Goal: Use online tool/utility: Use online tool/utility

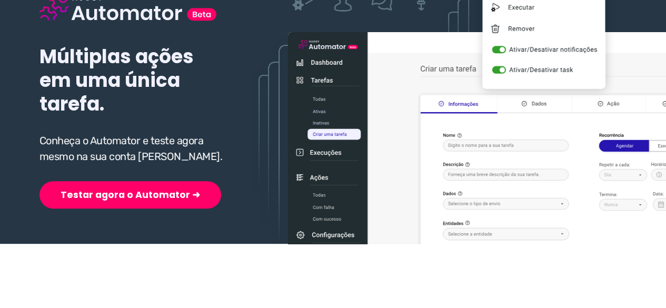
scroll to position [158, 0]
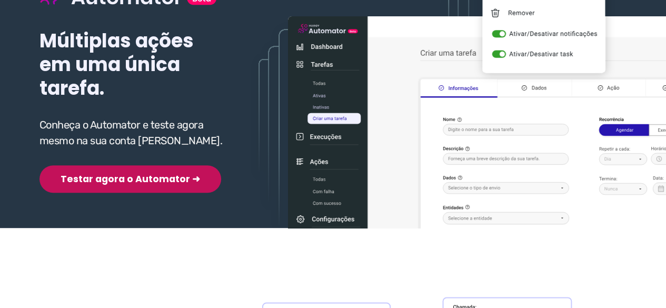
click at [108, 181] on button "Testar agora o Automator ➜" at bounding box center [131, 178] width 182 height 27
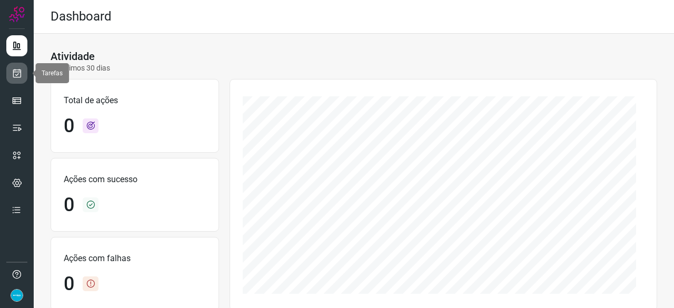
click at [22, 73] on link at bounding box center [16, 73] width 21 height 21
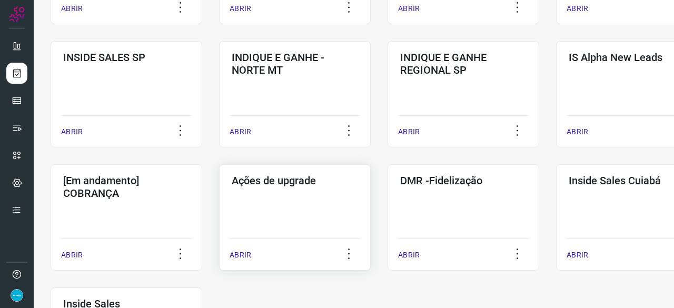
scroll to position [474, 0]
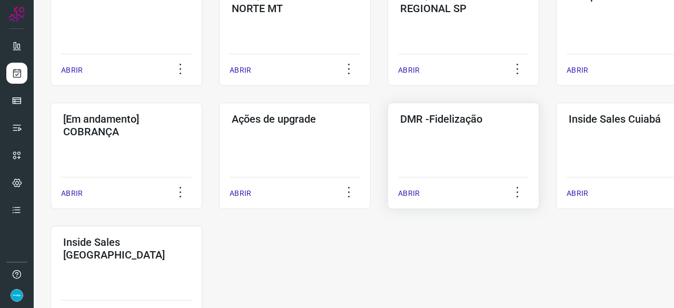
click at [406, 192] on p "ABRIR" at bounding box center [409, 193] width 22 height 11
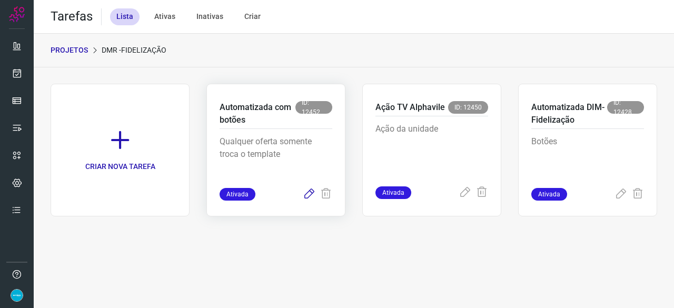
click at [308, 193] on icon at bounding box center [309, 194] width 13 height 13
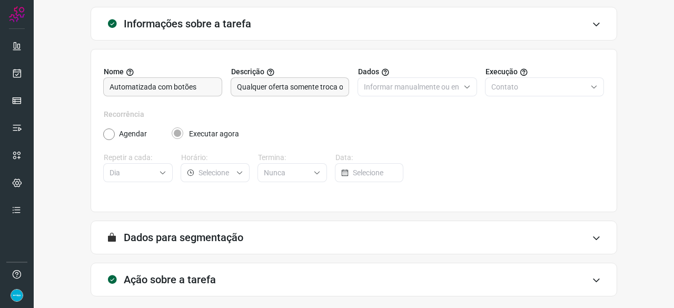
scroll to position [103, 0]
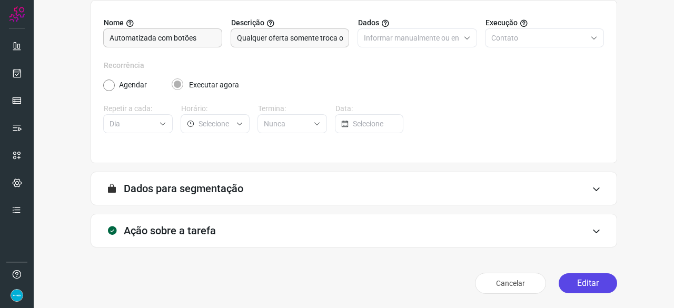
click at [567, 282] on button "Editar" at bounding box center [588, 283] width 58 height 20
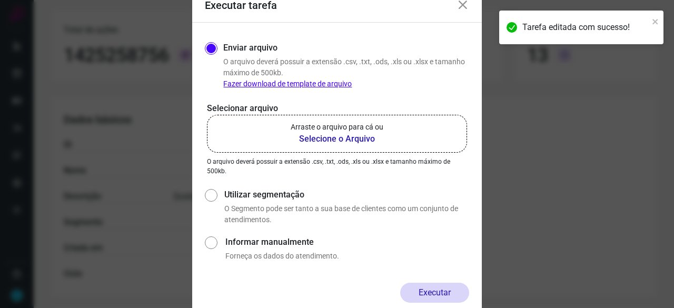
click at [340, 137] on b "Selecione o Arquivo" at bounding box center [337, 139] width 93 height 13
click at [0, 0] on input "Arraste o arquivo para cá ou Selecione o Arquivo" at bounding box center [0, 0] width 0 height 0
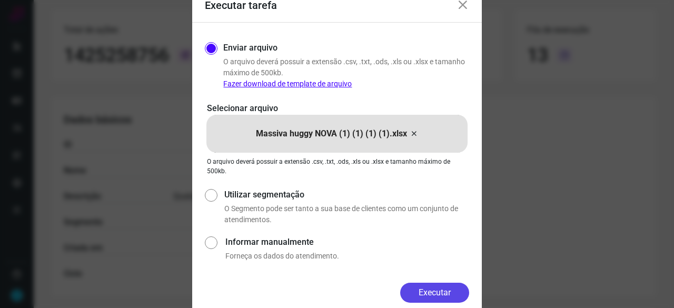
click at [458, 289] on button "Executar" at bounding box center [434, 293] width 69 height 20
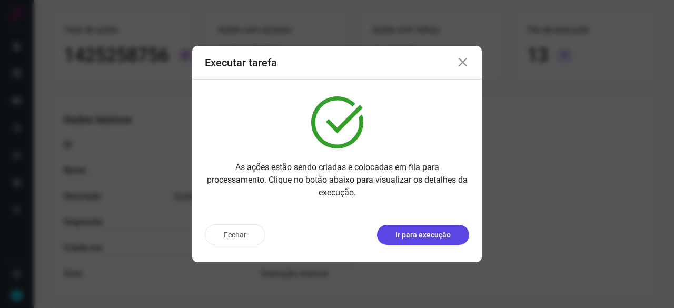
click at [413, 235] on p "Ir para execução" at bounding box center [423, 235] width 55 height 11
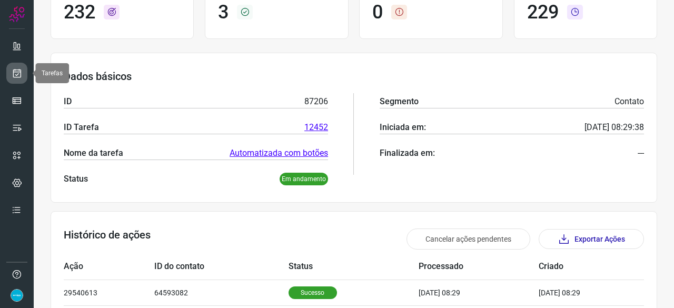
click at [17, 68] on icon at bounding box center [17, 73] width 11 height 11
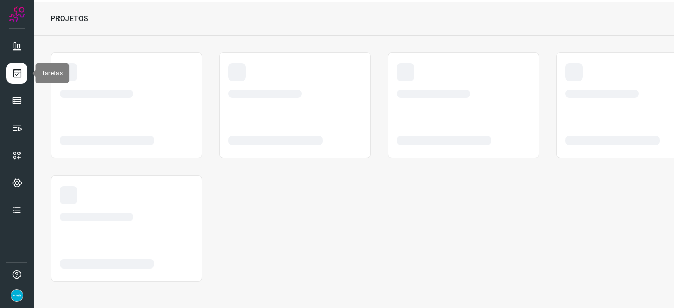
scroll to position [32, 0]
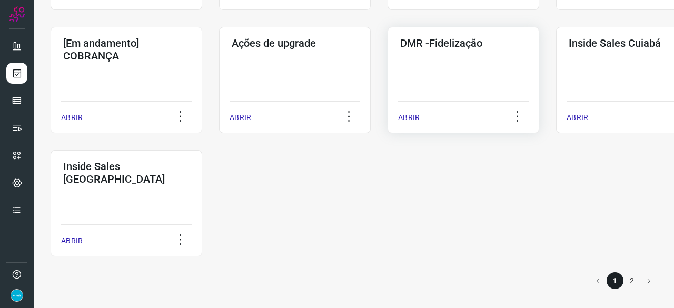
click at [416, 117] on p "ABRIR" at bounding box center [409, 117] width 22 height 11
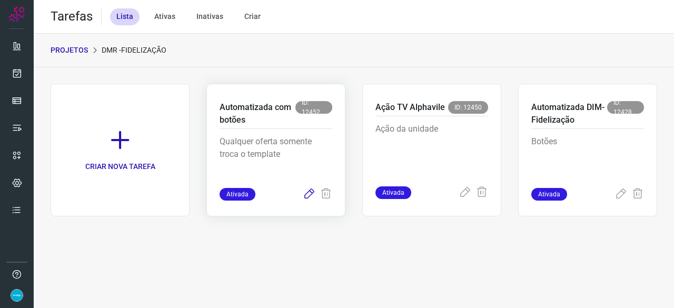
click at [310, 195] on icon at bounding box center [309, 194] width 13 height 13
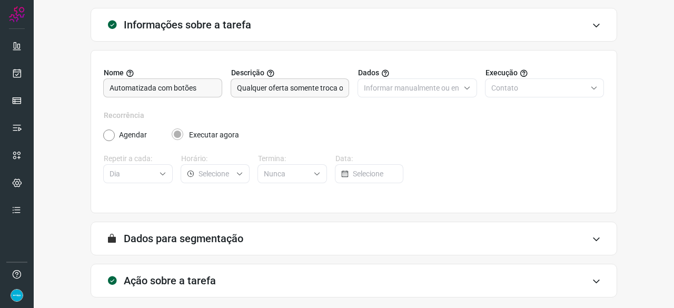
scroll to position [103, 0]
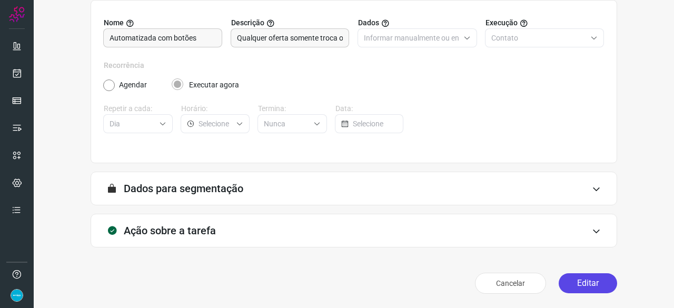
click at [582, 282] on button "Editar" at bounding box center [588, 283] width 58 height 20
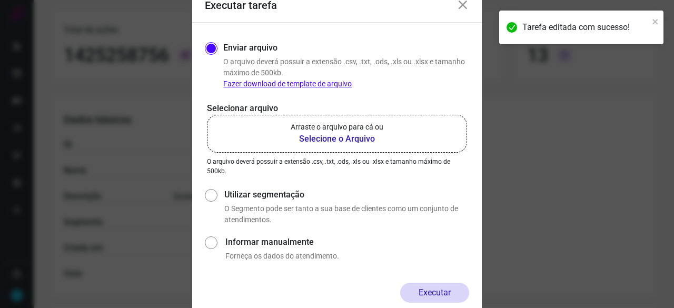
click at [308, 140] on b "Selecione o Arquivo" at bounding box center [337, 139] width 93 height 13
click at [0, 0] on input "Arraste o arquivo para cá ou Selecione o Arquivo" at bounding box center [0, 0] width 0 height 0
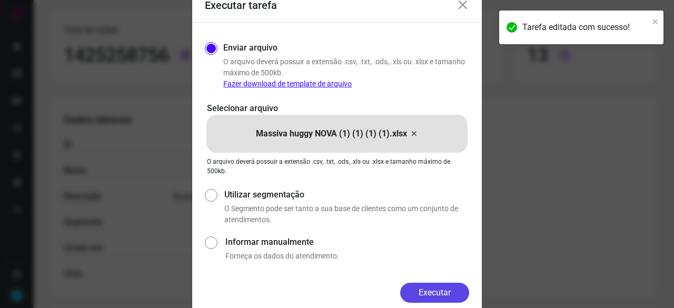
click at [446, 294] on button "Executar" at bounding box center [434, 293] width 69 height 20
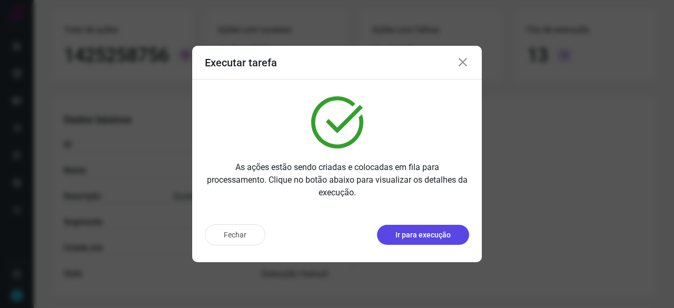
click at [409, 230] on p "Ir para execução" at bounding box center [423, 235] width 55 height 11
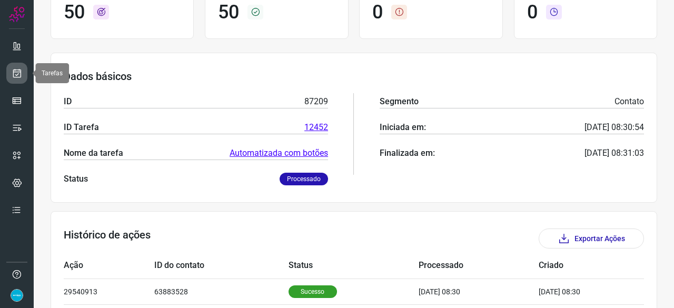
click at [13, 71] on icon at bounding box center [17, 73] width 11 height 11
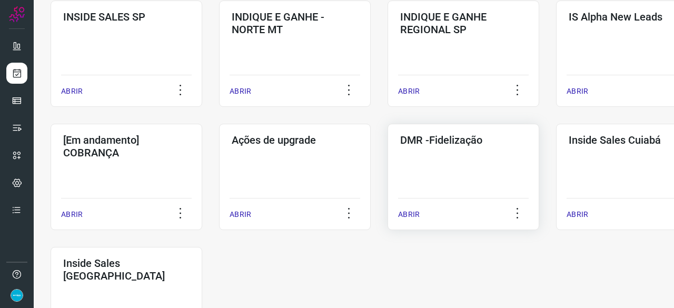
click at [415, 214] on p "ABRIR" at bounding box center [409, 214] width 22 height 11
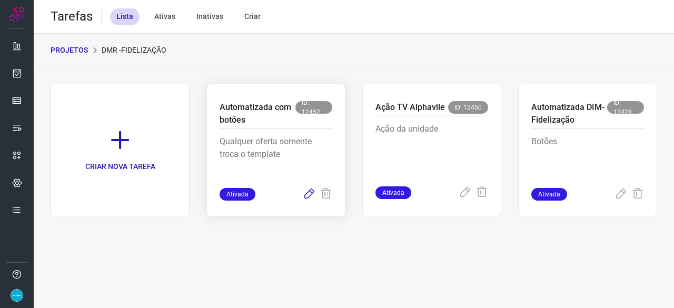
click at [310, 192] on icon at bounding box center [309, 194] width 13 height 13
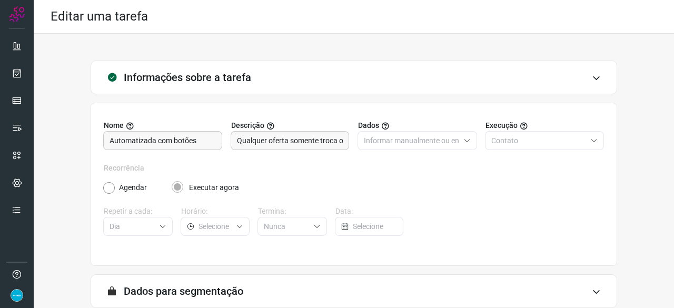
scroll to position [103, 0]
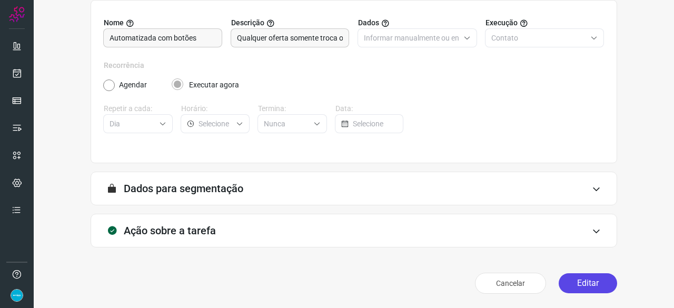
click at [565, 281] on button "Editar" at bounding box center [588, 283] width 58 height 20
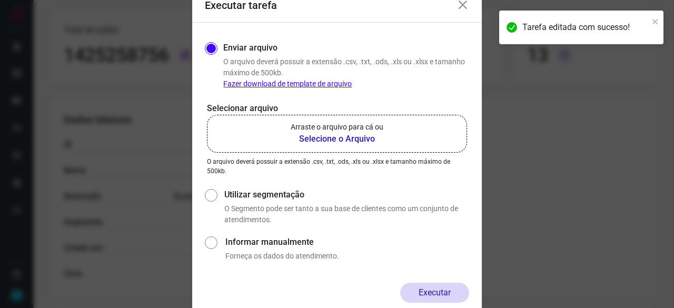
click at [308, 140] on b "Selecione o Arquivo" at bounding box center [337, 139] width 93 height 13
click at [0, 0] on input "Arraste o arquivo para cá ou Selecione o Arquivo" at bounding box center [0, 0] width 0 height 0
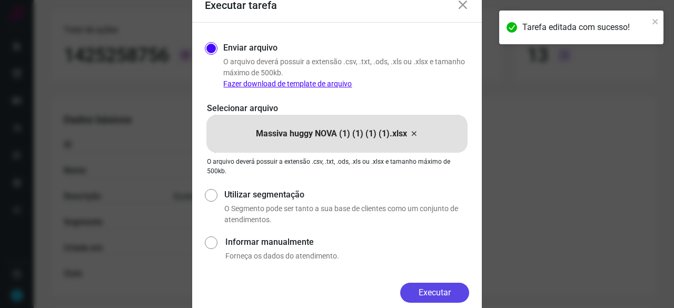
click at [428, 291] on button "Executar" at bounding box center [434, 293] width 69 height 20
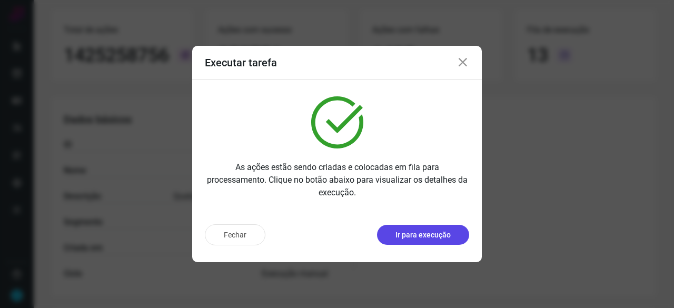
click at [389, 234] on button "Ir para execução" at bounding box center [423, 235] width 92 height 20
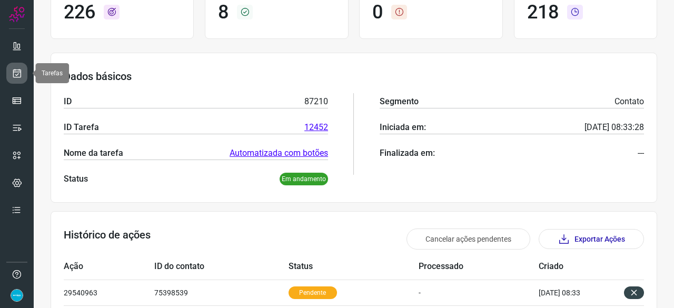
click at [9, 69] on link at bounding box center [16, 73] width 21 height 21
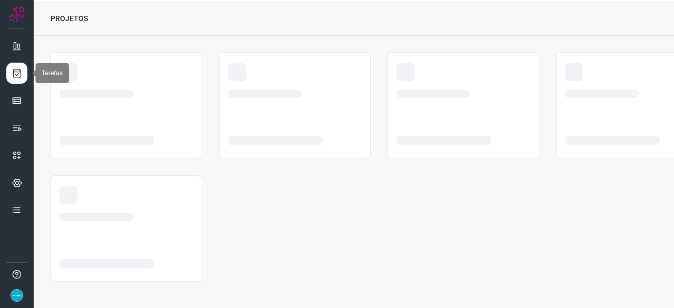
scroll to position [32, 0]
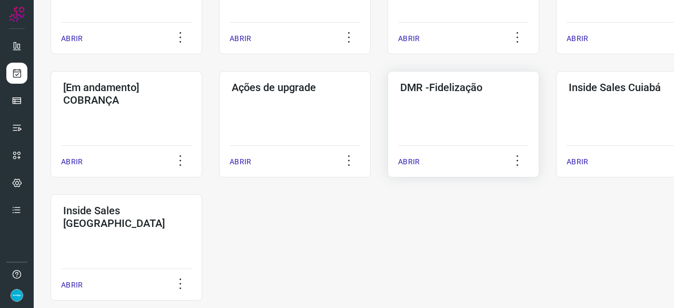
click at [412, 161] on p "ABRIR" at bounding box center [409, 161] width 22 height 11
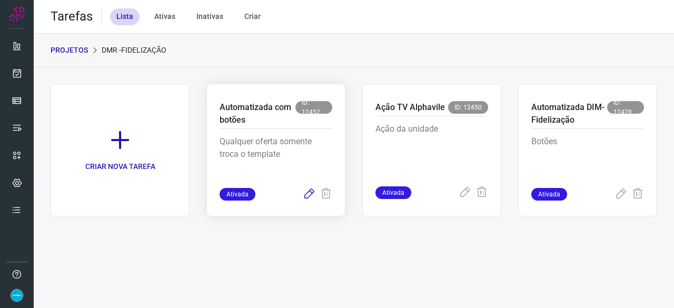
click at [308, 192] on icon at bounding box center [309, 194] width 13 height 13
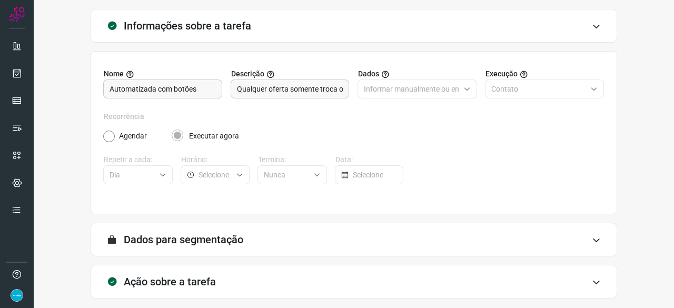
scroll to position [103, 0]
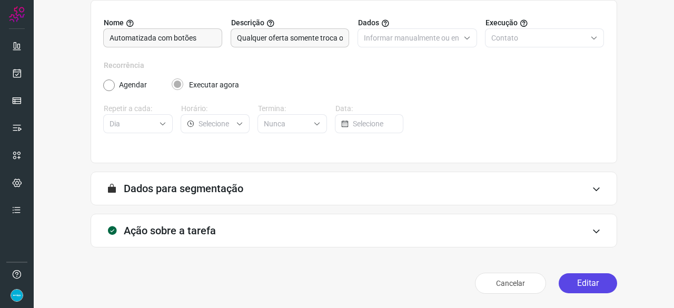
click at [574, 282] on button "Editar" at bounding box center [588, 283] width 58 height 20
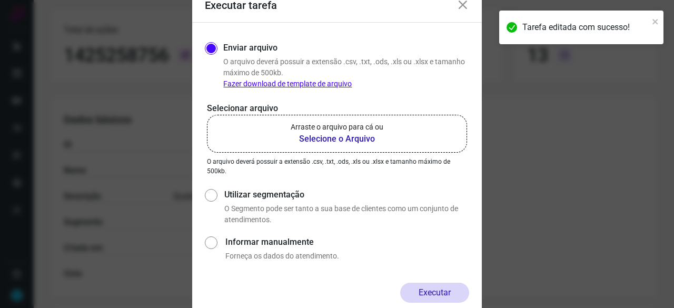
click at [313, 144] on b "Selecione o Arquivo" at bounding box center [337, 139] width 93 height 13
click at [0, 0] on input "Arraste o arquivo para cá ou Selecione o Arquivo" at bounding box center [0, 0] width 0 height 0
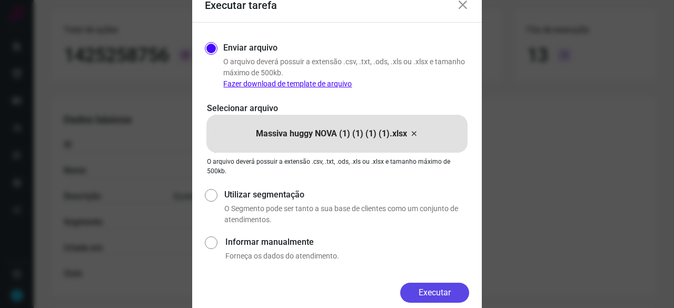
click at [465, 290] on button "Executar" at bounding box center [434, 293] width 69 height 20
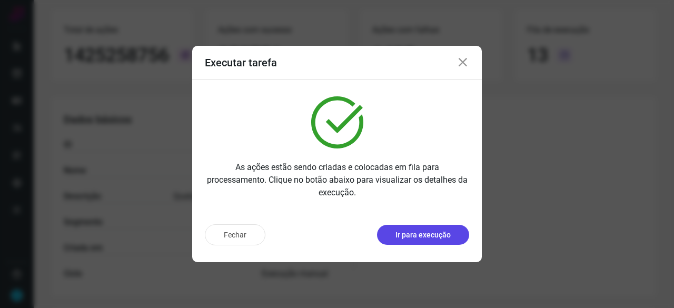
click at [398, 239] on p "Ir para execução" at bounding box center [423, 235] width 55 height 11
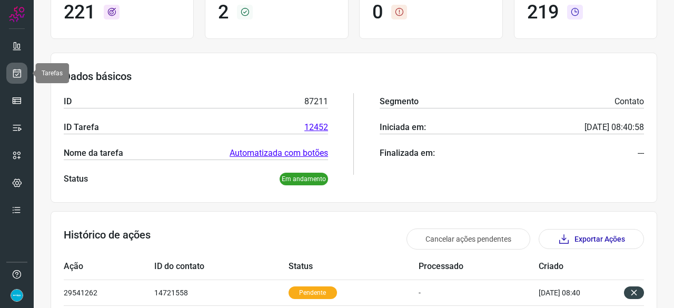
click at [19, 71] on icon at bounding box center [17, 73] width 11 height 11
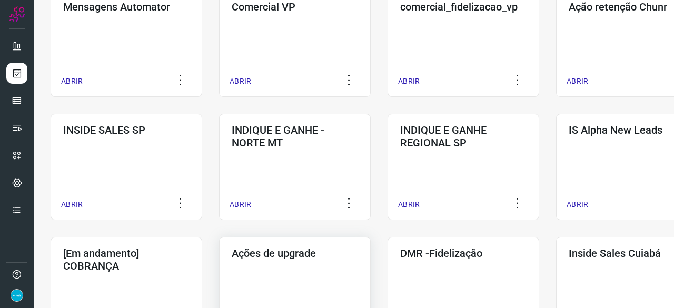
scroll to position [400, 0]
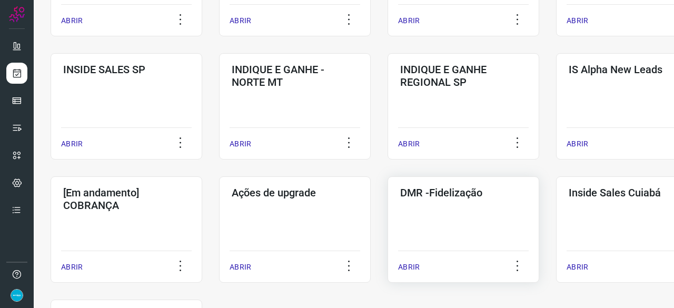
click at [409, 266] on p "ABRIR" at bounding box center [409, 267] width 22 height 11
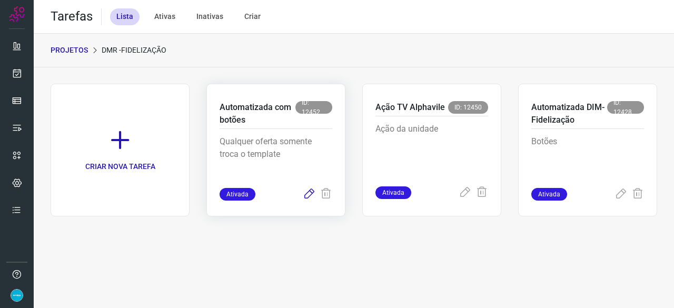
click at [307, 194] on icon at bounding box center [309, 194] width 13 height 13
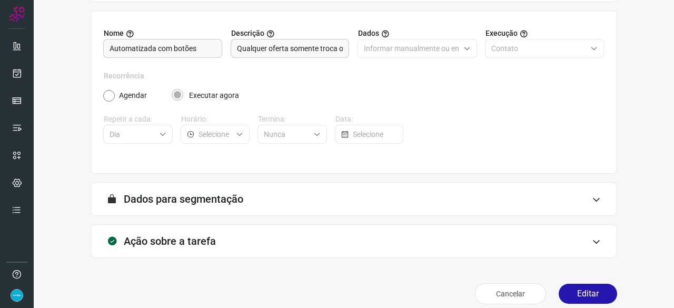
scroll to position [103, 0]
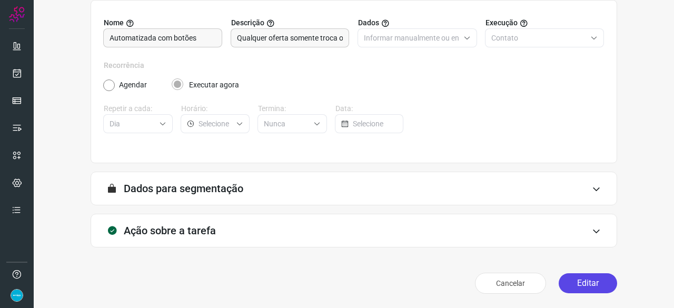
click at [592, 284] on button "Editar" at bounding box center [588, 283] width 58 height 20
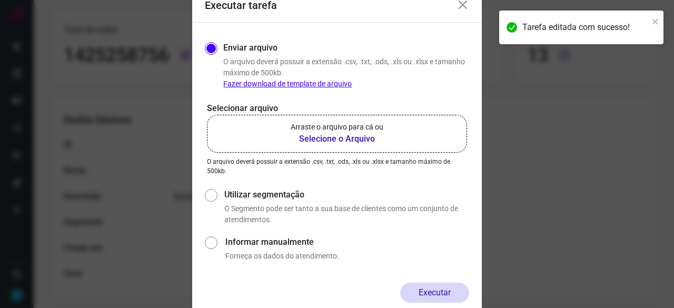
click at [326, 142] on b "Selecione o Arquivo" at bounding box center [337, 139] width 93 height 13
click at [0, 0] on input "Arraste o arquivo para cá ou Selecione o Arquivo" at bounding box center [0, 0] width 0 height 0
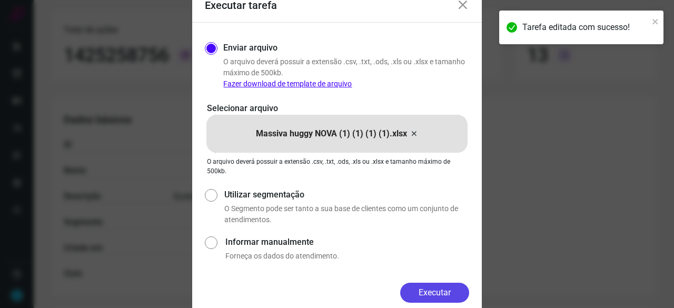
click at [453, 292] on button "Executar" at bounding box center [434, 293] width 69 height 20
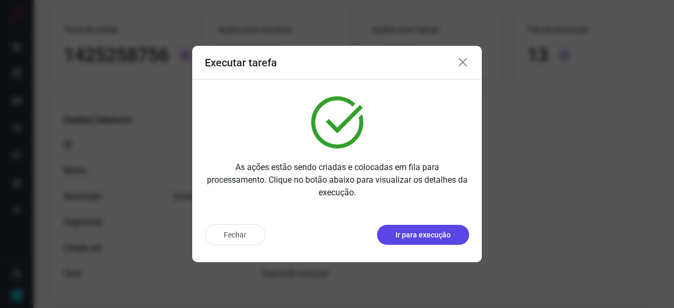
click at [430, 237] on p "Ir para execução" at bounding box center [423, 235] width 55 height 11
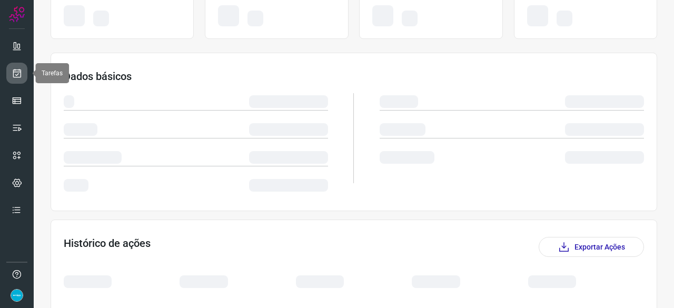
click at [19, 68] on icon at bounding box center [17, 73] width 11 height 11
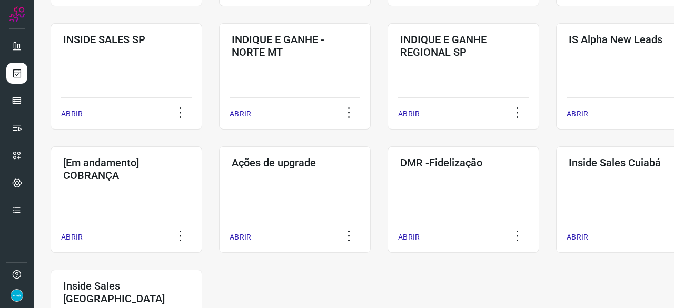
scroll to position [453, 0]
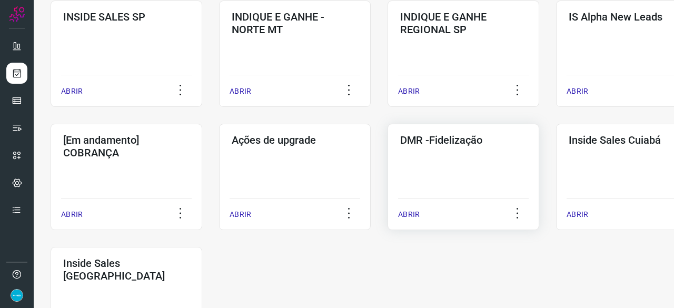
click at [410, 213] on p "ABRIR" at bounding box center [409, 214] width 22 height 11
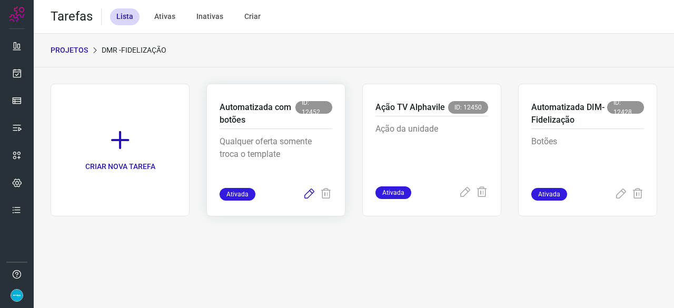
click at [308, 193] on icon at bounding box center [309, 194] width 13 height 13
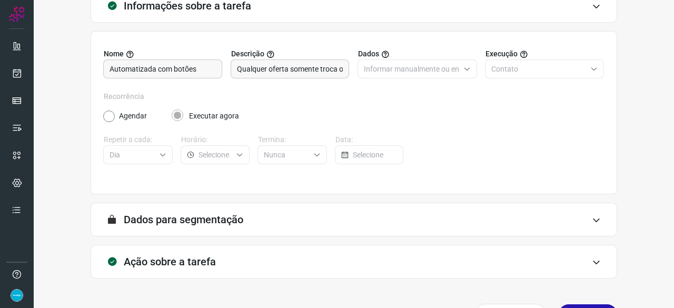
scroll to position [103, 0]
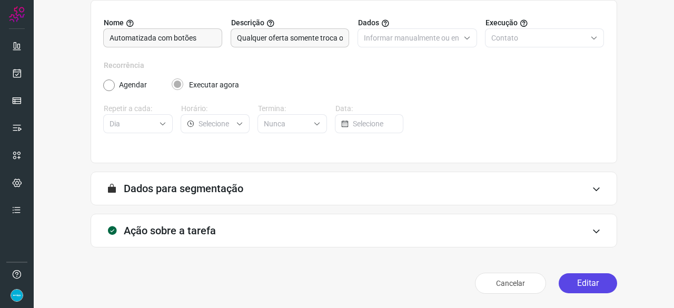
click at [588, 285] on button "Editar" at bounding box center [588, 283] width 58 height 20
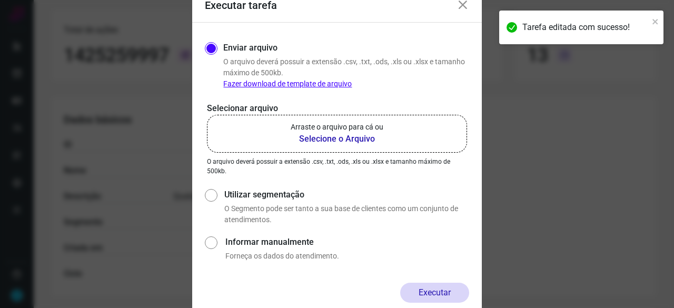
click at [309, 140] on b "Selecione o Arquivo" at bounding box center [337, 139] width 93 height 13
click at [0, 0] on input "Arraste o arquivo para cá ou Selecione o Arquivo" at bounding box center [0, 0] width 0 height 0
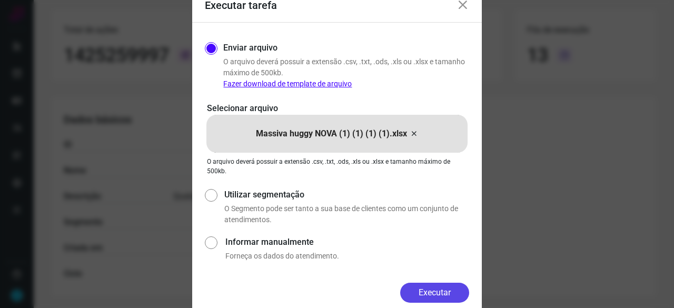
click at [428, 297] on button "Executar" at bounding box center [434, 293] width 69 height 20
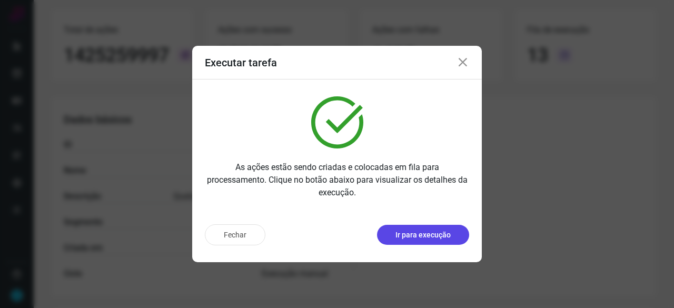
click at [428, 237] on p "Ir para execução" at bounding box center [423, 235] width 55 height 11
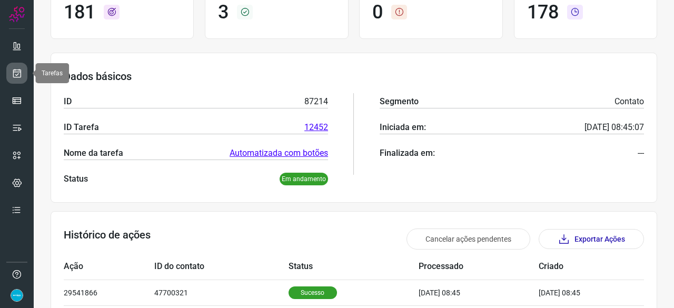
click at [18, 74] on icon at bounding box center [17, 73] width 11 height 11
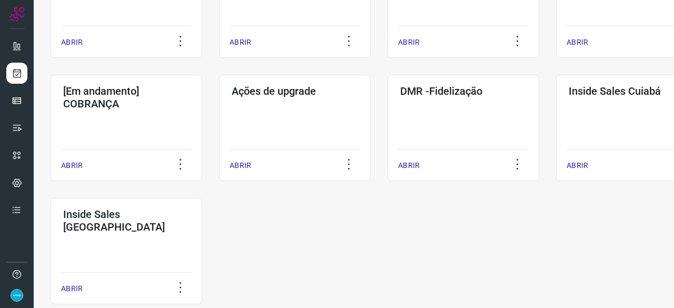
scroll to position [506, 0]
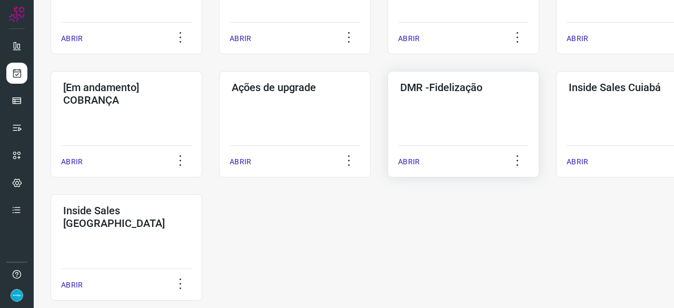
click at [414, 160] on p "ABRIR" at bounding box center [409, 161] width 22 height 11
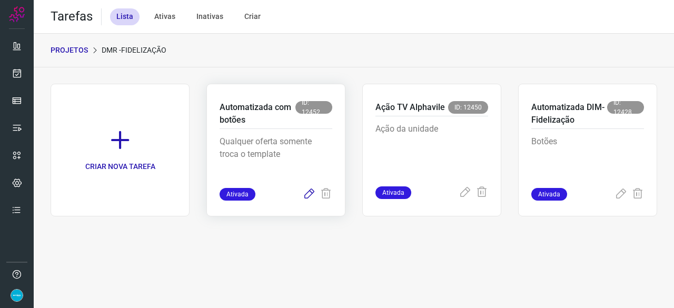
click at [308, 192] on icon at bounding box center [309, 194] width 13 height 13
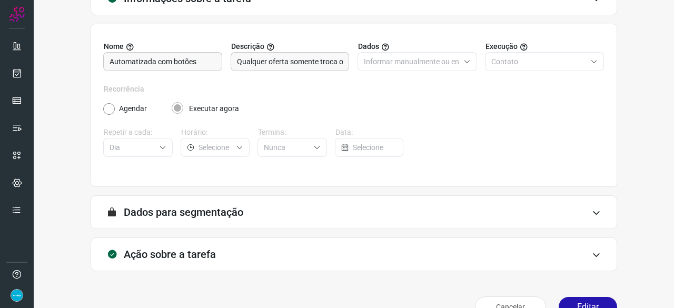
scroll to position [103, 0]
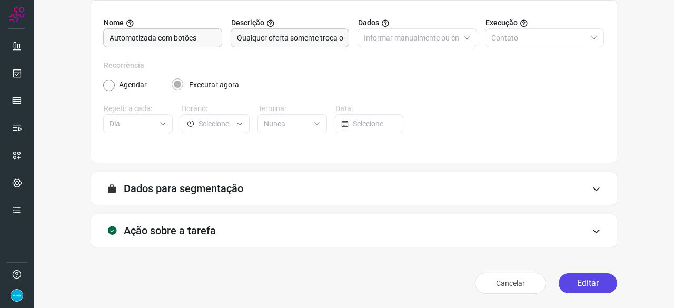
click at [579, 277] on button "Editar" at bounding box center [588, 283] width 58 height 20
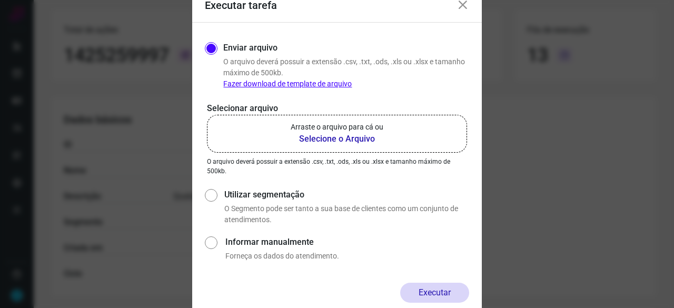
click at [337, 140] on b "Selecione o Arquivo" at bounding box center [337, 139] width 93 height 13
click at [0, 0] on input "Arraste o arquivo para cá ou Selecione o Arquivo" at bounding box center [0, 0] width 0 height 0
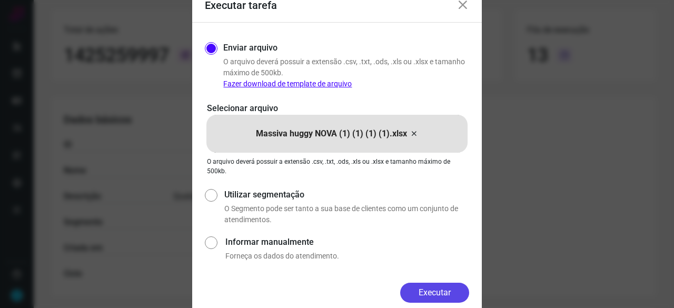
click at [425, 284] on button "Executar" at bounding box center [434, 293] width 69 height 20
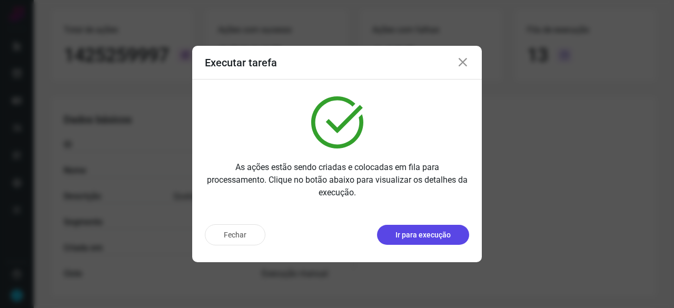
click at [427, 234] on p "Ir para execução" at bounding box center [423, 235] width 55 height 11
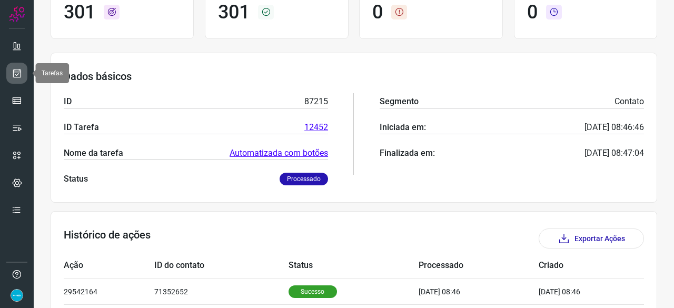
click at [19, 72] on icon at bounding box center [17, 73] width 11 height 11
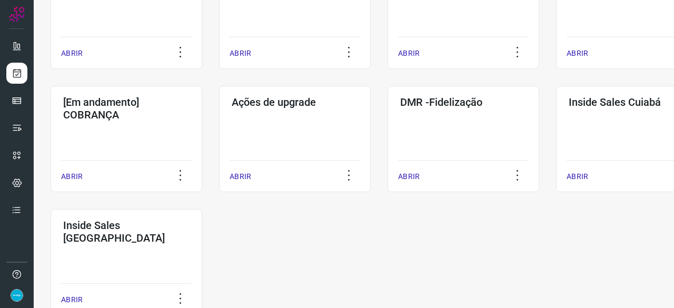
scroll to position [506, 0]
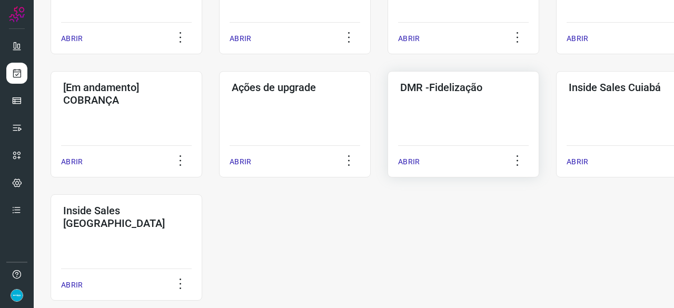
click at [405, 160] on p "ABRIR" at bounding box center [409, 161] width 22 height 11
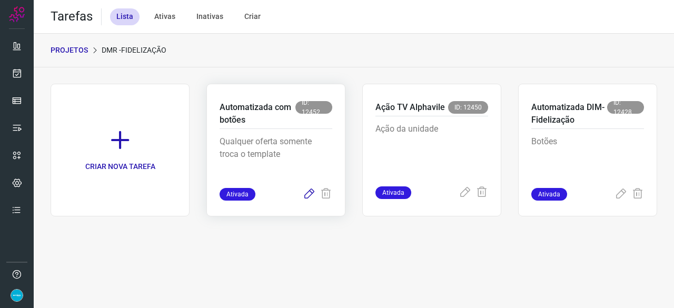
click at [308, 192] on icon at bounding box center [309, 194] width 13 height 13
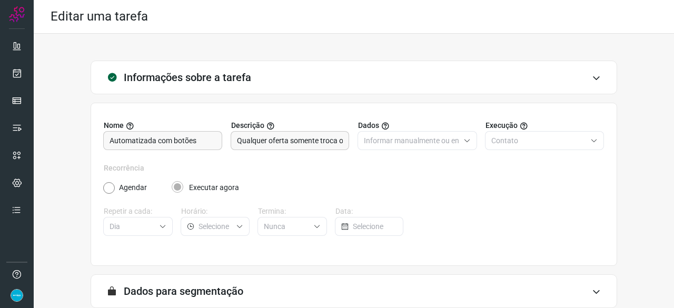
scroll to position [103, 0]
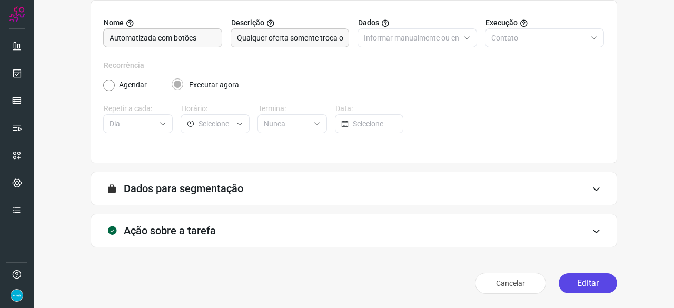
click at [584, 284] on button "Editar" at bounding box center [588, 283] width 58 height 20
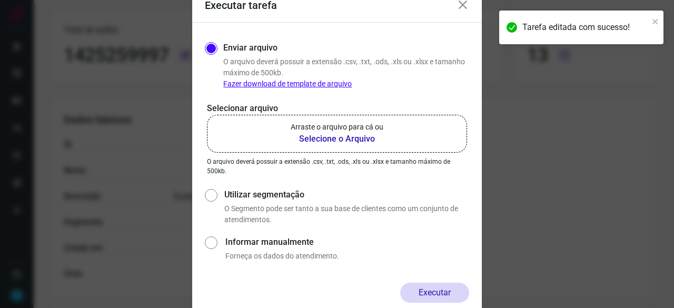
click at [333, 137] on b "Selecione o Arquivo" at bounding box center [337, 139] width 93 height 13
click at [0, 0] on input "Arraste o arquivo para cá ou Selecione o Arquivo" at bounding box center [0, 0] width 0 height 0
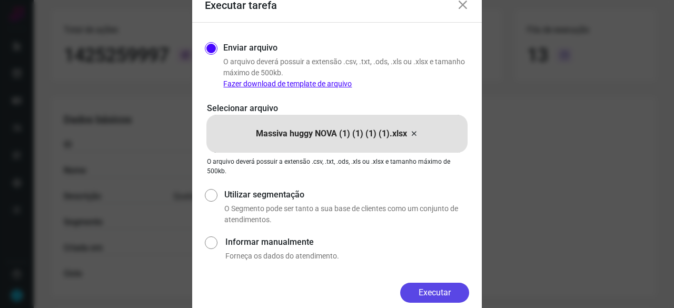
click at [439, 288] on button "Executar" at bounding box center [434, 293] width 69 height 20
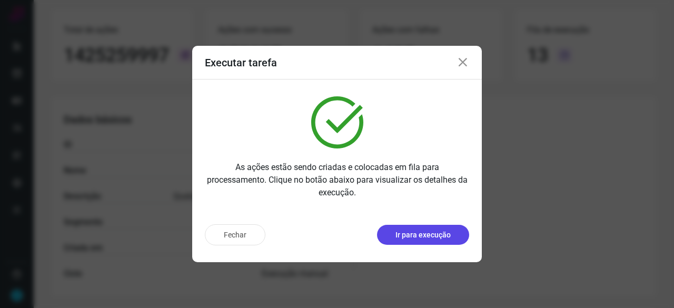
click at [428, 233] on p "Ir para execução" at bounding box center [423, 235] width 55 height 11
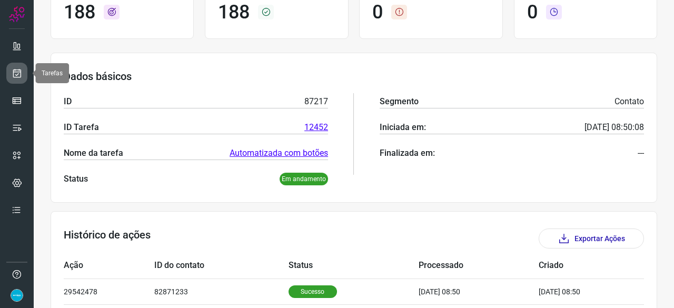
click at [17, 75] on icon at bounding box center [17, 73] width 11 height 11
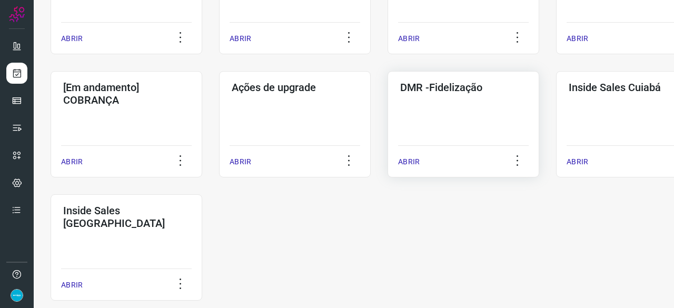
click at [411, 162] on p "ABRIR" at bounding box center [409, 161] width 22 height 11
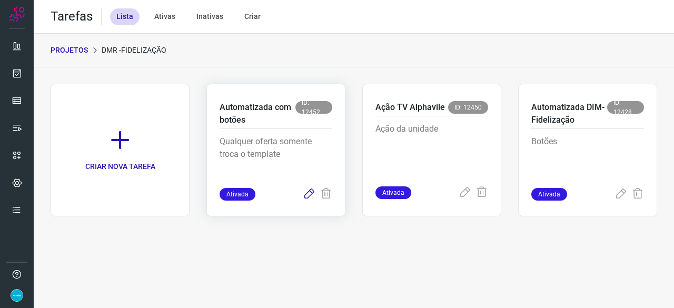
click at [308, 192] on icon at bounding box center [309, 194] width 13 height 13
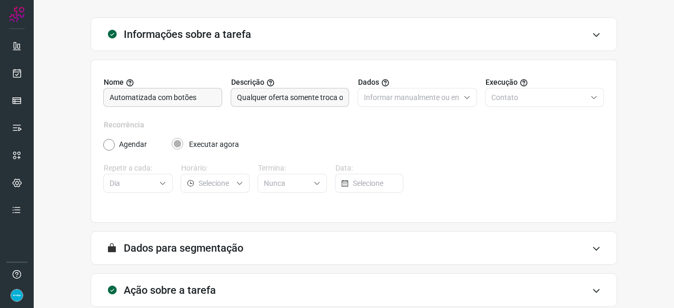
scroll to position [103, 0]
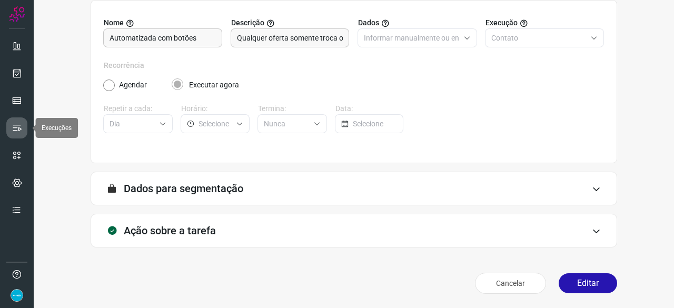
click at [17, 128] on icon at bounding box center [17, 128] width 11 height 11
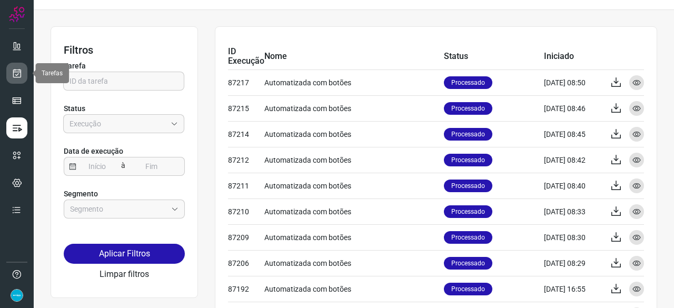
click at [21, 72] on icon at bounding box center [17, 73] width 11 height 11
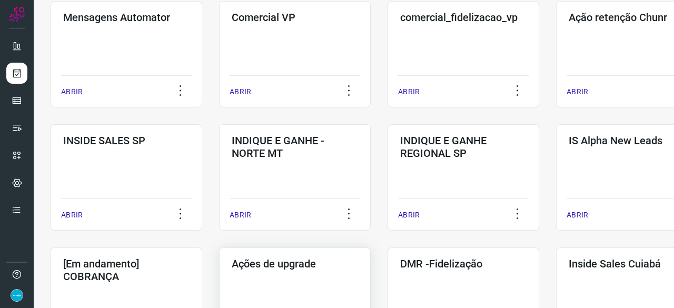
scroll to position [445, 0]
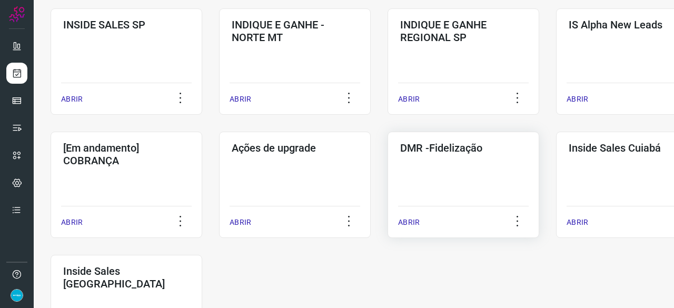
click at [404, 222] on p "ABRIR" at bounding box center [409, 222] width 22 height 11
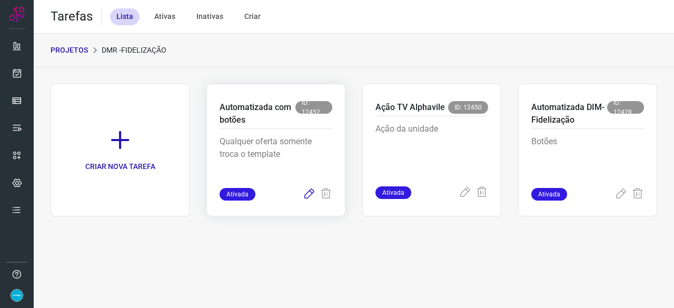
click at [307, 196] on icon at bounding box center [309, 194] width 13 height 13
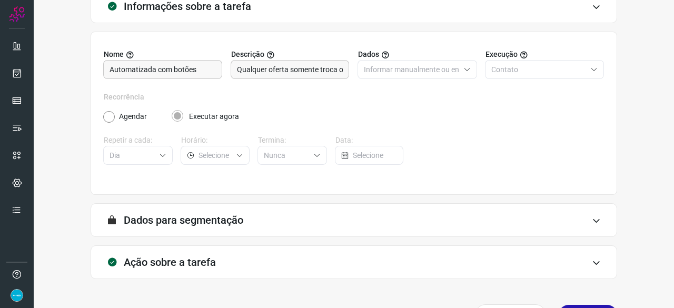
scroll to position [103, 0]
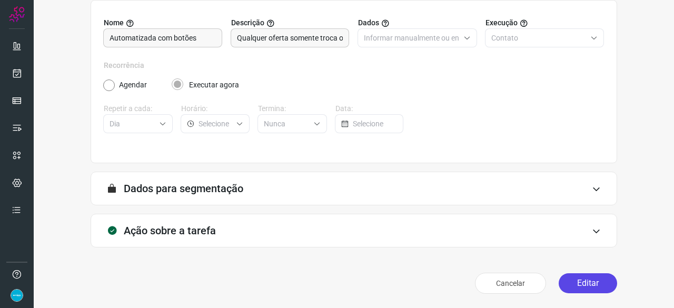
click at [578, 275] on button "Editar" at bounding box center [588, 283] width 58 height 20
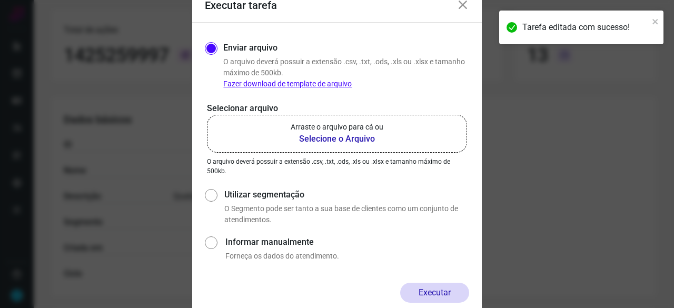
click at [315, 136] on b "Selecione o Arquivo" at bounding box center [337, 139] width 93 height 13
click at [0, 0] on input "Arraste o arquivo para cá ou Selecione o Arquivo" at bounding box center [0, 0] width 0 height 0
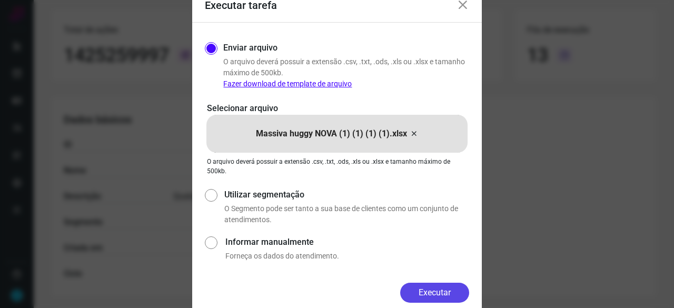
click at [437, 289] on button "Executar" at bounding box center [434, 293] width 69 height 20
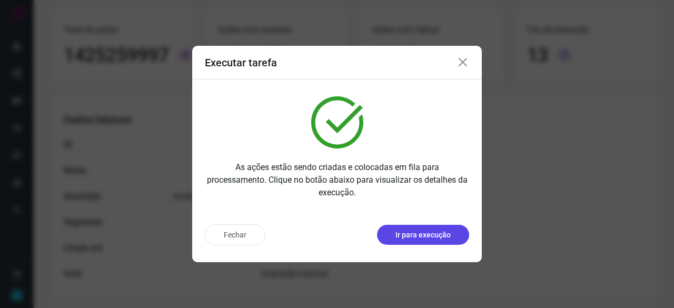
click at [423, 234] on p "Ir para execução" at bounding box center [423, 235] width 55 height 11
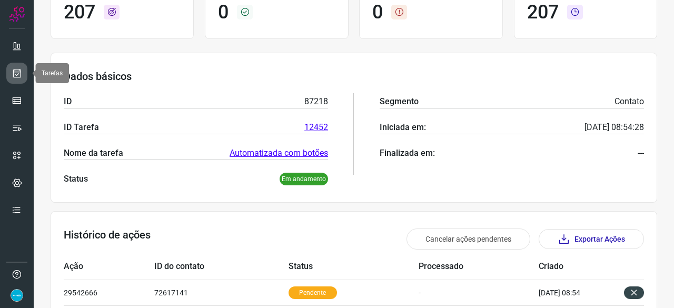
click at [21, 75] on icon at bounding box center [17, 73] width 11 height 11
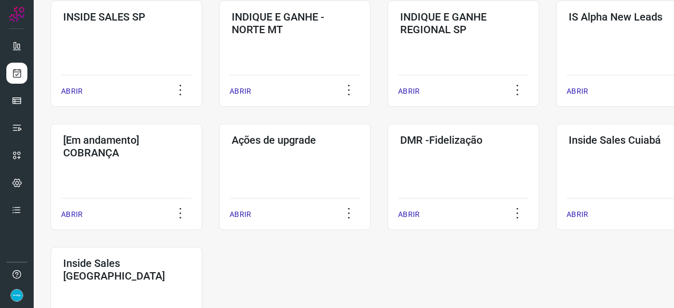
scroll to position [506, 0]
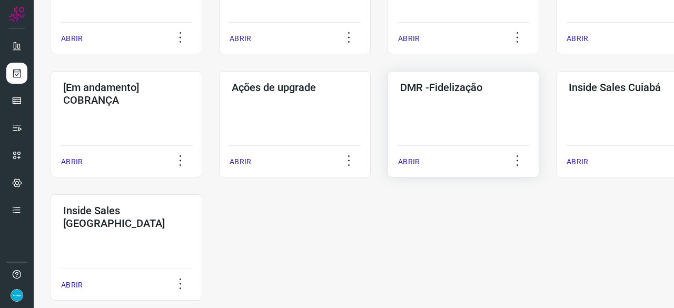
click at [410, 158] on p "ABRIR" at bounding box center [409, 161] width 22 height 11
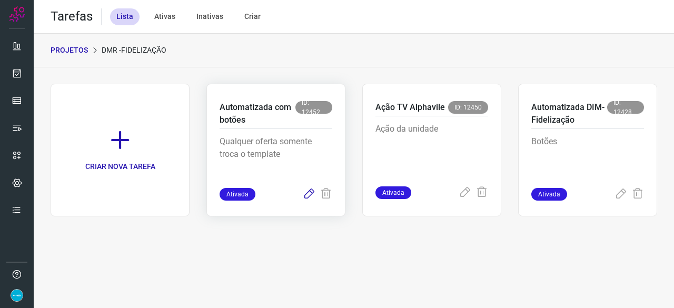
click at [308, 193] on icon at bounding box center [309, 194] width 13 height 13
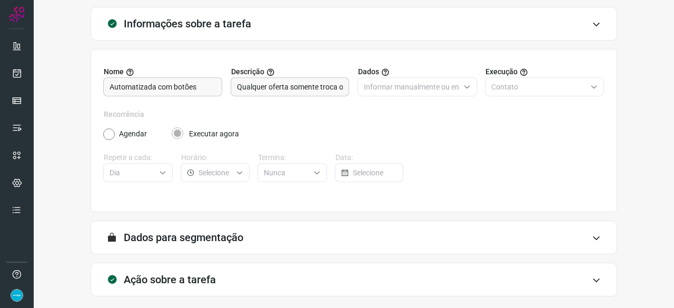
scroll to position [103, 0]
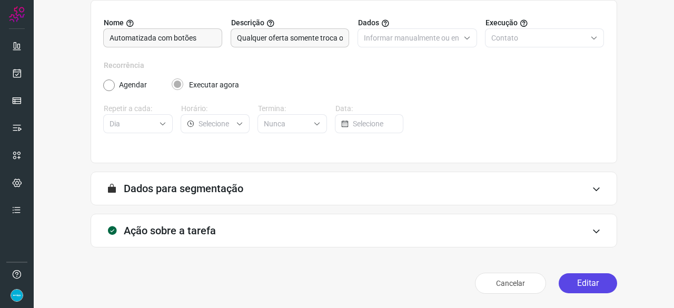
click at [569, 283] on button "Editar" at bounding box center [588, 283] width 58 height 20
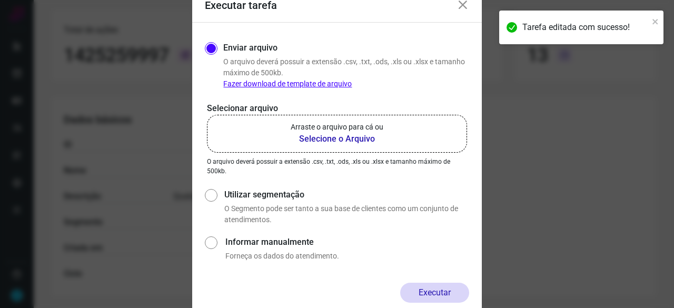
click at [314, 139] on b "Selecione o Arquivo" at bounding box center [337, 139] width 93 height 13
click at [0, 0] on input "Arraste o arquivo para cá ou Selecione o Arquivo" at bounding box center [0, 0] width 0 height 0
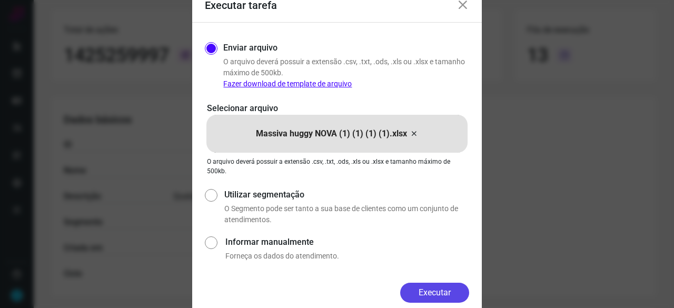
click at [446, 296] on button "Executar" at bounding box center [434, 293] width 69 height 20
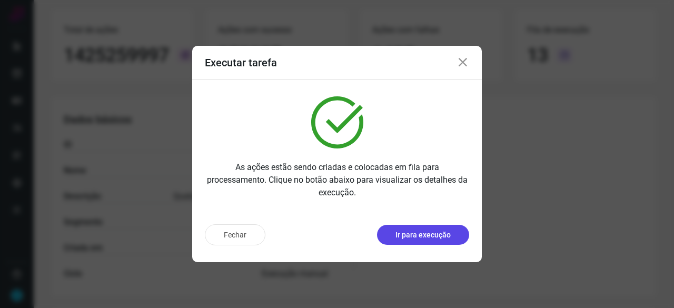
click at [429, 235] on p "Ir para execução" at bounding box center [423, 235] width 55 height 11
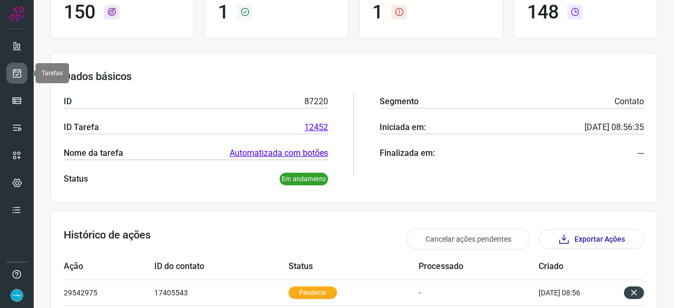
click at [16, 72] on icon at bounding box center [17, 73] width 11 height 11
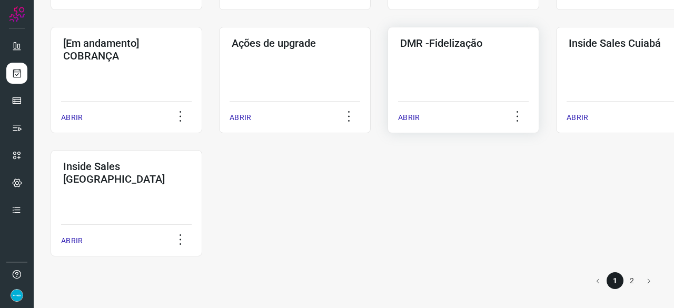
click at [410, 119] on p "ABRIR" at bounding box center [409, 117] width 22 height 11
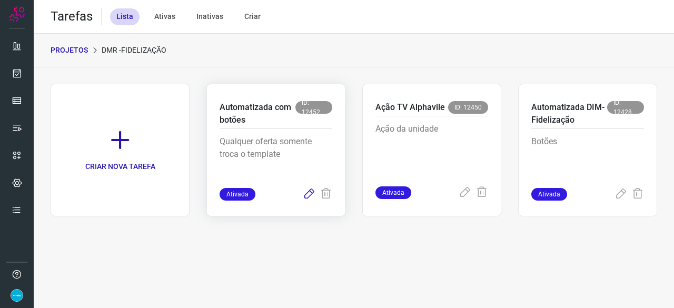
click at [311, 192] on icon at bounding box center [309, 194] width 13 height 13
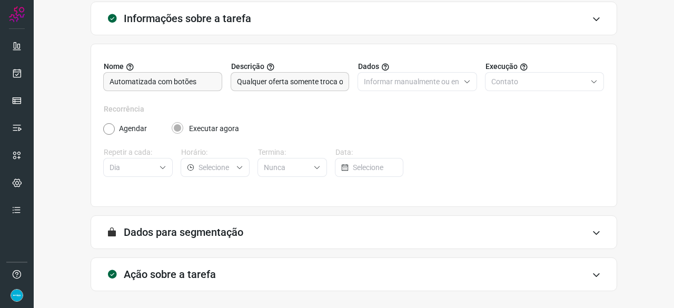
scroll to position [103, 0]
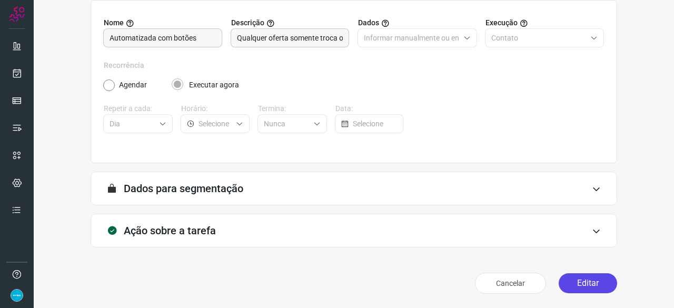
click at [588, 280] on button "Editar" at bounding box center [588, 283] width 58 height 20
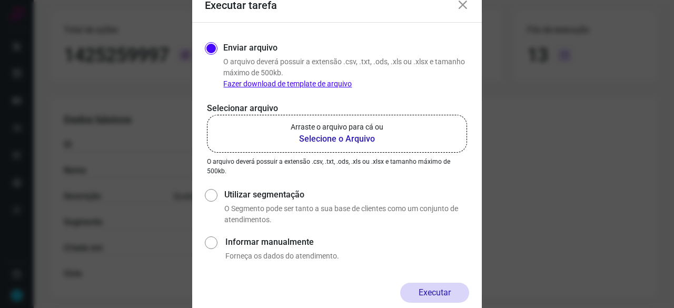
click at [333, 140] on b "Selecione o Arquivo" at bounding box center [337, 139] width 93 height 13
click at [0, 0] on input "Arraste o arquivo para cá ou Selecione o Arquivo" at bounding box center [0, 0] width 0 height 0
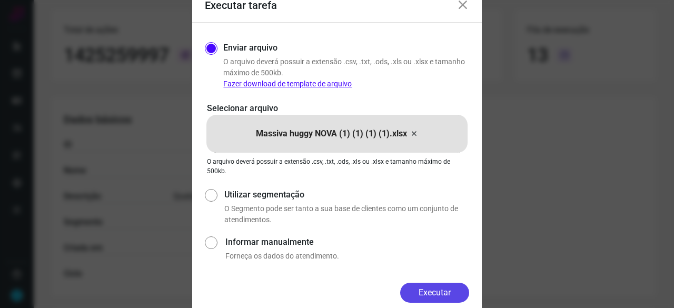
click at [448, 292] on button "Executar" at bounding box center [434, 293] width 69 height 20
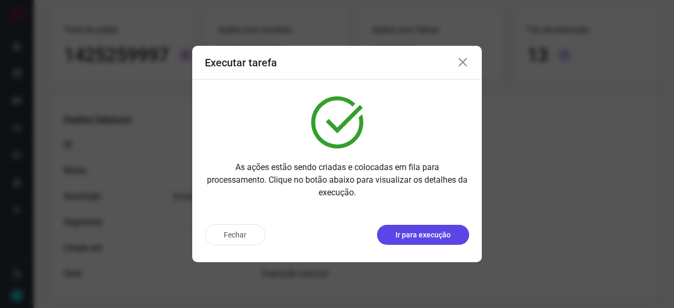
click at [411, 236] on p "Ir para execução" at bounding box center [423, 235] width 55 height 11
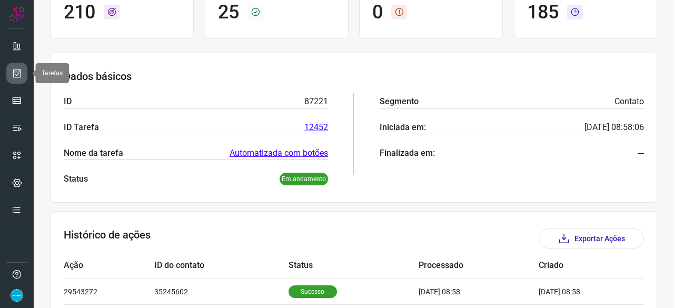
click at [16, 73] on icon at bounding box center [17, 73] width 11 height 11
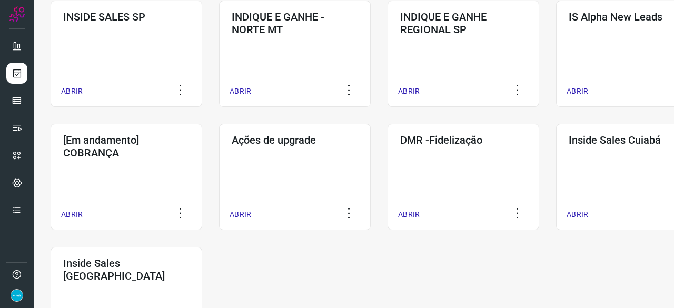
scroll to position [506, 0]
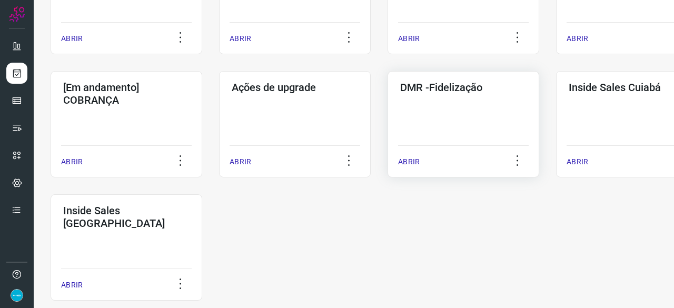
click at [410, 164] on p "ABRIR" at bounding box center [409, 161] width 22 height 11
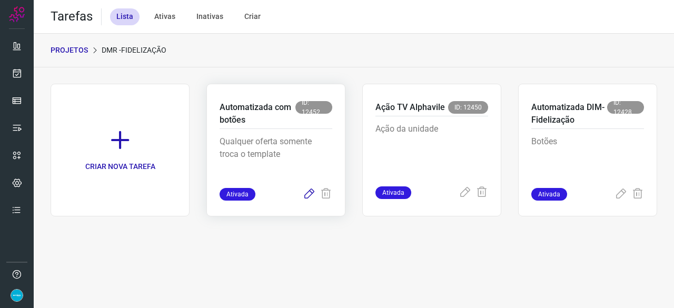
click at [311, 192] on icon at bounding box center [309, 194] width 13 height 13
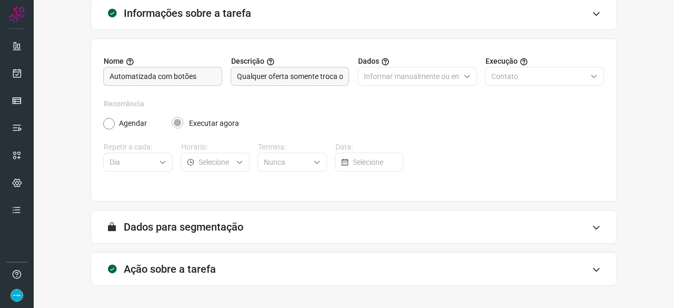
scroll to position [103, 0]
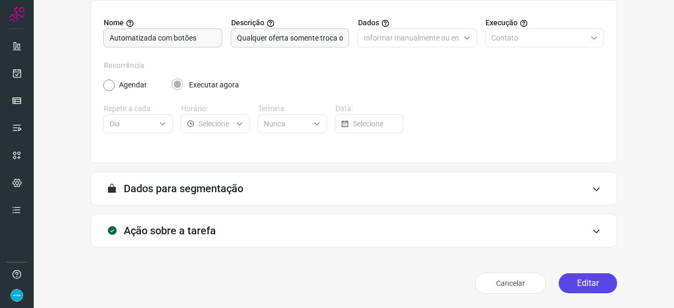
click at [591, 284] on button "Editar" at bounding box center [588, 283] width 58 height 20
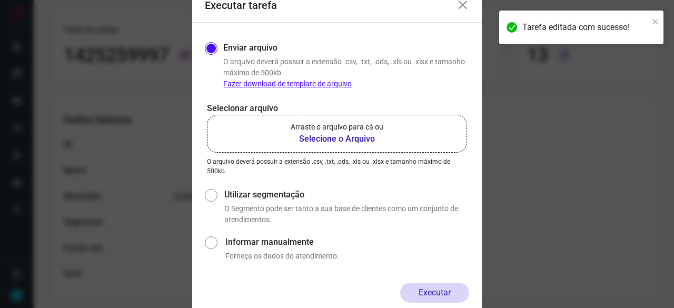
click at [326, 141] on b "Selecione o Arquivo" at bounding box center [337, 139] width 93 height 13
click at [0, 0] on input "Arraste o arquivo para cá ou Selecione o Arquivo" at bounding box center [0, 0] width 0 height 0
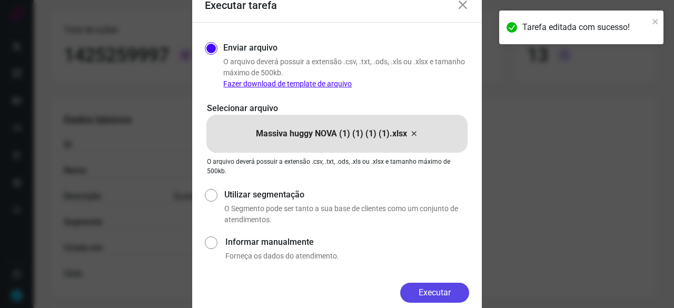
click at [450, 296] on button "Executar" at bounding box center [434, 293] width 69 height 20
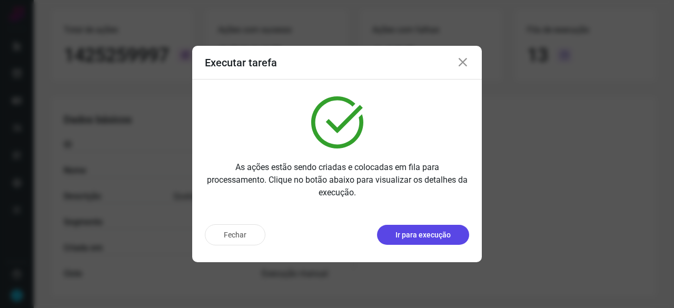
click at [417, 235] on p "Ir para execução" at bounding box center [423, 235] width 55 height 11
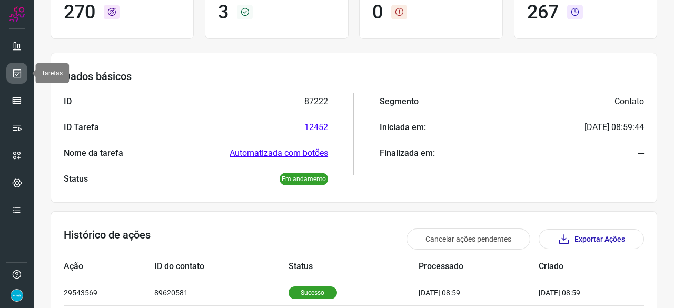
click at [20, 70] on icon at bounding box center [17, 73] width 11 height 11
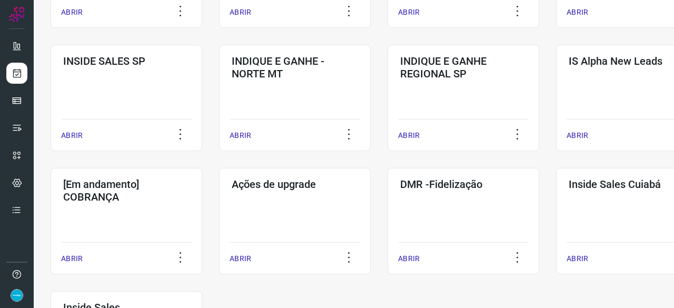
scroll to position [453, 0]
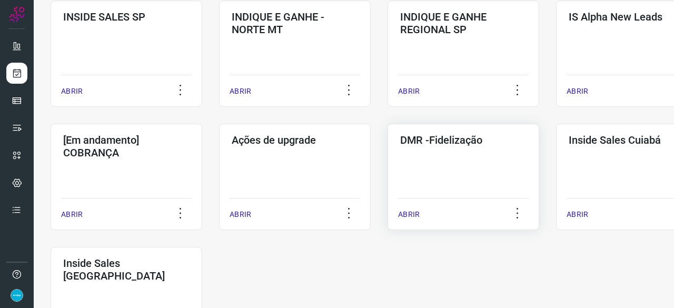
click at [416, 211] on p "ABRIR" at bounding box center [409, 214] width 22 height 11
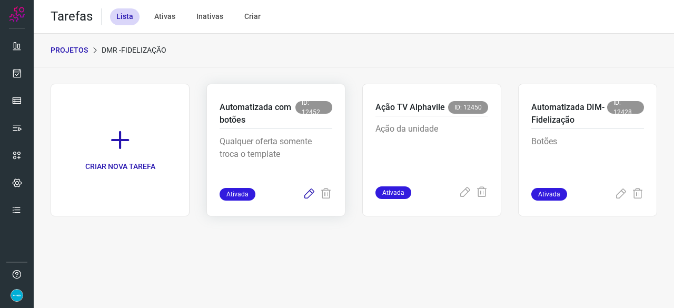
click at [315, 199] on icon at bounding box center [309, 194] width 13 height 13
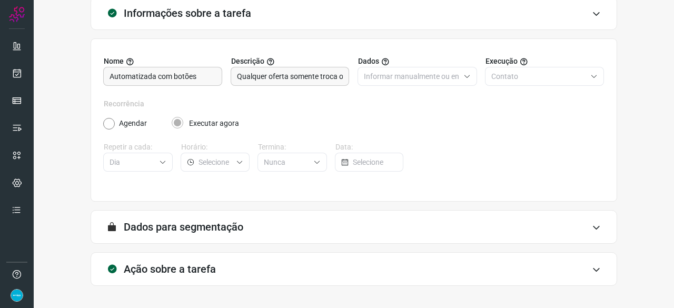
scroll to position [103, 0]
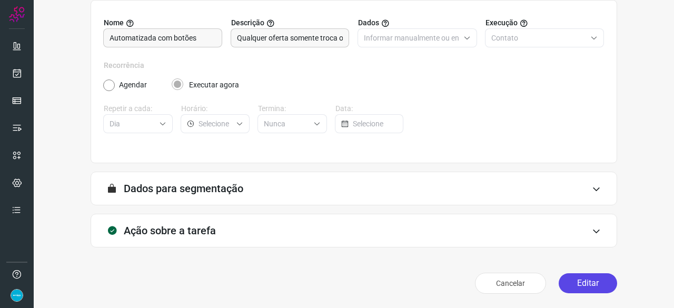
click at [572, 281] on button "Editar" at bounding box center [588, 283] width 58 height 20
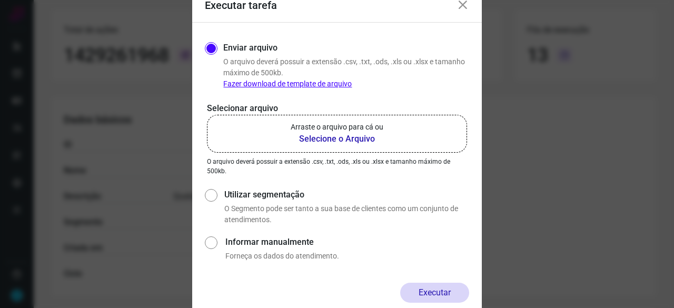
click at [360, 139] on b "Selecione o Arquivo" at bounding box center [337, 139] width 93 height 13
click at [0, 0] on input "Arraste o arquivo para cá ou Selecione o Arquivo" at bounding box center [0, 0] width 0 height 0
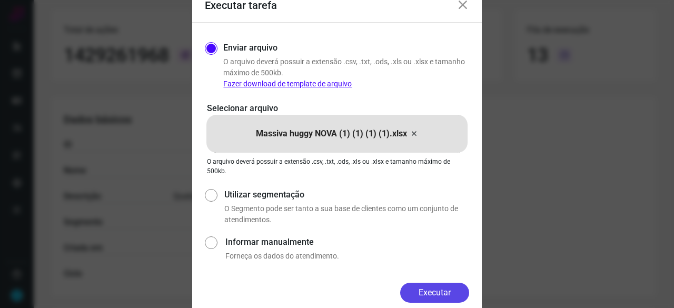
click at [429, 291] on button "Executar" at bounding box center [434, 293] width 69 height 20
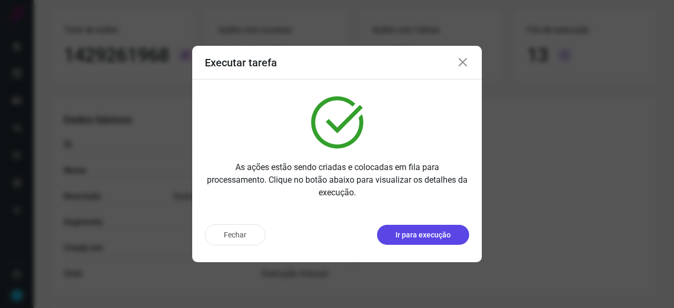
click at [426, 238] on p "Ir para execução" at bounding box center [423, 235] width 55 height 11
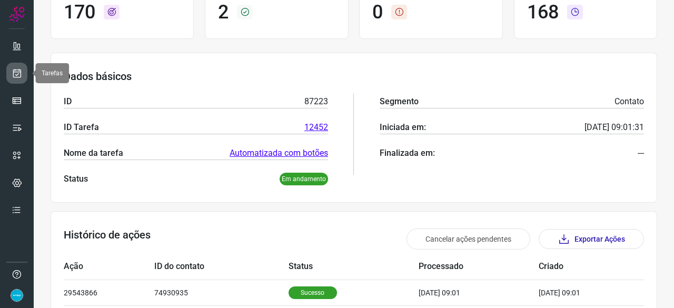
click at [15, 72] on icon at bounding box center [17, 73] width 11 height 11
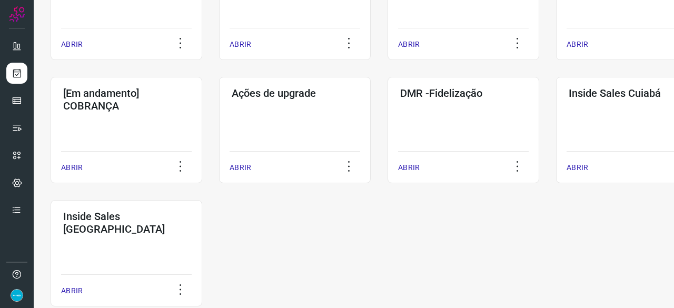
scroll to position [550, 0]
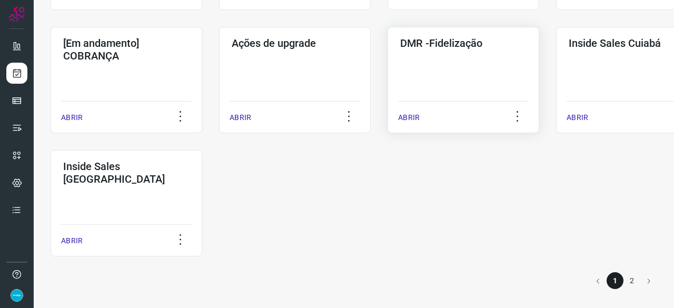
click at [412, 116] on p "ABRIR" at bounding box center [409, 117] width 22 height 11
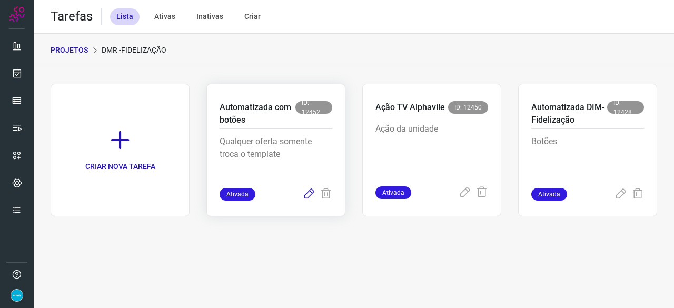
click at [305, 196] on icon at bounding box center [309, 194] width 13 height 13
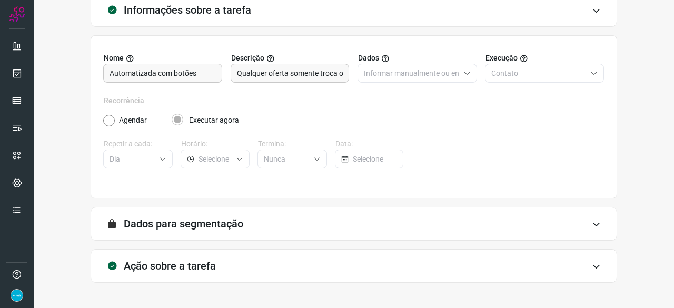
scroll to position [103, 0]
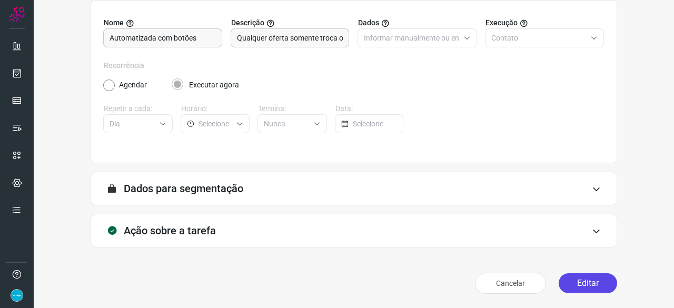
click at [569, 282] on button "Editar" at bounding box center [588, 283] width 58 height 20
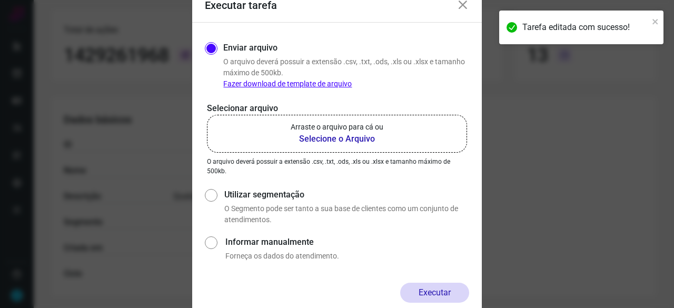
click at [319, 139] on b "Selecione o Arquivo" at bounding box center [337, 139] width 93 height 13
click at [0, 0] on input "Arraste o arquivo para cá ou Selecione o Arquivo" at bounding box center [0, 0] width 0 height 0
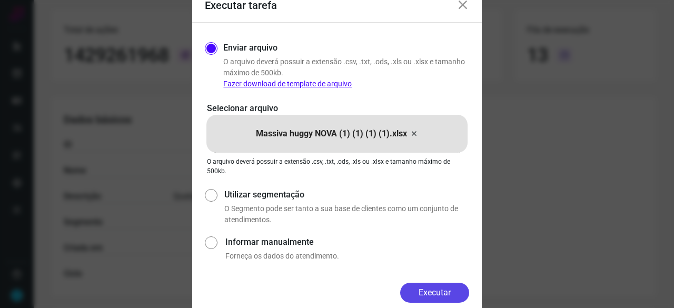
click at [452, 288] on button "Executar" at bounding box center [434, 293] width 69 height 20
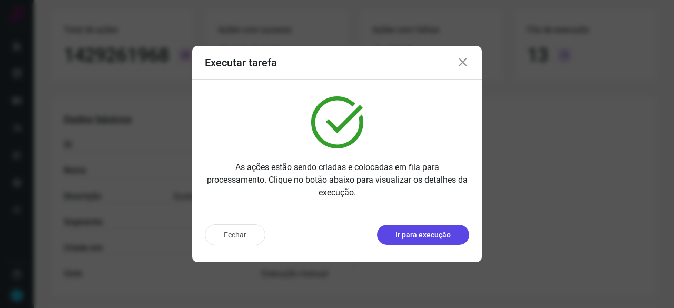
click at [431, 236] on p "Ir para execução" at bounding box center [423, 235] width 55 height 11
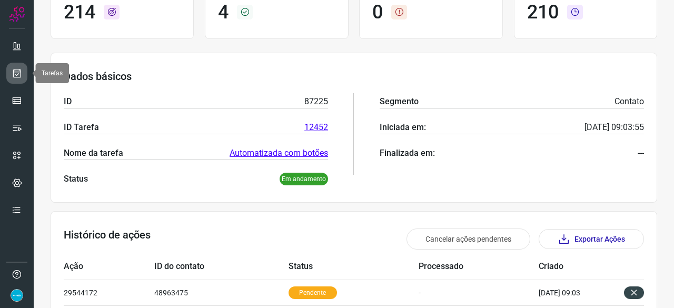
click at [18, 75] on icon at bounding box center [17, 73] width 11 height 11
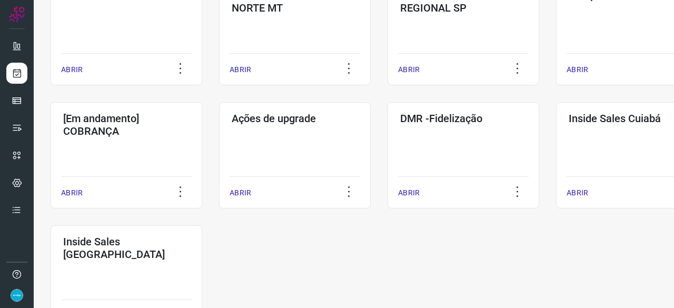
scroll to position [506, 0]
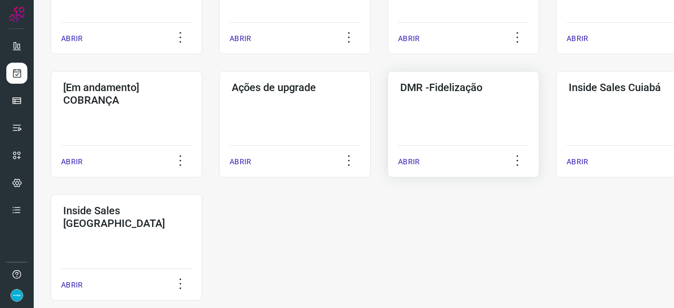
click at [410, 161] on p "ABRIR" at bounding box center [409, 161] width 22 height 11
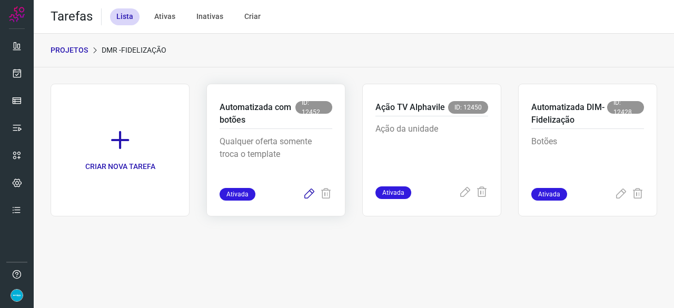
click at [311, 193] on icon at bounding box center [309, 194] width 13 height 13
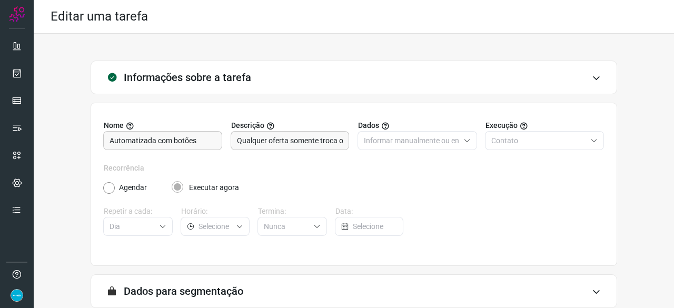
scroll to position [103, 0]
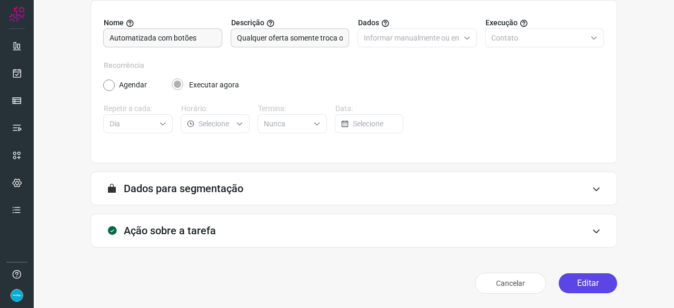
click at [576, 279] on button "Editar" at bounding box center [588, 283] width 58 height 20
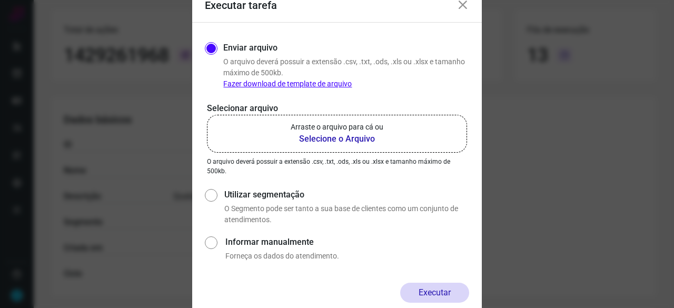
click at [317, 137] on b "Selecione o Arquivo" at bounding box center [337, 139] width 93 height 13
click at [0, 0] on input "Arraste o arquivo para cá ou Selecione o Arquivo" at bounding box center [0, 0] width 0 height 0
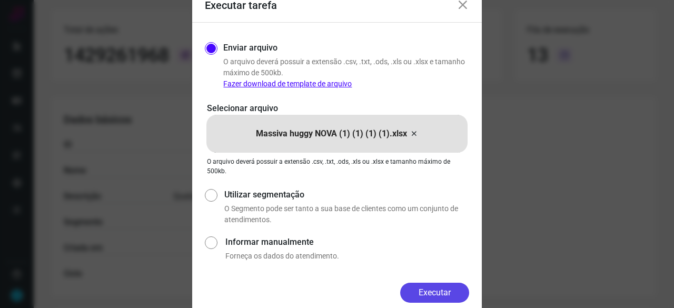
click at [435, 294] on button "Executar" at bounding box center [434, 293] width 69 height 20
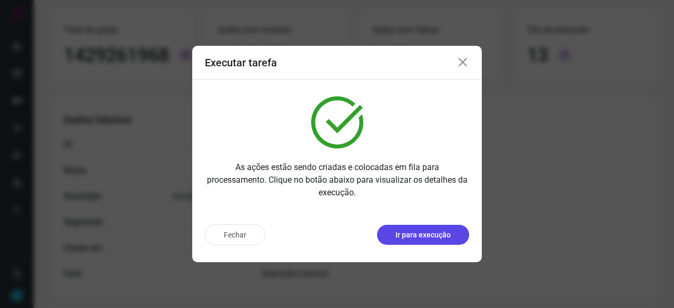
click at [406, 238] on p "Ir para execução" at bounding box center [423, 235] width 55 height 11
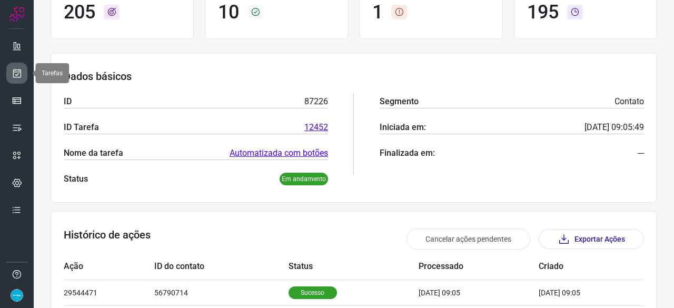
click at [16, 72] on icon at bounding box center [17, 73] width 11 height 11
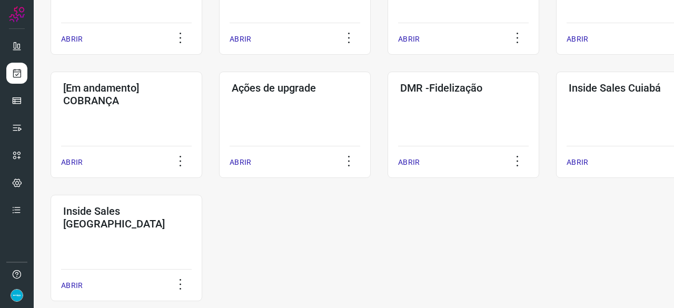
scroll to position [506, 0]
click at [407, 162] on p "ABRIR" at bounding box center [409, 161] width 22 height 11
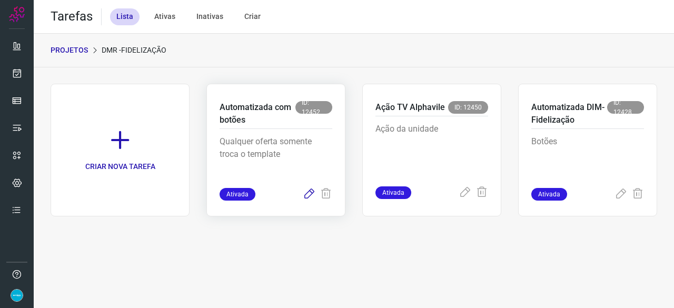
click at [310, 194] on icon at bounding box center [309, 194] width 13 height 13
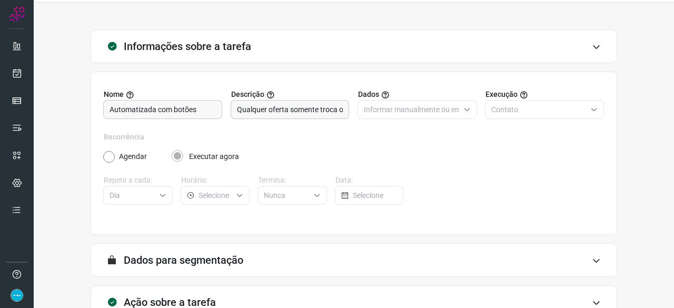
scroll to position [103, 0]
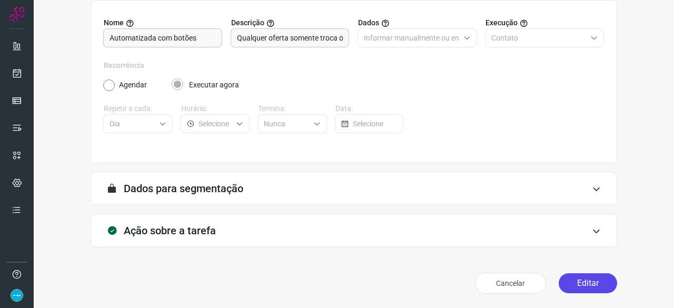
click at [580, 279] on button "Editar" at bounding box center [588, 283] width 58 height 20
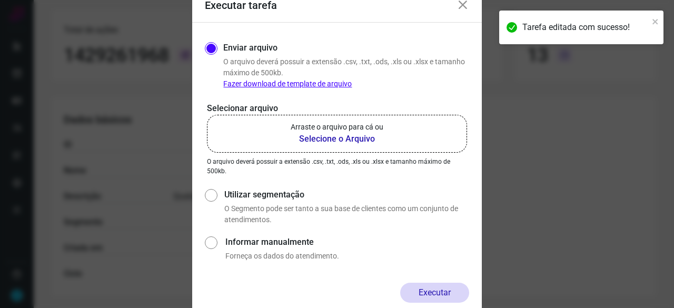
click at [310, 140] on b "Selecione o Arquivo" at bounding box center [337, 139] width 93 height 13
click at [0, 0] on input "Arraste o arquivo para cá ou Selecione o Arquivo" at bounding box center [0, 0] width 0 height 0
click at [468, 5] on icon at bounding box center [463, 5] width 13 height 13
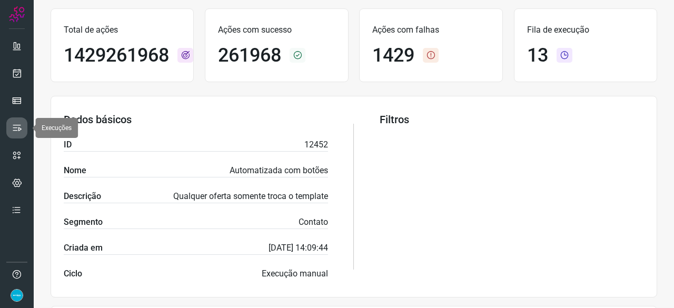
click at [17, 124] on icon at bounding box center [17, 128] width 11 height 11
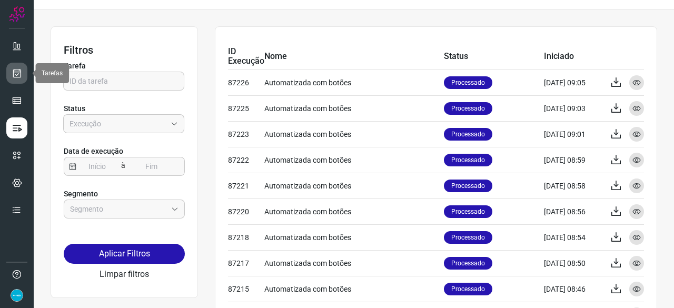
click at [18, 76] on icon at bounding box center [17, 73] width 11 height 11
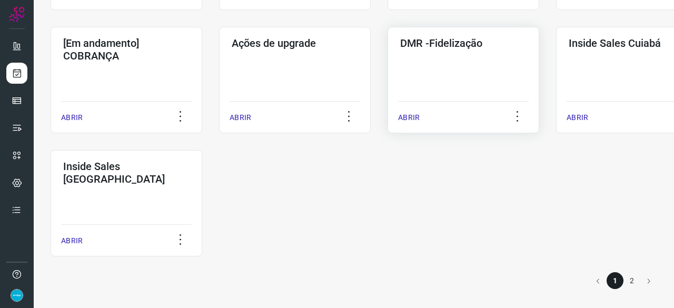
click at [411, 113] on p "ABRIR" at bounding box center [409, 117] width 22 height 11
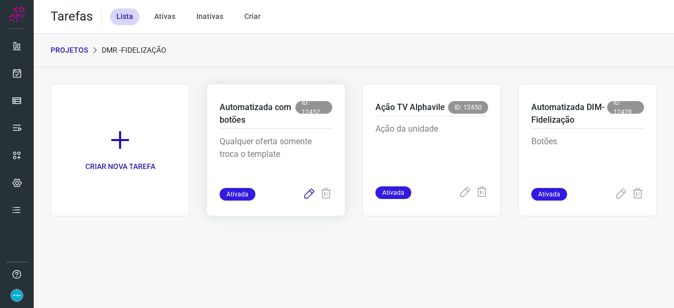
click at [308, 194] on icon at bounding box center [309, 194] width 13 height 13
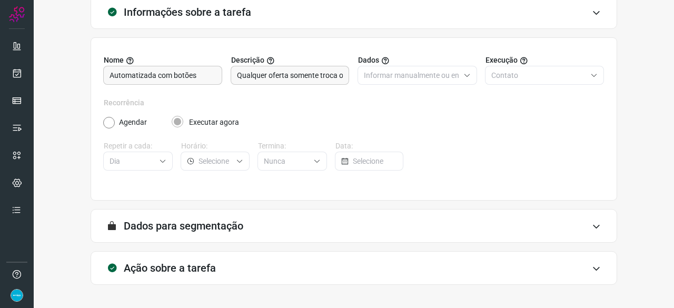
scroll to position [103, 0]
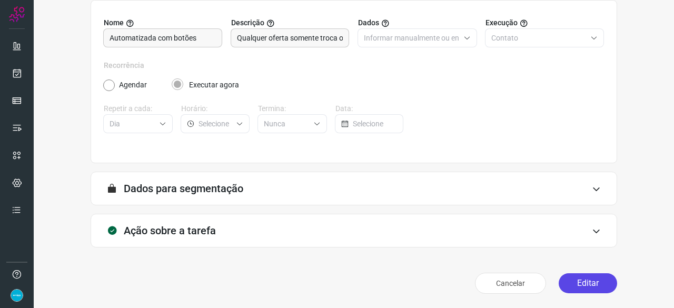
click at [580, 280] on button "Editar" at bounding box center [588, 283] width 58 height 20
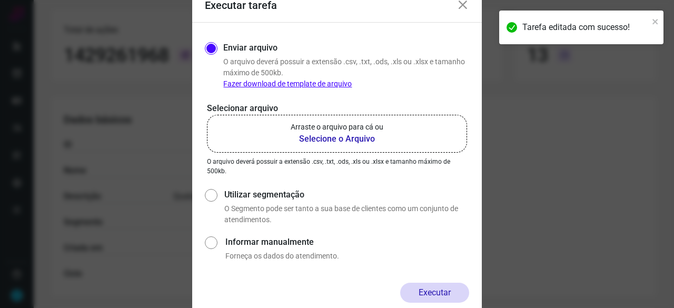
click at [327, 140] on b "Selecione o Arquivo" at bounding box center [337, 139] width 93 height 13
click at [0, 0] on input "Arraste o arquivo para cá ou Selecione o Arquivo" at bounding box center [0, 0] width 0 height 0
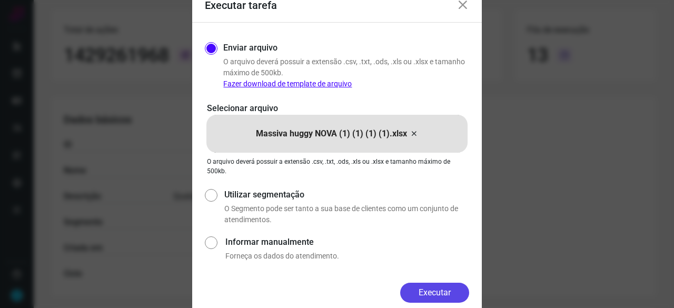
click at [456, 291] on button "Executar" at bounding box center [434, 293] width 69 height 20
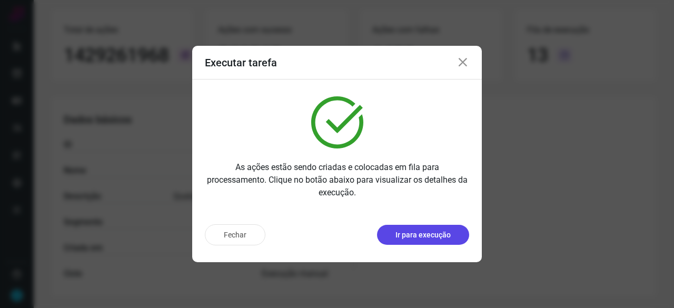
click at [435, 231] on p "Ir para execução" at bounding box center [423, 235] width 55 height 11
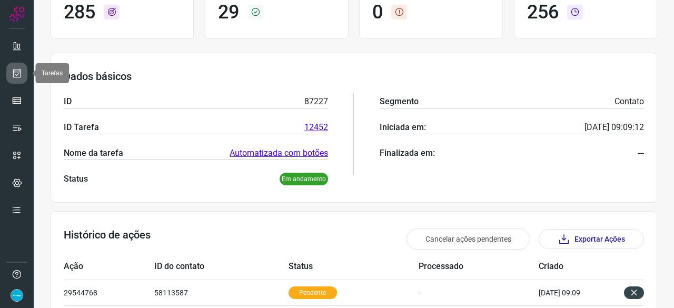
click at [17, 72] on icon at bounding box center [17, 73] width 11 height 11
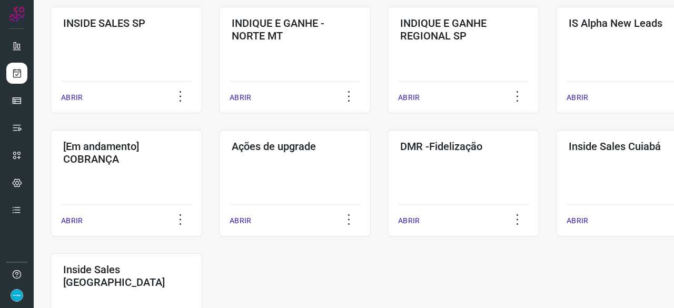
scroll to position [506, 0]
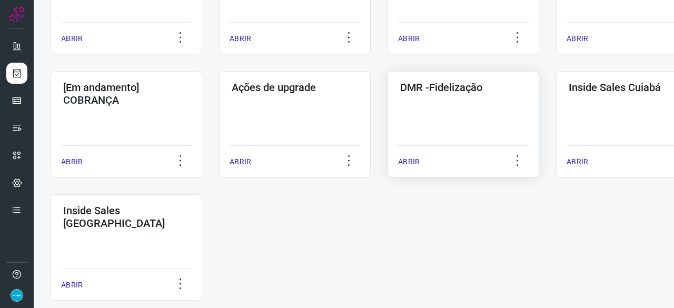
click at [413, 163] on p "ABRIR" at bounding box center [409, 161] width 22 height 11
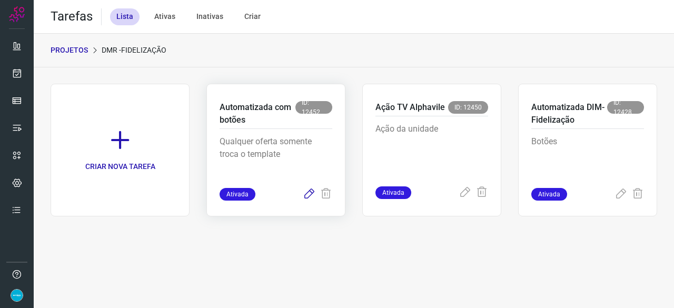
click at [307, 192] on icon at bounding box center [309, 194] width 13 height 13
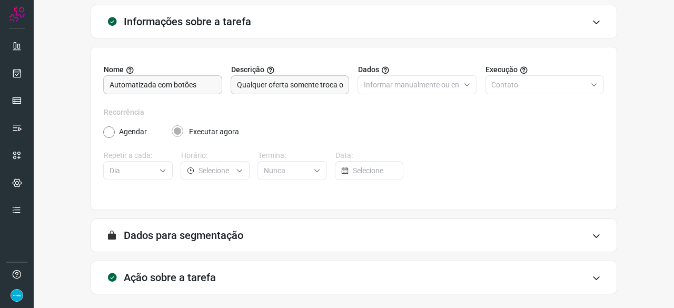
scroll to position [103, 0]
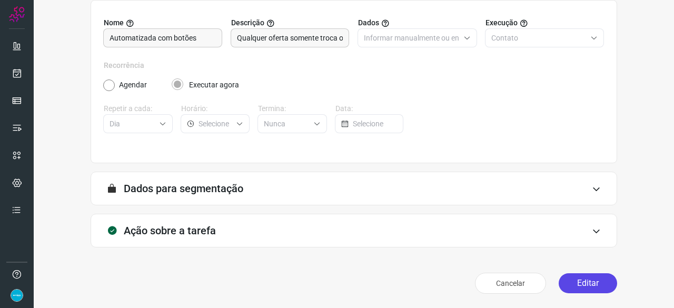
click at [565, 286] on button "Editar" at bounding box center [588, 283] width 58 height 20
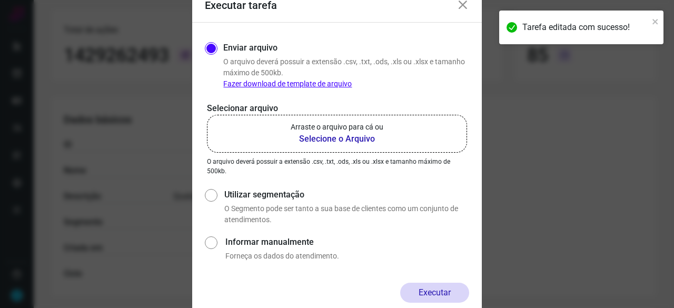
click at [317, 139] on b "Selecione o Arquivo" at bounding box center [337, 139] width 93 height 13
click at [0, 0] on input "Arraste o arquivo para cá ou Selecione o Arquivo" at bounding box center [0, 0] width 0 height 0
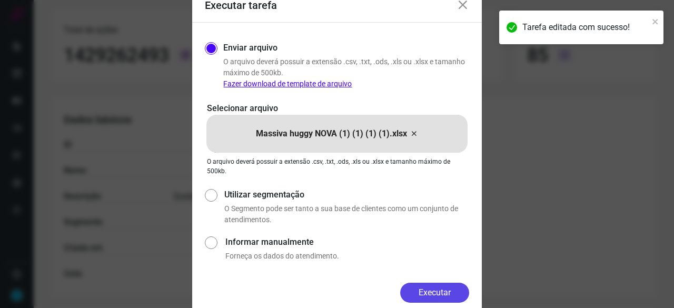
click at [439, 291] on button "Executar" at bounding box center [434, 293] width 69 height 20
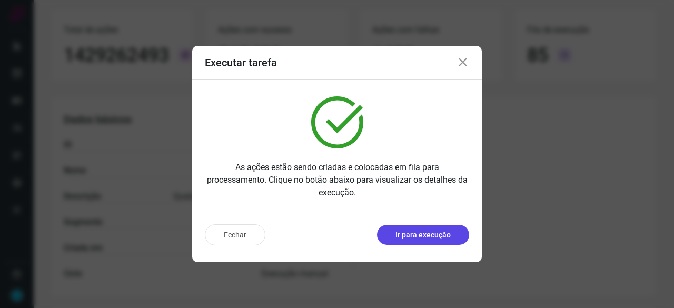
click at [415, 241] on button "Ir para execução" at bounding box center [423, 235] width 92 height 20
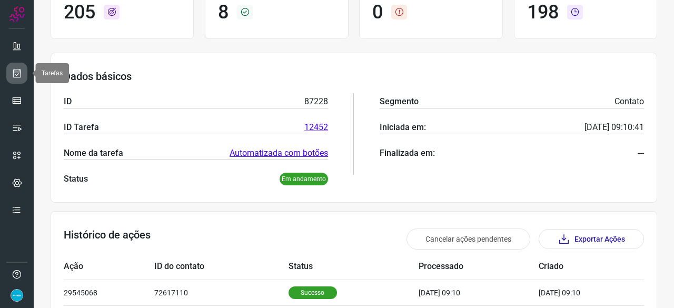
click at [21, 69] on icon at bounding box center [17, 73] width 11 height 11
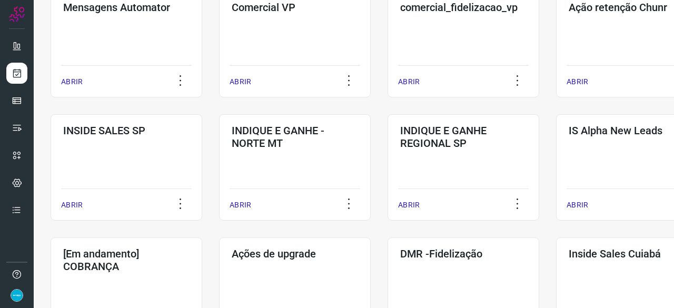
scroll to position [400, 0]
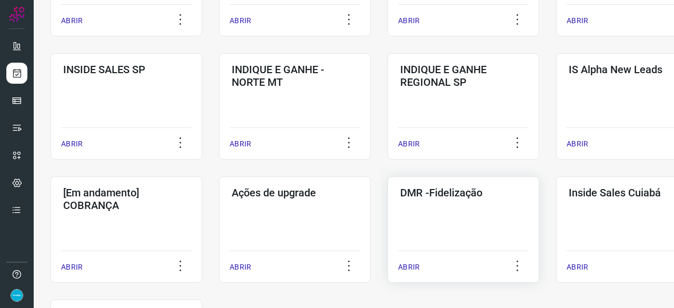
click at [409, 268] on p "ABRIR" at bounding box center [409, 267] width 22 height 11
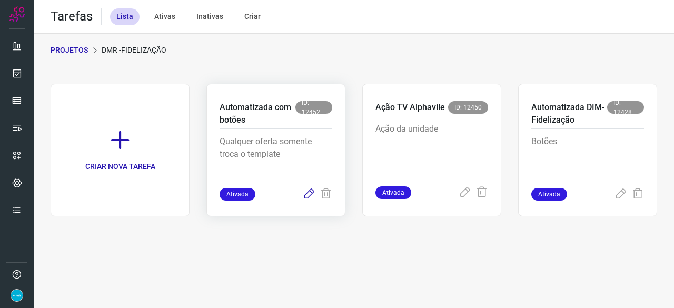
click at [309, 194] on icon at bounding box center [309, 194] width 13 height 13
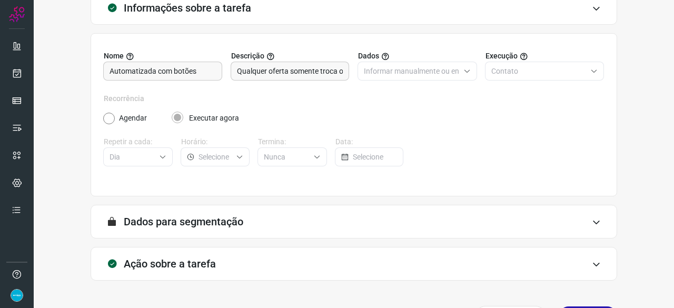
scroll to position [103, 0]
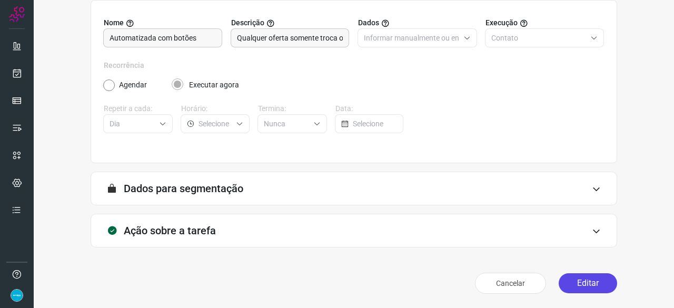
click at [566, 284] on button "Editar" at bounding box center [588, 283] width 58 height 20
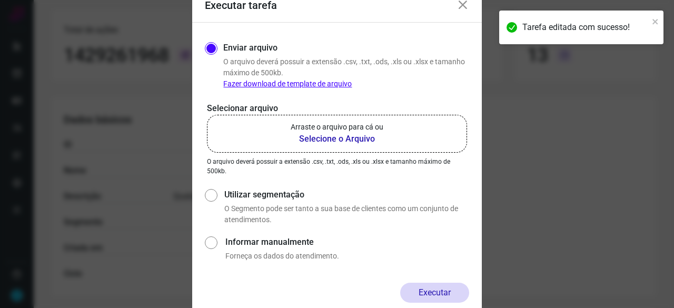
click at [336, 141] on b "Selecione o Arquivo" at bounding box center [337, 139] width 93 height 13
click at [0, 0] on input "Arraste o arquivo para cá ou Selecione o Arquivo" at bounding box center [0, 0] width 0 height 0
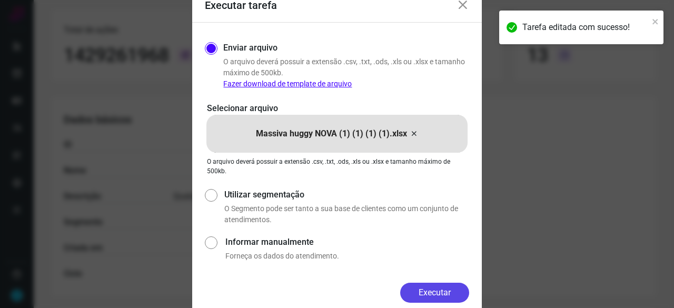
click at [457, 293] on button "Executar" at bounding box center [434, 293] width 69 height 20
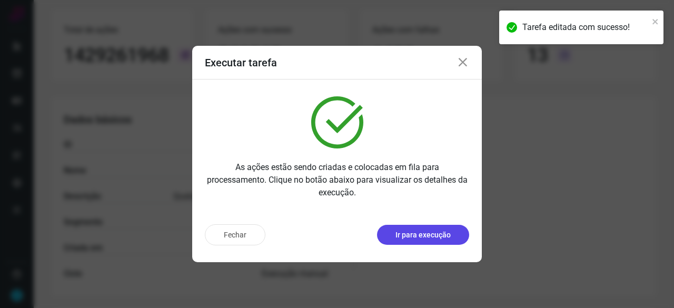
click at [417, 240] on p "Ir para execução" at bounding box center [423, 235] width 55 height 11
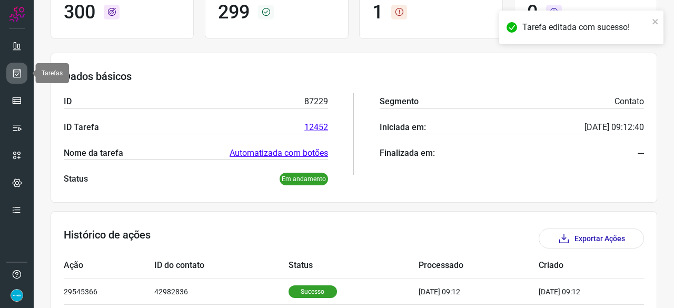
click at [19, 72] on icon at bounding box center [17, 73] width 11 height 11
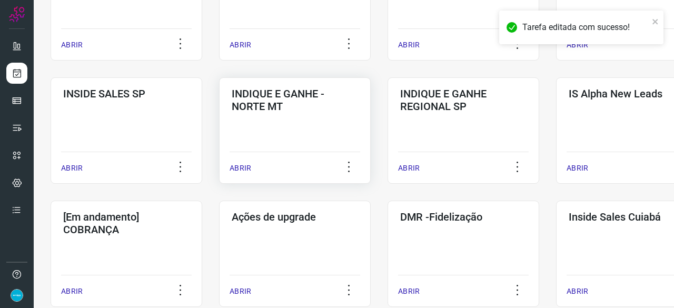
scroll to position [400, 0]
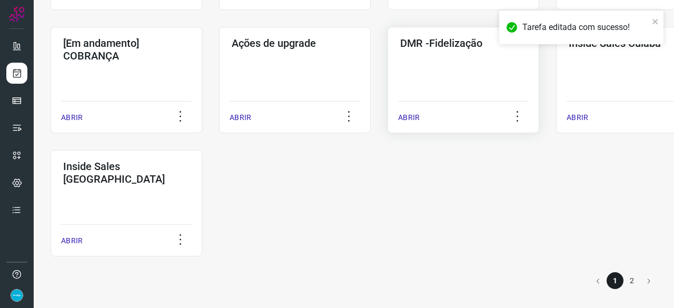
click at [411, 117] on p "ABRIR" at bounding box center [409, 117] width 22 height 11
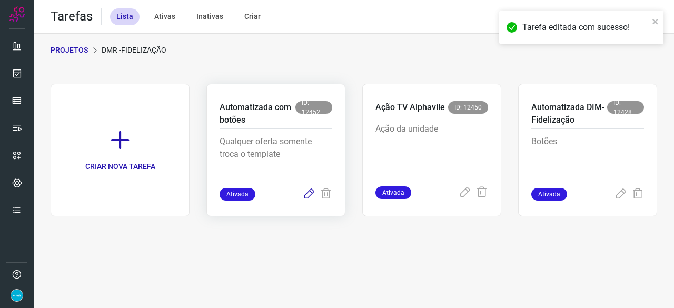
click at [310, 194] on icon at bounding box center [309, 194] width 13 height 13
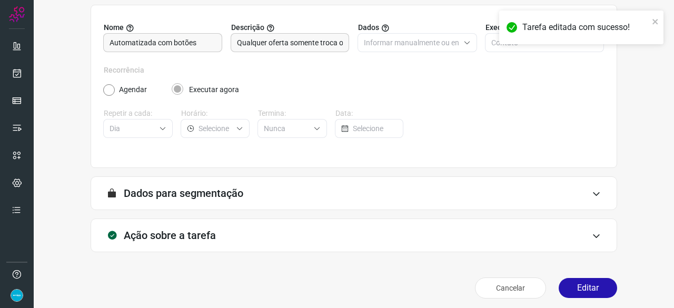
scroll to position [103, 0]
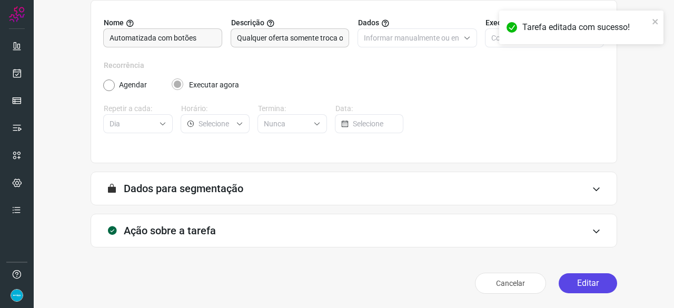
click at [580, 287] on button "Editar" at bounding box center [588, 283] width 58 height 20
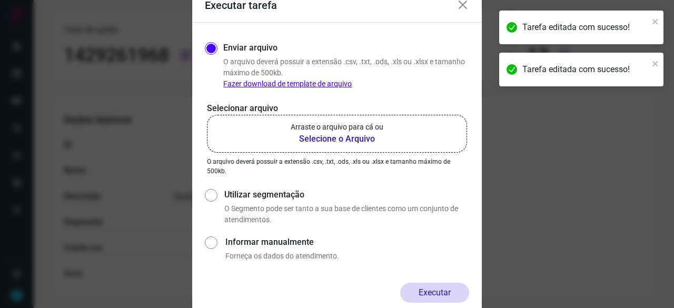
click at [348, 139] on b "Selecione o Arquivo" at bounding box center [337, 139] width 93 height 13
click at [0, 0] on input "Arraste o arquivo para cá ou Selecione o Arquivo" at bounding box center [0, 0] width 0 height 0
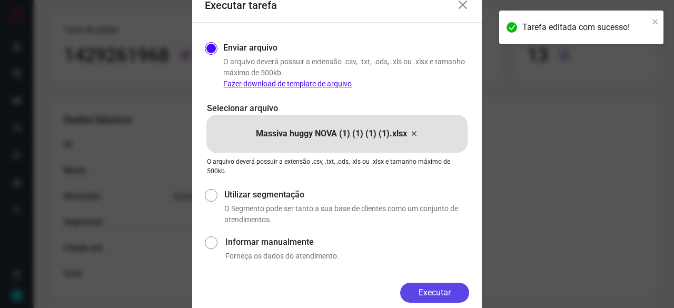
click at [426, 298] on button "Executar" at bounding box center [434, 293] width 69 height 20
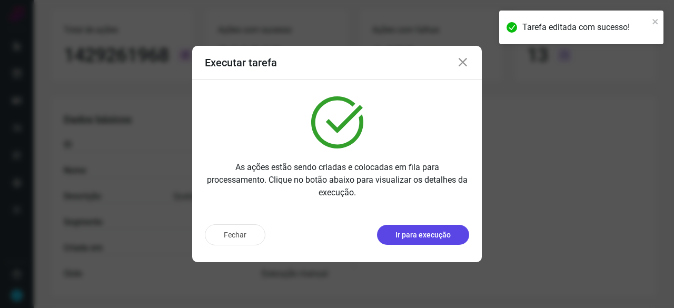
click at [427, 239] on p "Ir para execução" at bounding box center [423, 235] width 55 height 11
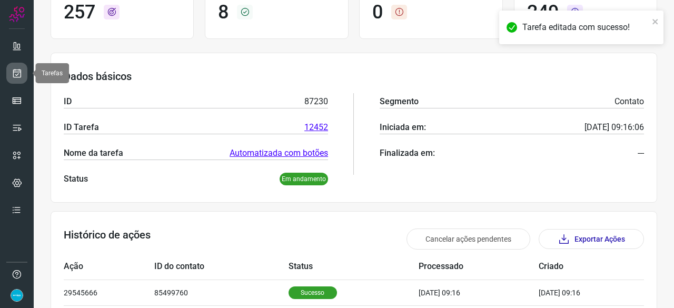
click at [19, 70] on icon at bounding box center [17, 73] width 11 height 11
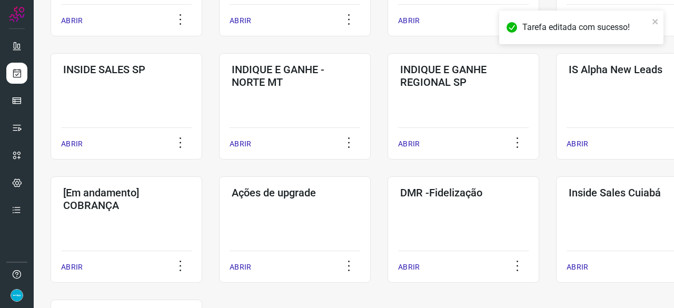
scroll to position [506, 0]
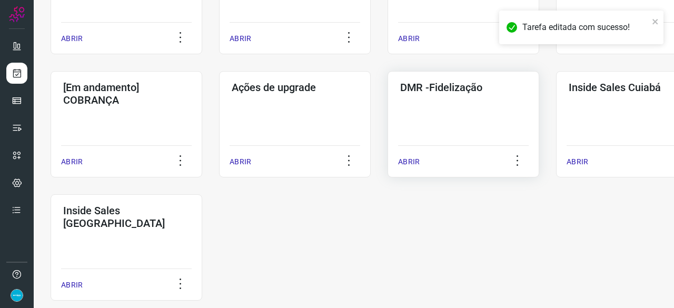
click at [411, 158] on p "ABRIR" at bounding box center [409, 161] width 22 height 11
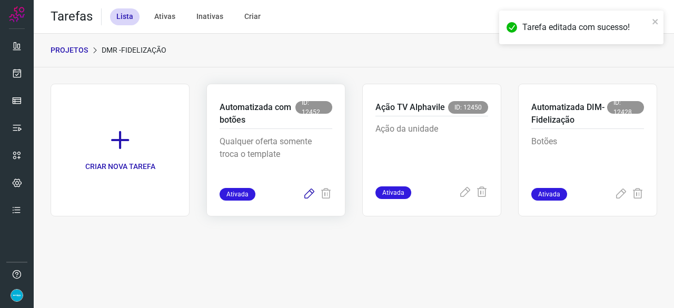
click at [309, 194] on icon at bounding box center [309, 194] width 13 height 13
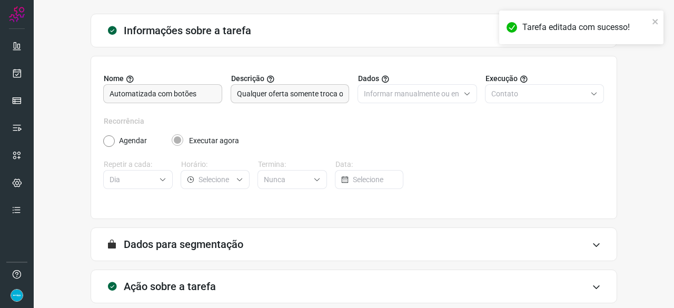
scroll to position [103, 0]
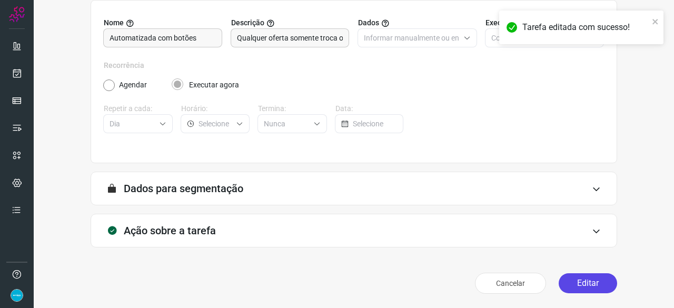
click at [576, 280] on button "Editar" at bounding box center [588, 283] width 58 height 20
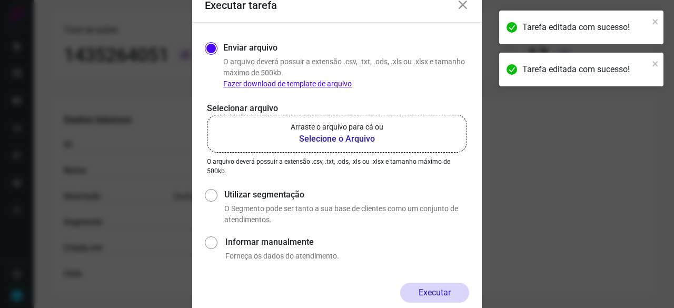
click at [326, 139] on b "Selecione o Arquivo" at bounding box center [337, 139] width 93 height 13
click at [0, 0] on input "Arraste o arquivo para cá ou Selecione o Arquivo" at bounding box center [0, 0] width 0 height 0
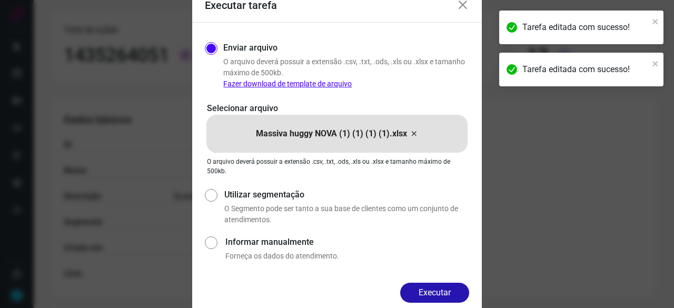
click at [439, 298] on button "Executar" at bounding box center [434, 293] width 69 height 20
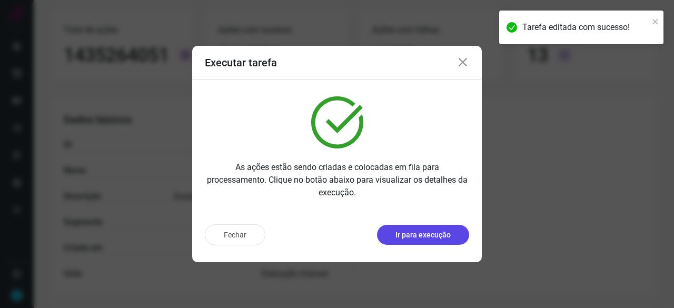
click at [414, 238] on p "Ir para execução" at bounding box center [423, 235] width 55 height 11
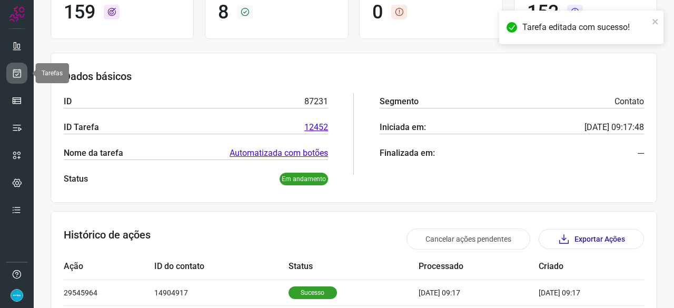
click at [20, 73] on icon at bounding box center [17, 73] width 11 height 11
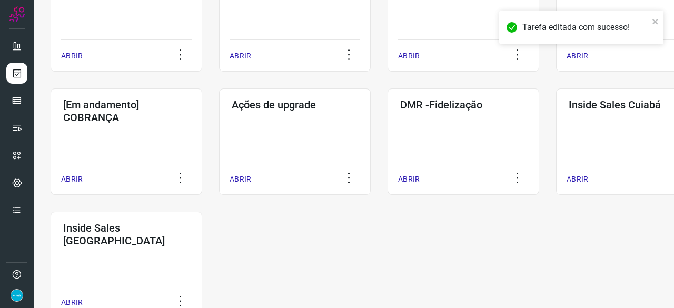
scroll to position [506, 0]
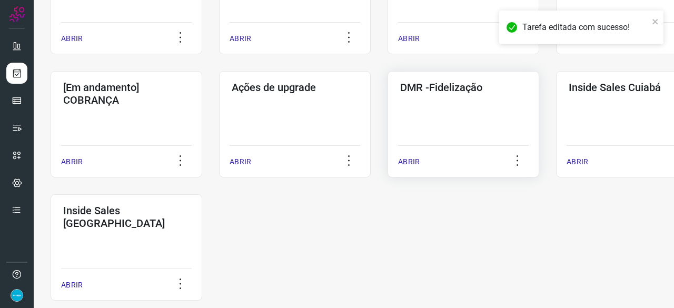
click at [404, 163] on p "ABRIR" at bounding box center [409, 161] width 22 height 11
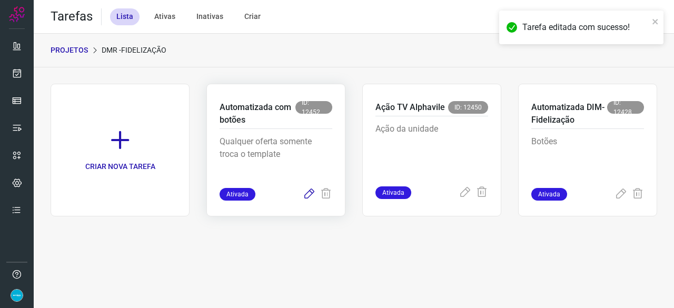
click at [308, 195] on icon at bounding box center [309, 194] width 13 height 13
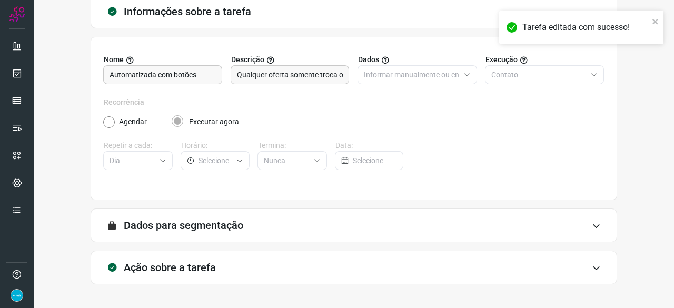
scroll to position [103, 0]
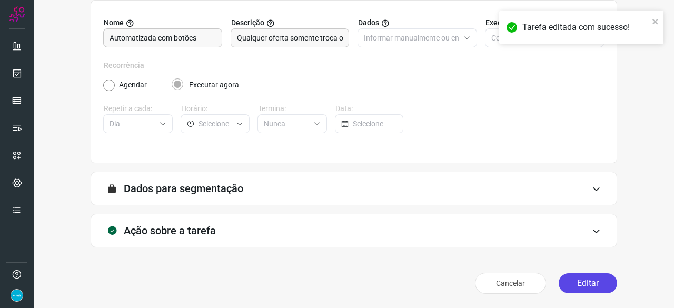
click at [575, 279] on button "Editar" at bounding box center [588, 283] width 58 height 20
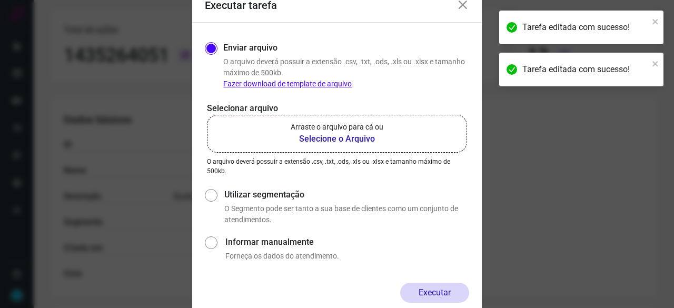
click at [309, 138] on b "Selecione o Arquivo" at bounding box center [337, 139] width 93 height 13
click at [0, 0] on input "Arraste o arquivo para cá ou Selecione o Arquivo" at bounding box center [0, 0] width 0 height 0
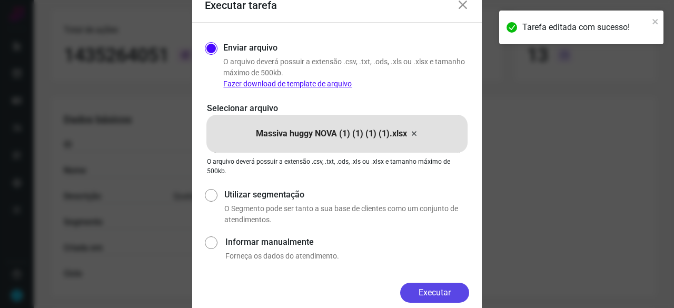
click at [435, 286] on button "Executar" at bounding box center [434, 293] width 69 height 20
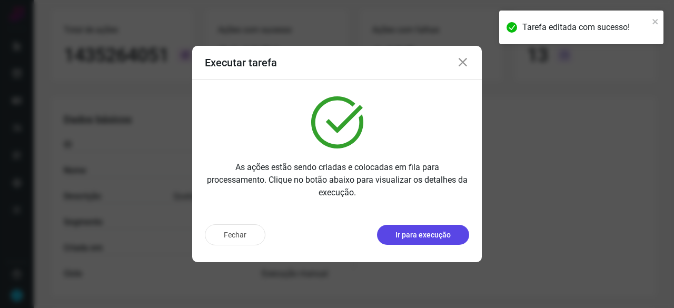
click at [438, 234] on p "Ir para execução" at bounding box center [423, 235] width 55 height 11
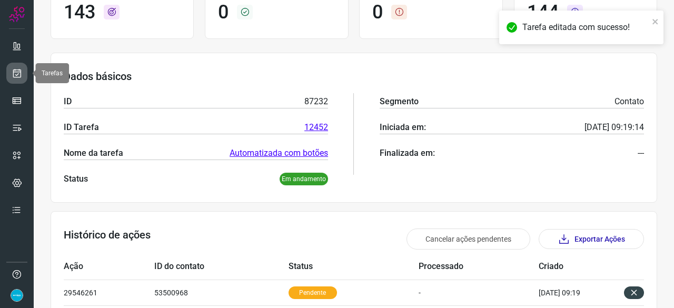
click at [19, 73] on icon at bounding box center [17, 73] width 11 height 11
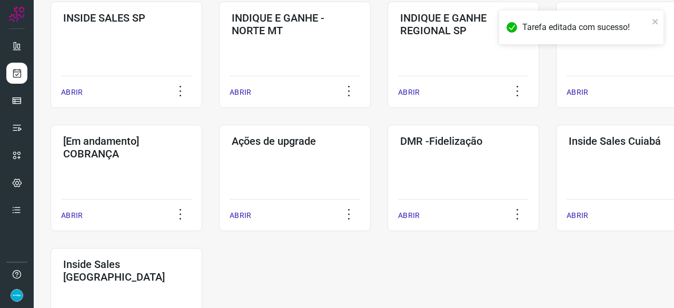
scroll to position [453, 0]
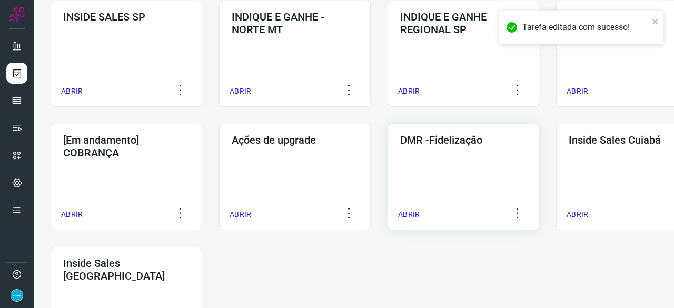
click at [408, 214] on p "ABRIR" at bounding box center [409, 214] width 22 height 11
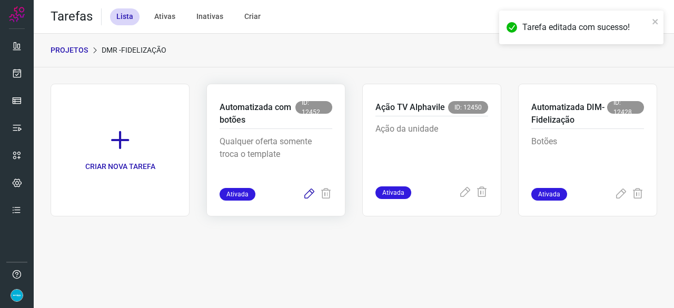
click at [309, 194] on icon at bounding box center [309, 194] width 13 height 13
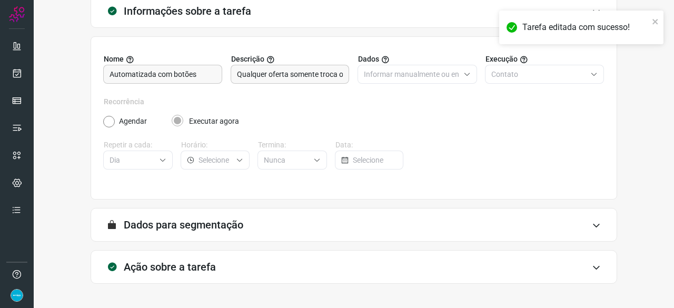
scroll to position [103, 0]
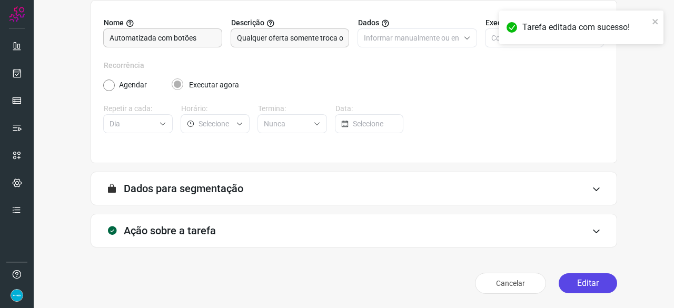
click at [578, 279] on button "Editar" at bounding box center [588, 283] width 58 height 20
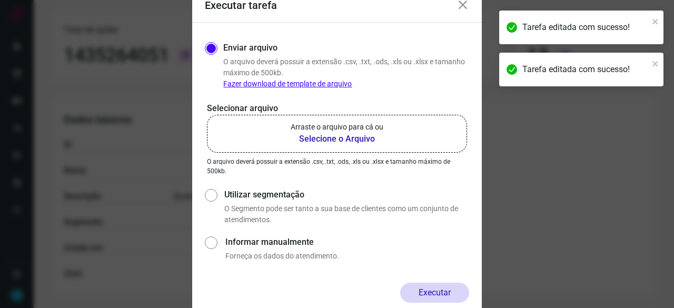
click at [327, 142] on b "Selecione o Arquivo" at bounding box center [337, 139] width 93 height 13
click at [0, 0] on input "Arraste o arquivo para cá ou Selecione o Arquivo" at bounding box center [0, 0] width 0 height 0
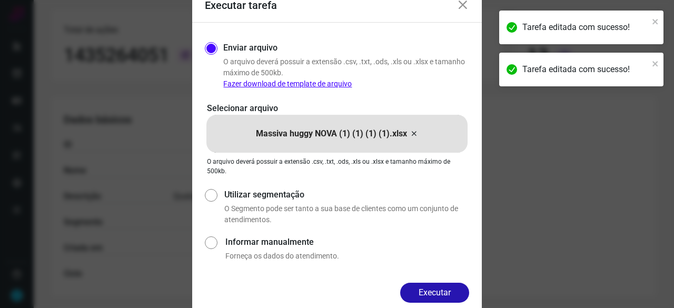
click at [436, 289] on button "Executar" at bounding box center [434, 293] width 69 height 20
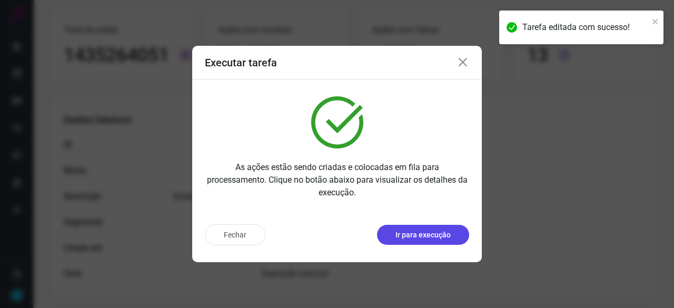
click at [426, 236] on p "Ir para execução" at bounding box center [423, 235] width 55 height 11
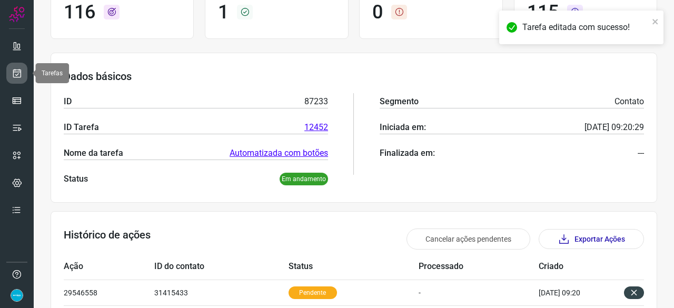
click at [16, 71] on icon at bounding box center [17, 73] width 11 height 11
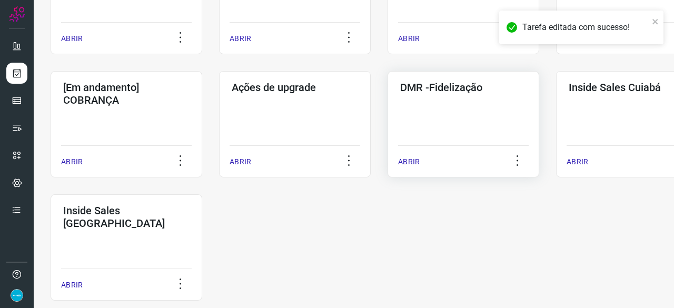
click at [411, 165] on p "ABRIR" at bounding box center [409, 161] width 22 height 11
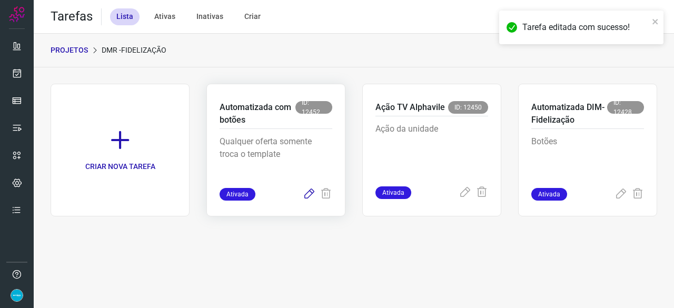
click at [307, 196] on icon at bounding box center [309, 194] width 13 height 13
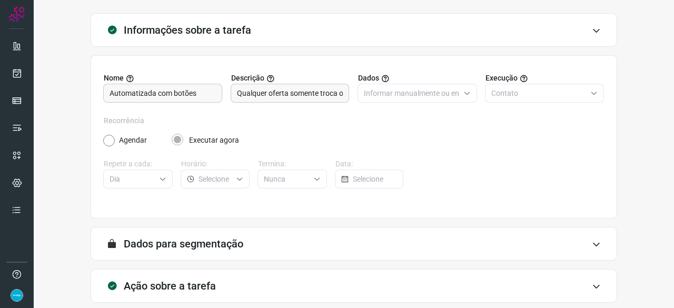
scroll to position [103, 0]
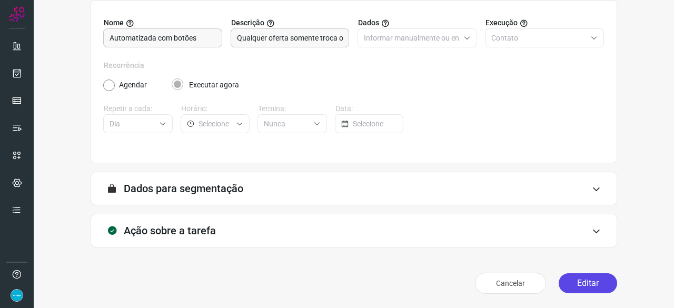
click at [580, 286] on button "Editar" at bounding box center [588, 283] width 58 height 20
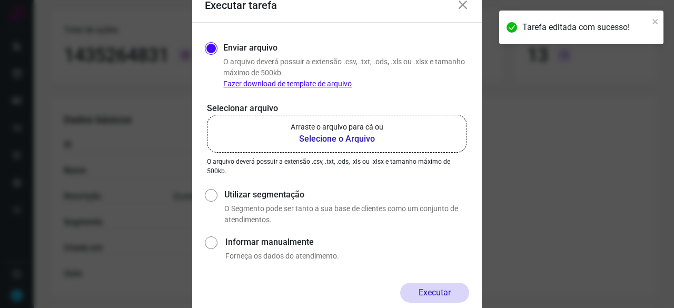
click at [333, 140] on b "Selecione o Arquivo" at bounding box center [337, 139] width 93 height 13
click at [0, 0] on input "Arraste o arquivo para cá ou Selecione o Arquivo" at bounding box center [0, 0] width 0 height 0
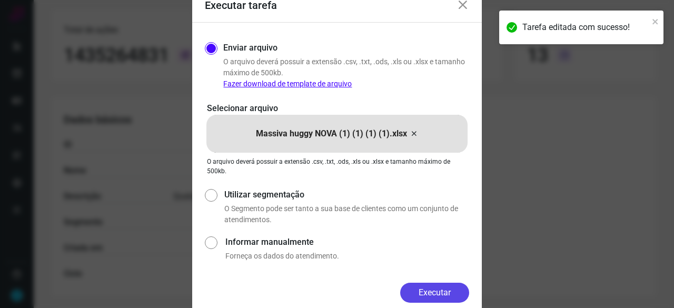
click at [432, 286] on button "Executar" at bounding box center [434, 293] width 69 height 20
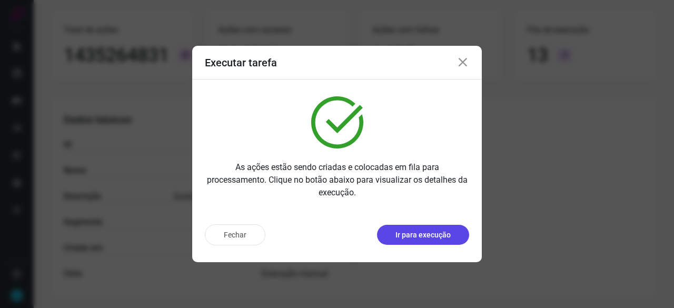
click at [416, 233] on p "Ir para execução" at bounding box center [423, 235] width 55 height 11
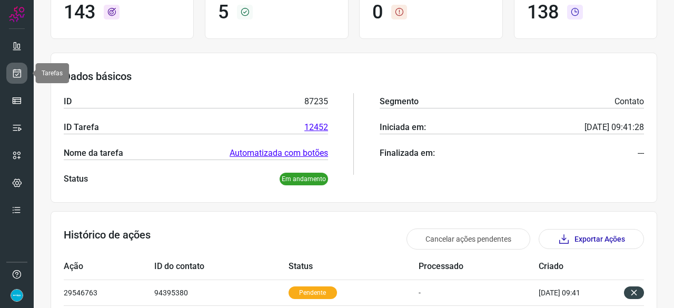
click at [16, 71] on icon at bounding box center [17, 73] width 11 height 11
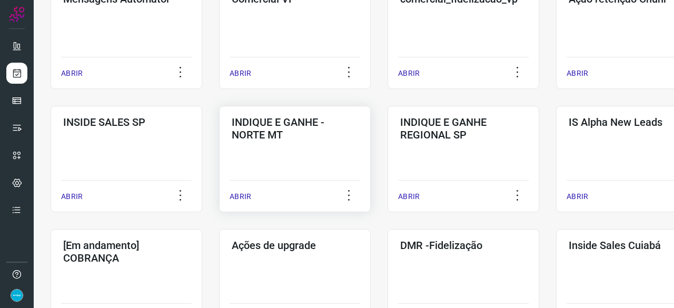
scroll to position [453, 0]
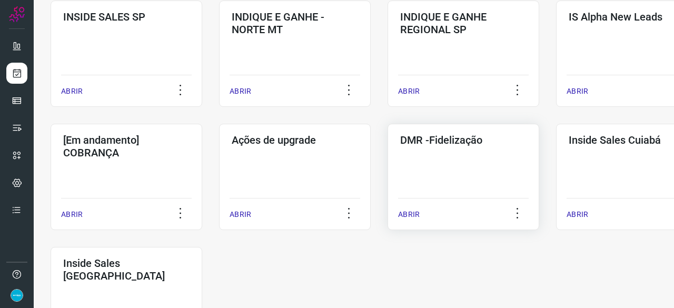
click at [413, 216] on p "ABRIR" at bounding box center [409, 214] width 22 height 11
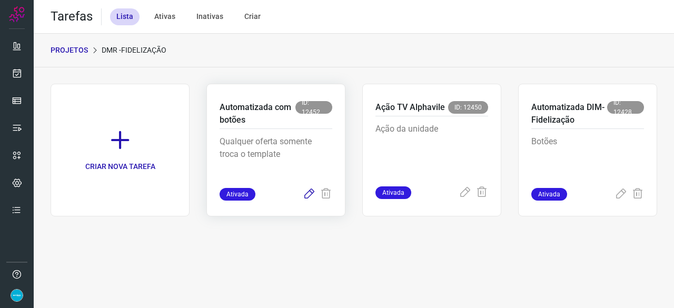
click at [312, 192] on icon at bounding box center [309, 194] width 13 height 13
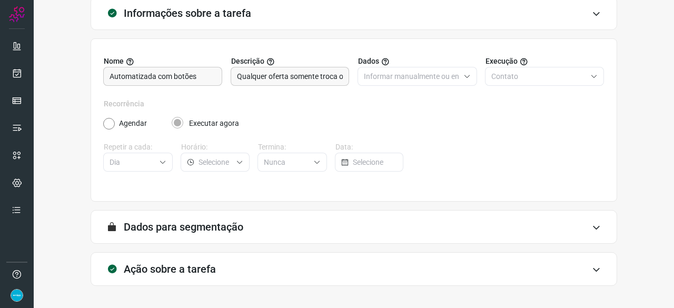
scroll to position [103, 0]
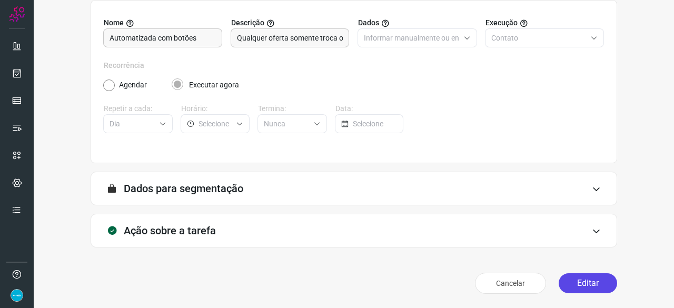
click at [585, 283] on button "Editar" at bounding box center [588, 283] width 58 height 20
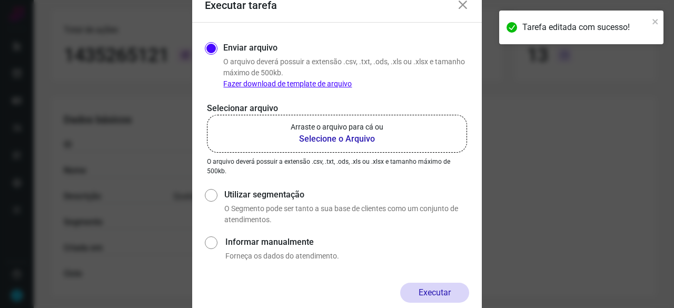
click at [318, 142] on b "Selecione o Arquivo" at bounding box center [337, 139] width 93 height 13
click at [0, 0] on input "Arraste o arquivo para cá ou Selecione o Arquivo" at bounding box center [0, 0] width 0 height 0
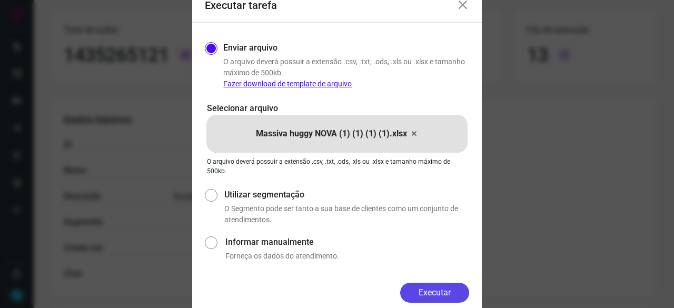
click at [436, 286] on button "Executar" at bounding box center [434, 293] width 69 height 20
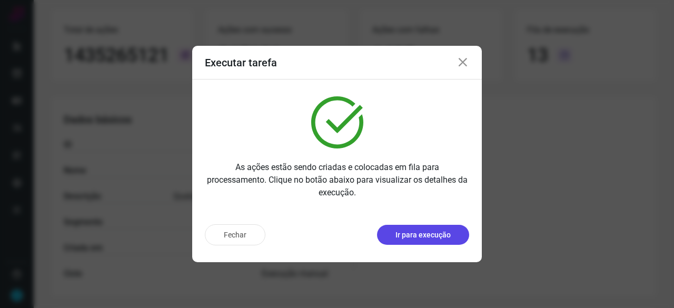
click at [441, 238] on p "Ir para execução" at bounding box center [423, 235] width 55 height 11
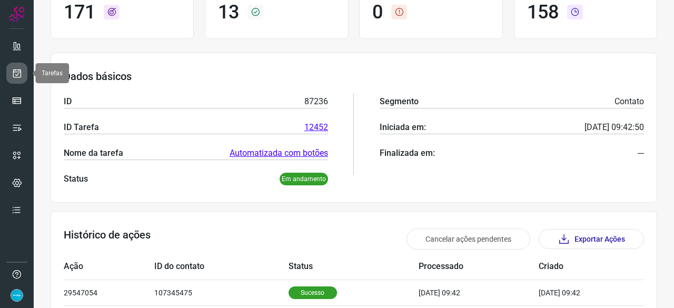
click at [24, 71] on link at bounding box center [16, 73] width 21 height 21
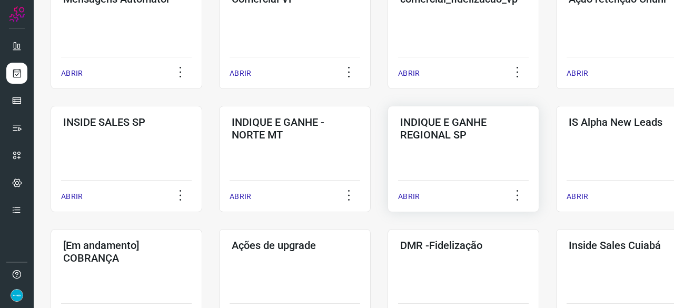
scroll to position [506, 0]
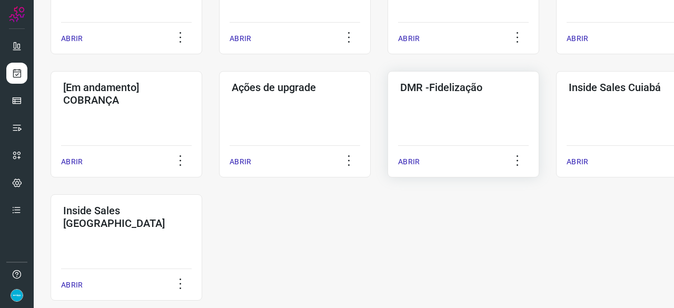
click at [405, 163] on p "ABRIR" at bounding box center [409, 161] width 22 height 11
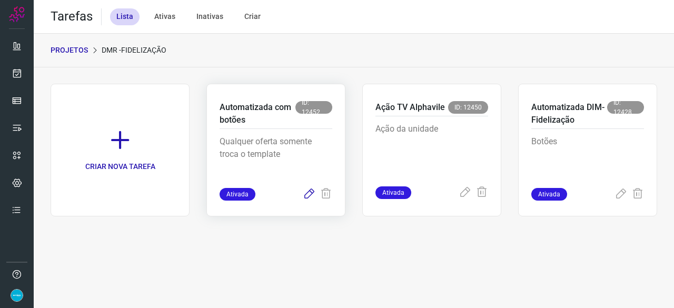
click at [306, 195] on icon at bounding box center [309, 194] width 13 height 13
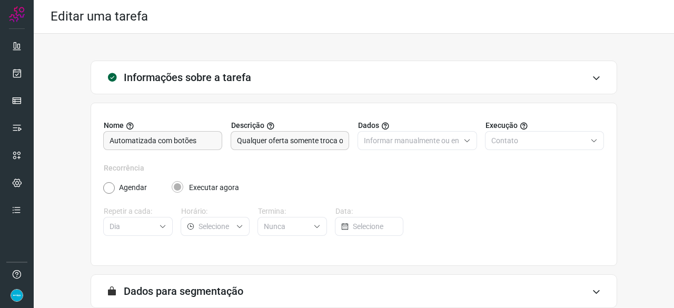
scroll to position [103, 0]
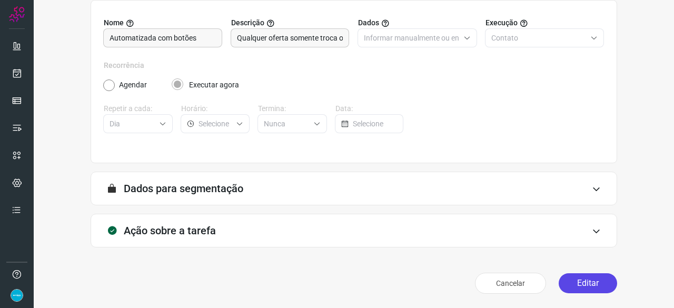
click at [579, 284] on button "Editar" at bounding box center [588, 283] width 58 height 20
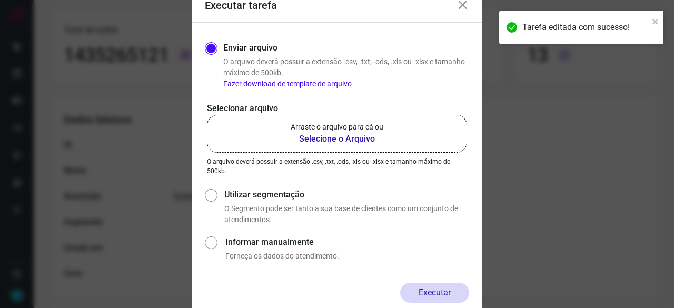
click at [320, 140] on b "Selecione o Arquivo" at bounding box center [337, 139] width 93 height 13
click at [0, 0] on input "Arraste o arquivo para cá ou Selecione o Arquivo" at bounding box center [0, 0] width 0 height 0
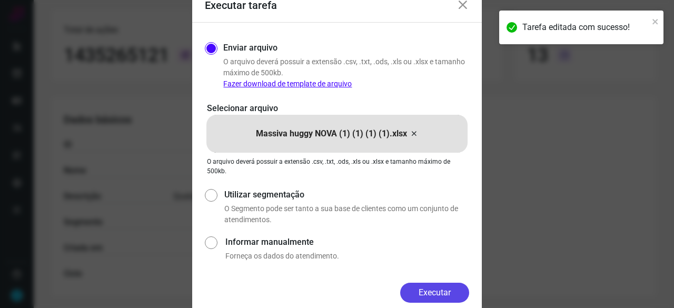
click at [448, 286] on button "Executar" at bounding box center [434, 293] width 69 height 20
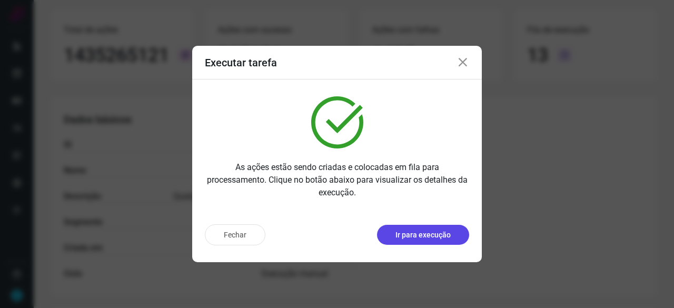
click at [411, 234] on p "Ir para execução" at bounding box center [423, 235] width 55 height 11
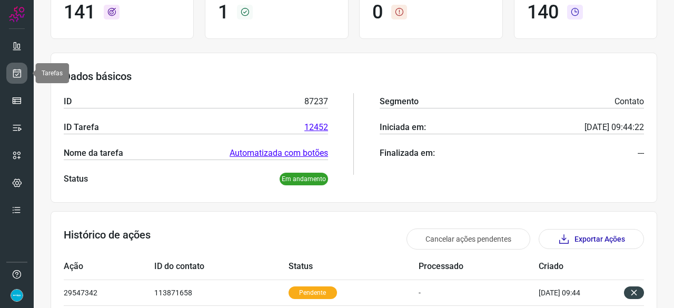
click at [20, 72] on icon at bounding box center [17, 73] width 11 height 11
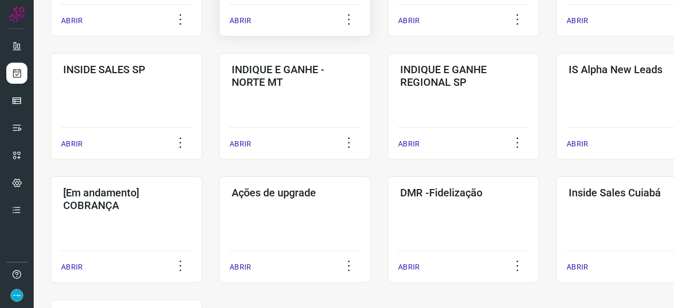
scroll to position [453, 0]
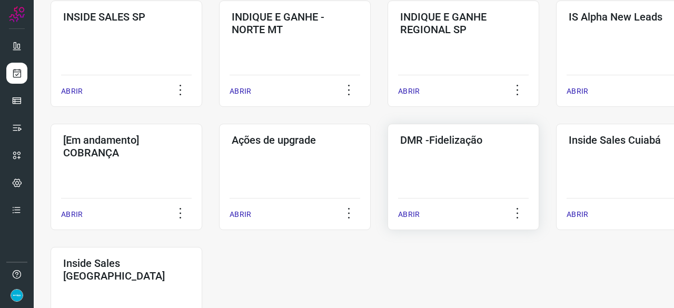
click at [405, 211] on p "ABRIR" at bounding box center [409, 214] width 22 height 11
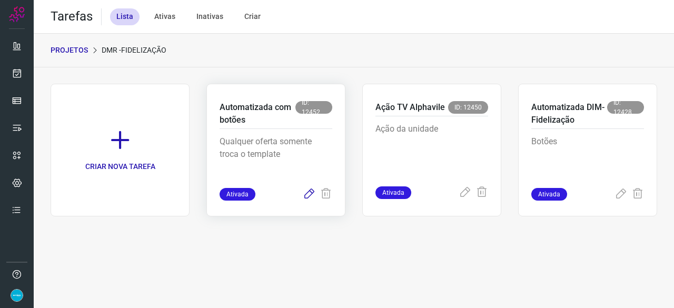
click at [312, 196] on icon at bounding box center [309, 194] width 13 height 13
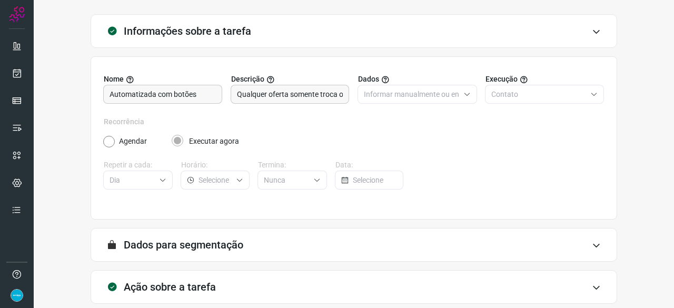
scroll to position [103, 0]
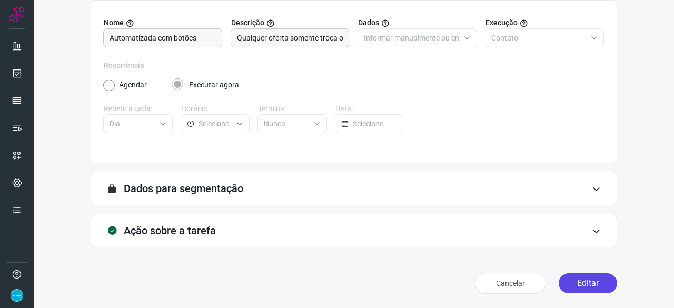
click at [570, 285] on button "Editar" at bounding box center [588, 283] width 58 height 20
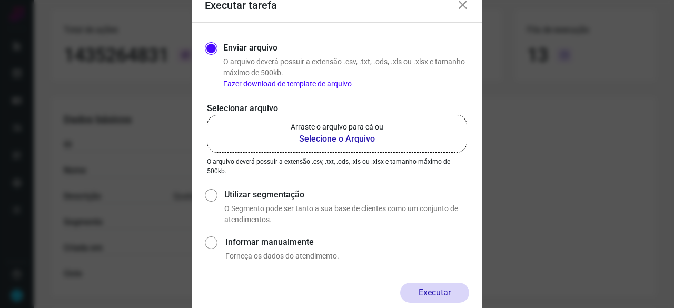
click at [330, 140] on b "Selecione o Arquivo" at bounding box center [337, 139] width 93 height 13
click at [0, 0] on input "Arraste o arquivo para cá ou Selecione o Arquivo" at bounding box center [0, 0] width 0 height 0
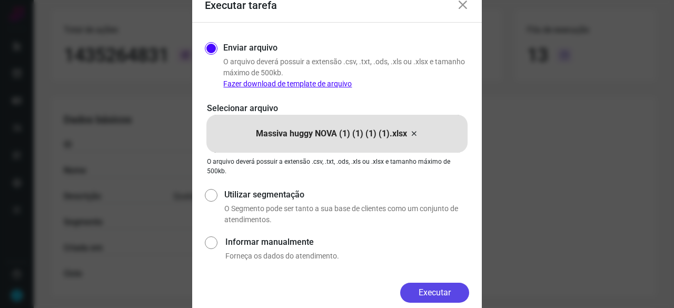
click at [445, 288] on button "Executar" at bounding box center [434, 293] width 69 height 20
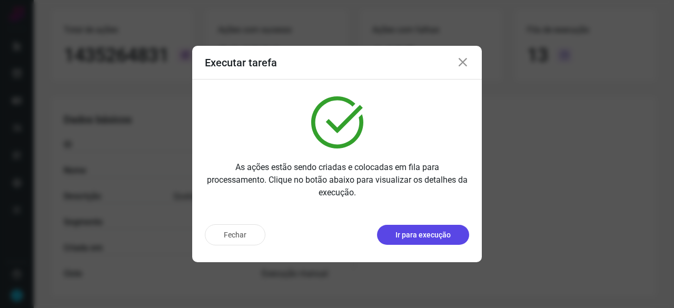
click at [422, 232] on p "Ir para execução" at bounding box center [423, 235] width 55 height 11
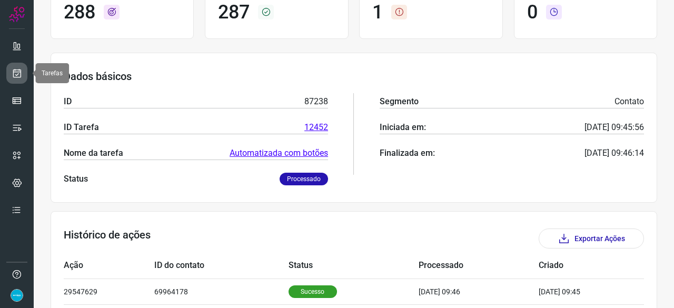
click at [15, 71] on icon at bounding box center [17, 73] width 11 height 11
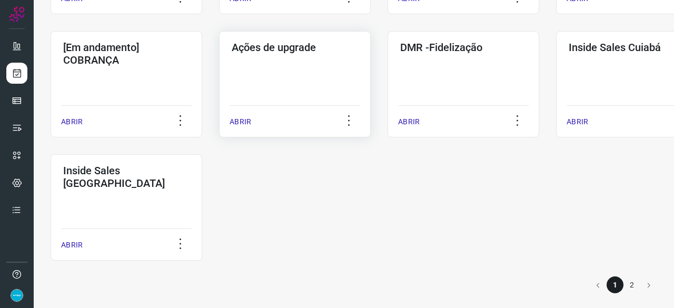
scroll to position [550, 0]
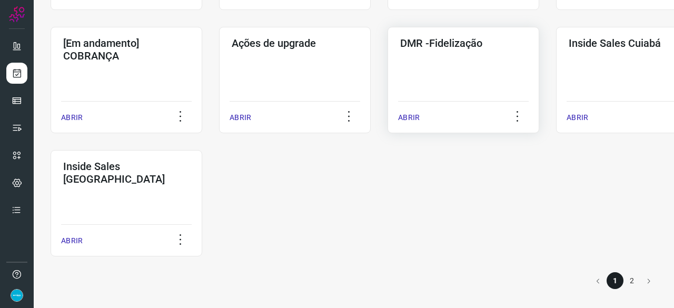
click at [410, 120] on p "ABRIR" at bounding box center [409, 117] width 22 height 11
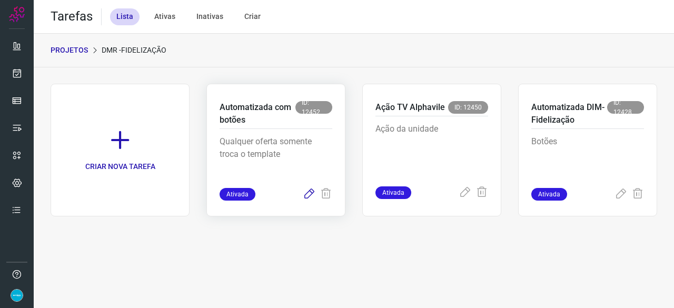
click at [308, 194] on icon at bounding box center [309, 194] width 13 height 13
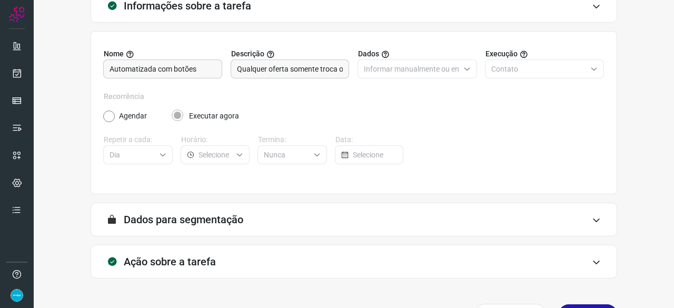
scroll to position [103, 0]
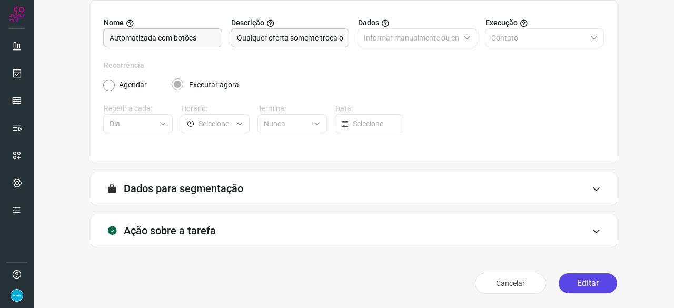
click at [573, 286] on button "Editar" at bounding box center [588, 283] width 58 height 20
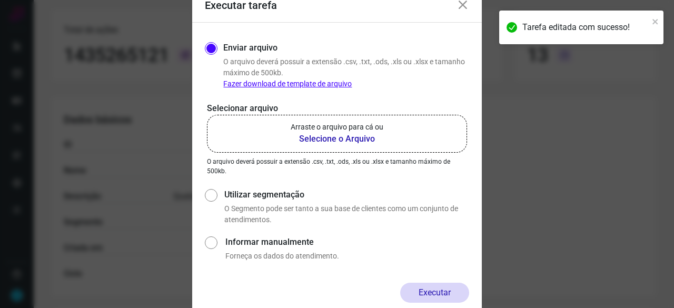
click at [343, 141] on b "Selecione o Arquivo" at bounding box center [337, 139] width 93 height 13
click at [0, 0] on input "Arraste o arquivo para cá ou Selecione o Arquivo" at bounding box center [0, 0] width 0 height 0
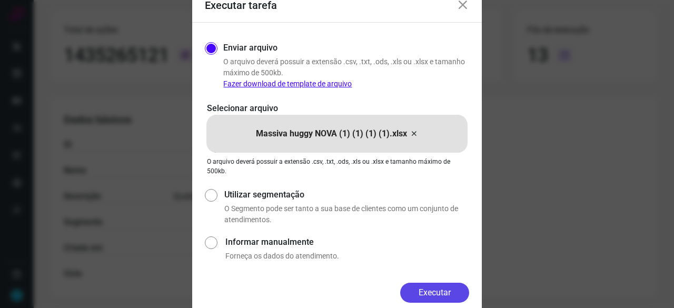
click at [454, 298] on button "Executar" at bounding box center [434, 293] width 69 height 20
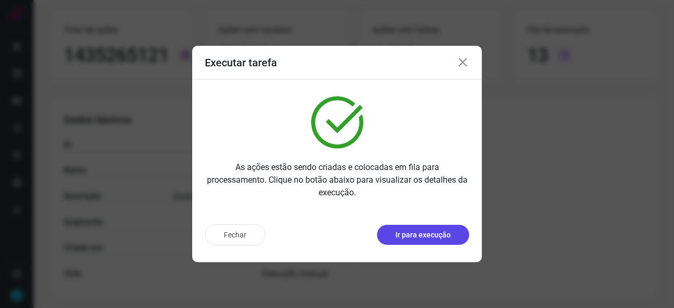
click at [434, 243] on button "Ir para execução" at bounding box center [423, 235] width 92 height 20
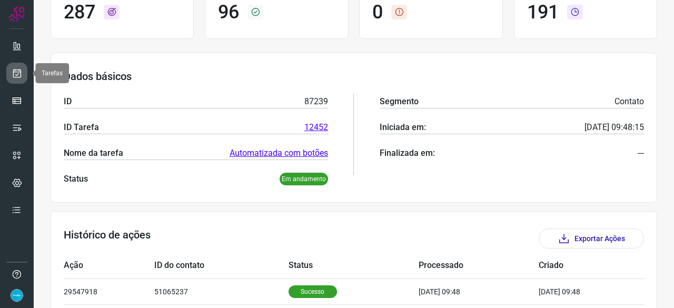
click at [12, 75] on icon at bounding box center [17, 73] width 11 height 11
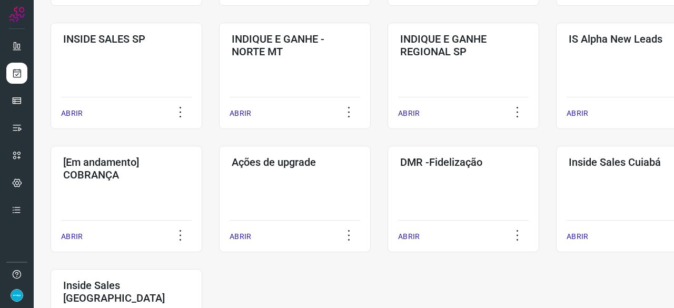
scroll to position [453, 0]
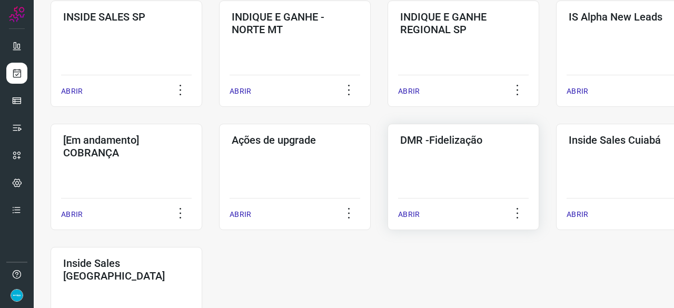
click at [419, 209] on div "ABRIR" at bounding box center [463, 211] width 131 height 26
click at [409, 215] on p "ABRIR" at bounding box center [409, 214] width 22 height 11
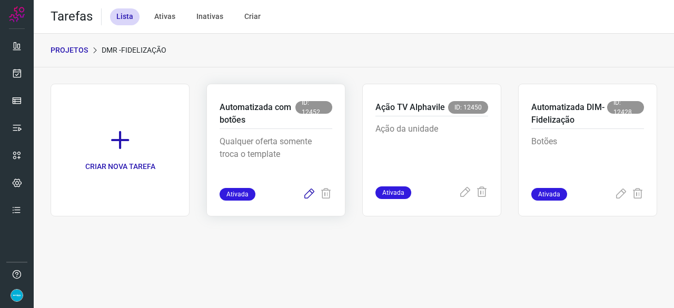
click at [314, 192] on icon at bounding box center [309, 194] width 13 height 13
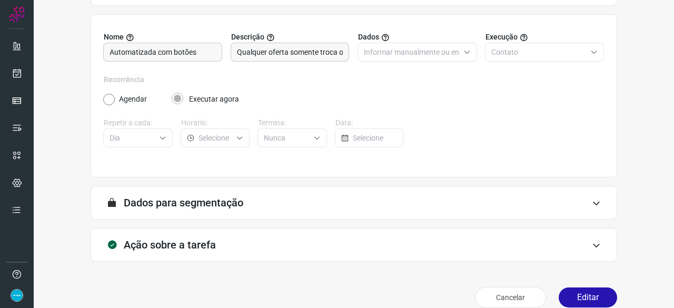
scroll to position [103, 0]
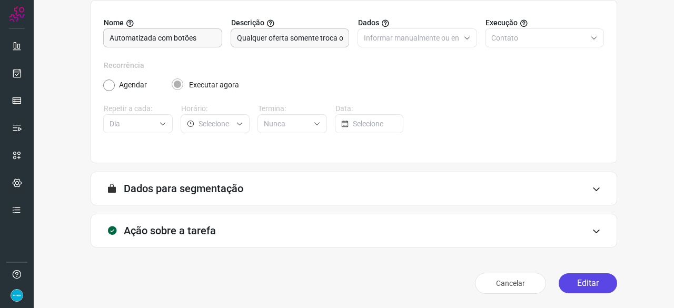
click at [585, 287] on button "Editar" at bounding box center [588, 283] width 58 height 20
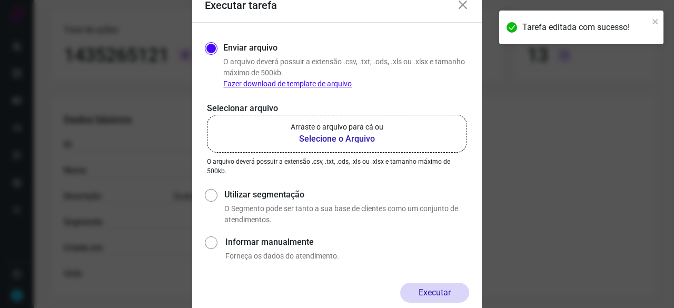
click at [317, 141] on b "Selecione o Arquivo" at bounding box center [337, 139] width 93 height 13
click at [0, 0] on input "Arraste o arquivo para cá ou Selecione o Arquivo" at bounding box center [0, 0] width 0 height 0
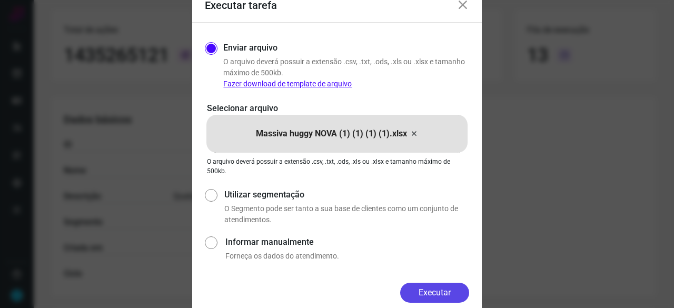
click at [435, 289] on button "Executar" at bounding box center [434, 293] width 69 height 20
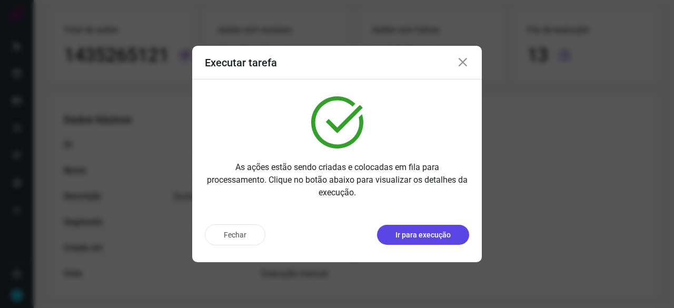
click at [419, 234] on p "Ir para execução" at bounding box center [423, 235] width 55 height 11
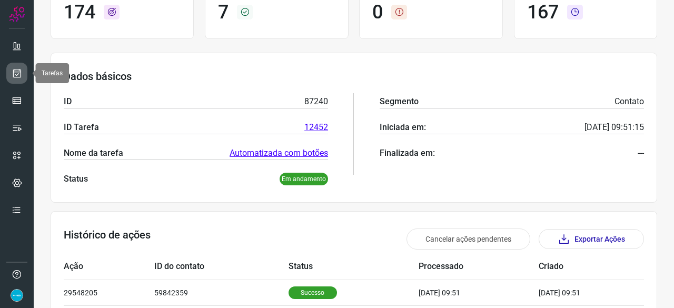
click at [16, 71] on icon at bounding box center [17, 73] width 11 height 11
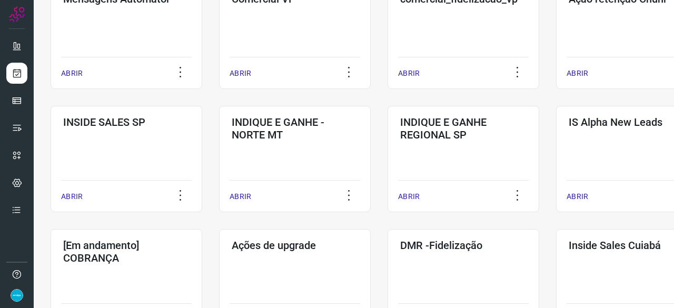
scroll to position [453, 0]
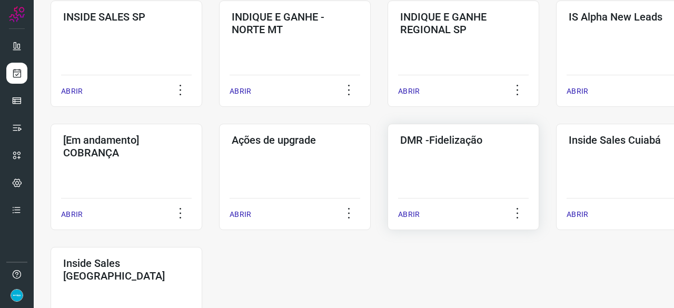
click at [406, 211] on p "ABRIR" at bounding box center [409, 214] width 22 height 11
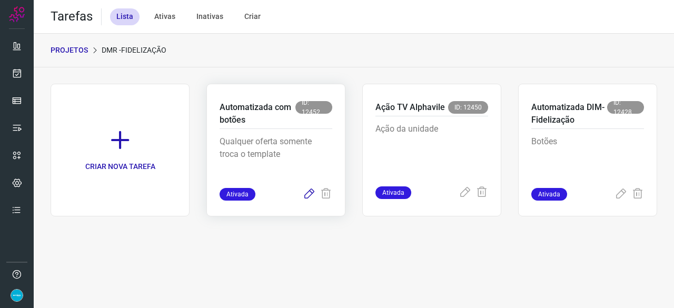
click at [309, 195] on icon at bounding box center [309, 194] width 13 height 13
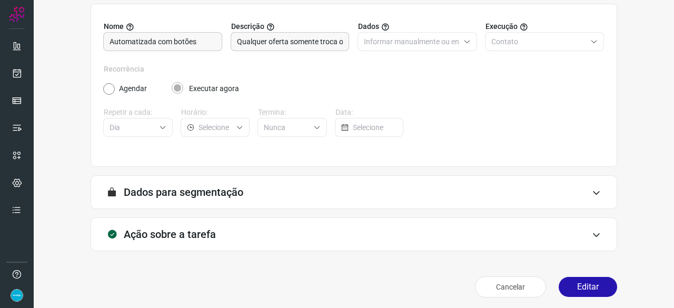
scroll to position [103, 0]
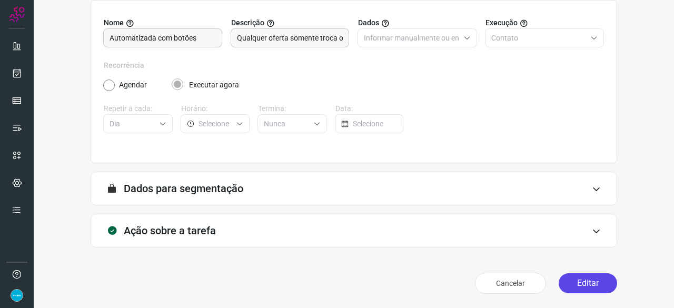
click at [580, 282] on button "Editar" at bounding box center [588, 283] width 58 height 20
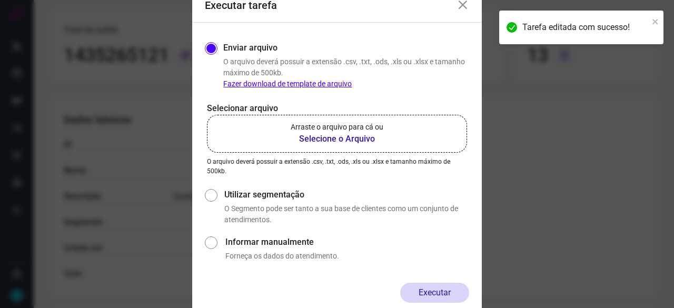
click at [330, 138] on b "Selecione o Arquivo" at bounding box center [337, 139] width 93 height 13
click at [0, 0] on input "Arraste o arquivo para cá ou Selecione o Arquivo" at bounding box center [0, 0] width 0 height 0
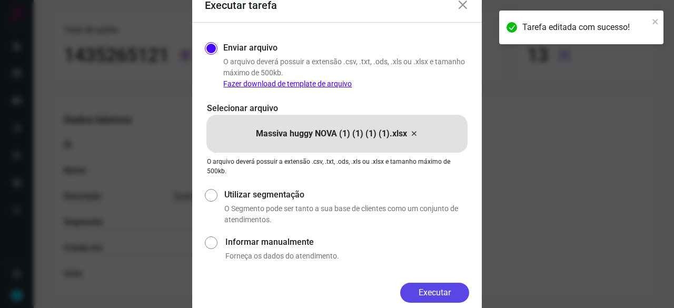
click at [440, 299] on button "Executar" at bounding box center [434, 293] width 69 height 20
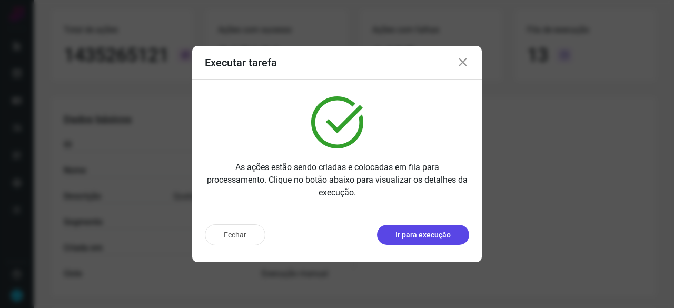
click at [424, 234] on p "Ir para execução" at bounding box center [423, 235] width 55 height 11
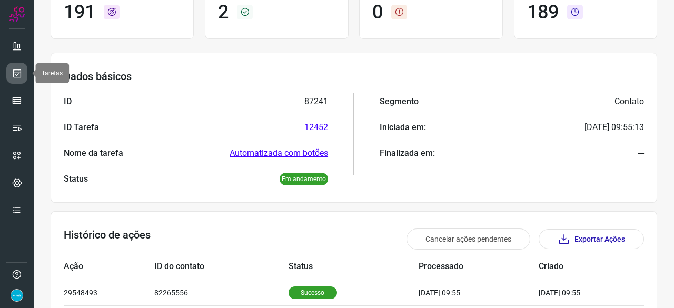
click at [16, 74] on icon at bounding box center [17, 73] width 11 height 11
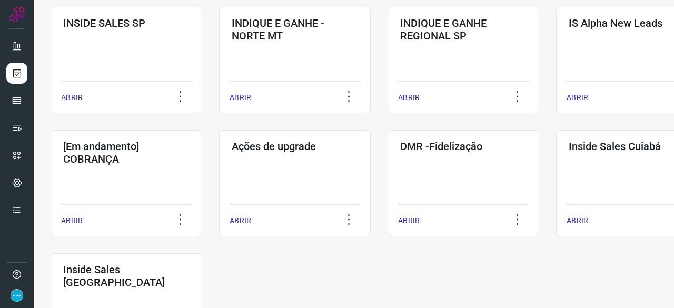
scroll to position [506, 0]
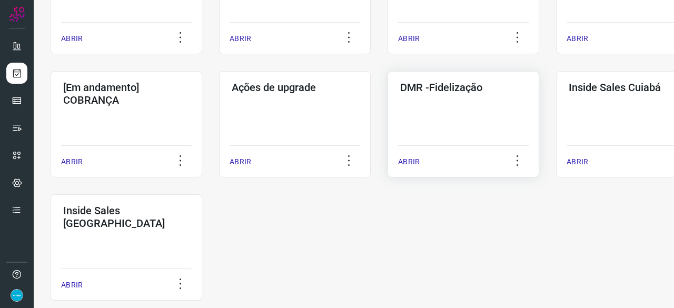
click at [406, 161] on p "ABRIR" at bounding box center [409, 161] width 22 height 11
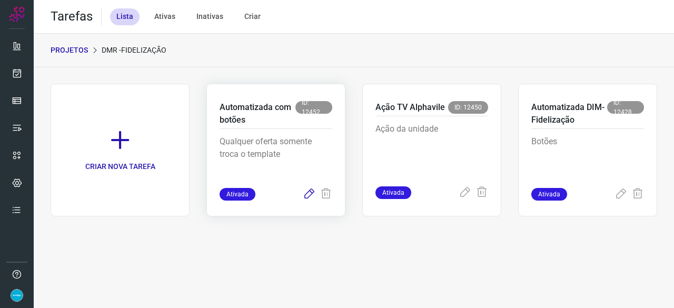
click at [308, 193] on icon at bounding box center [309, 194] width 13 height 13
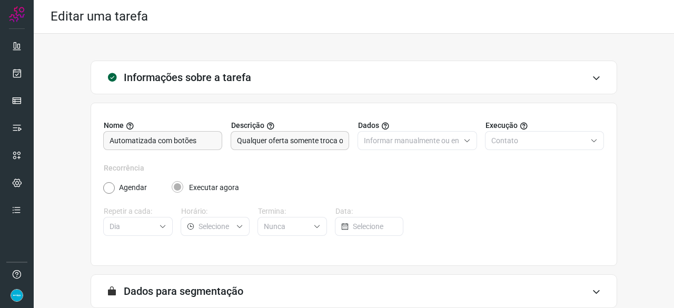
scroll to position [103, 0]
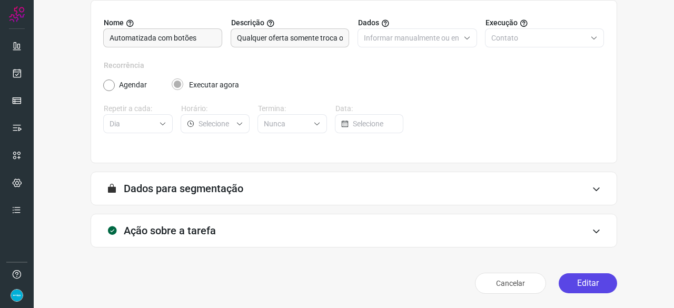
click at [586, 283] on button "Editar" at bounding box center [588, 283] width 58 height 20
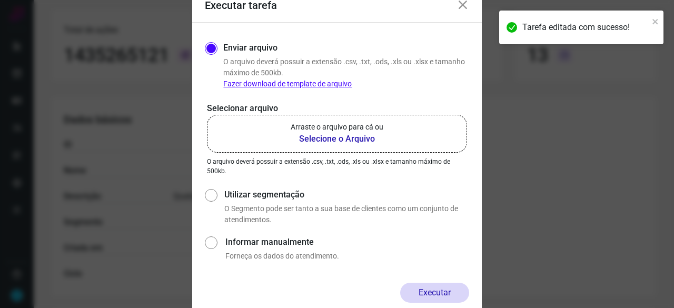
click at [338, 140] on b "Selecione o Arquivo" at bounding box center [337, 139] width 93 height 13
click at [0, 0] on input "Arraste o arquivo para cá ou Selecione o Arquivo" at bounding box center [0, 0] width 0 height 0
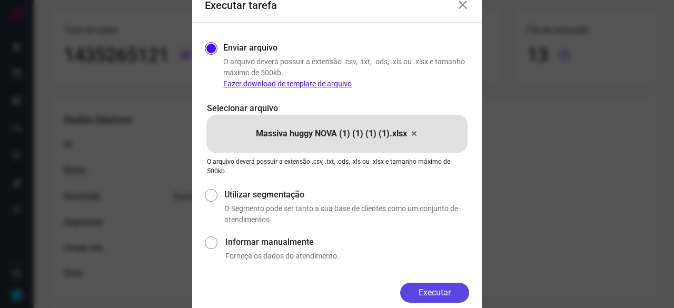
drag, startPoint x: 421, startPoint y: 290, endPoint x: 415, endPoint y: 288, distance: 6.2
click at [421, 289] on button "Executar" at bounding box center [434, 293] width 69 height 20
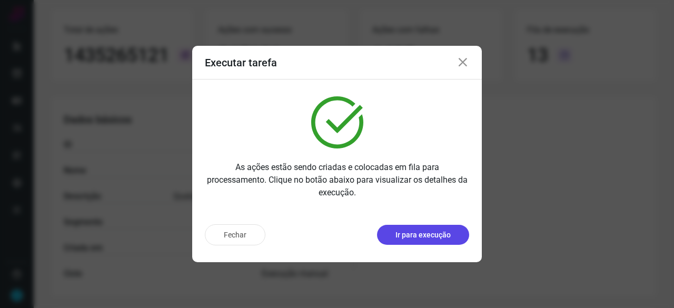
click at [431, 233] on p "Ir para execução" at bounding box center [423, 235] width 55 height 11
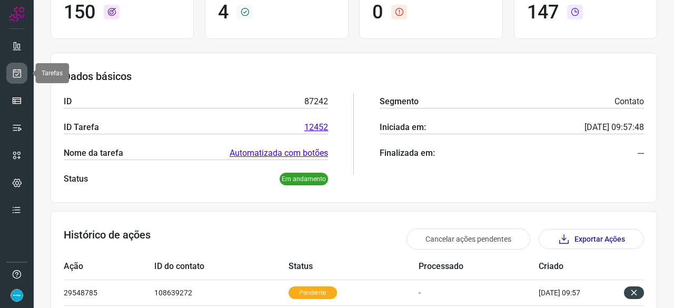
click at [11, 72] on link at bounding box center [16, 73] width 21 height 21
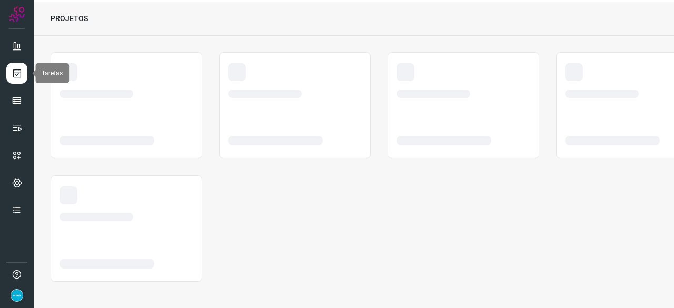
scroll to position [32, 0]
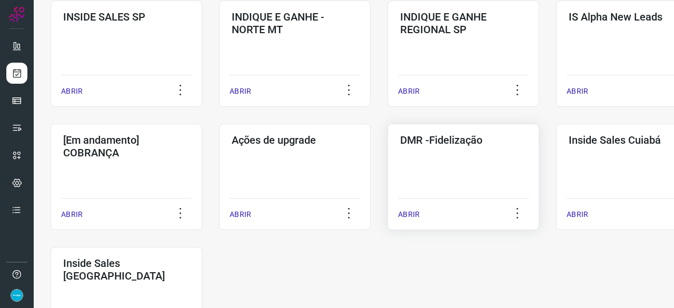
click at [412, 210] on p "ABRIR" at bounding box center [409, 214] width 22 height 11
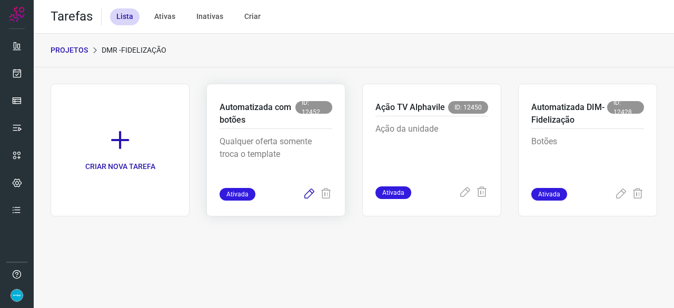
click at [308, 193] on icon at bounding box center [309, 194] width 13 height 13
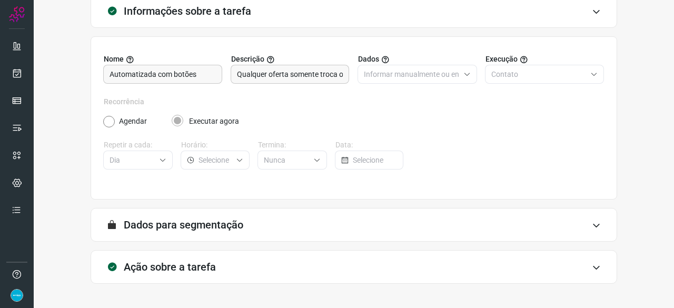
scroll to position [103, 0]
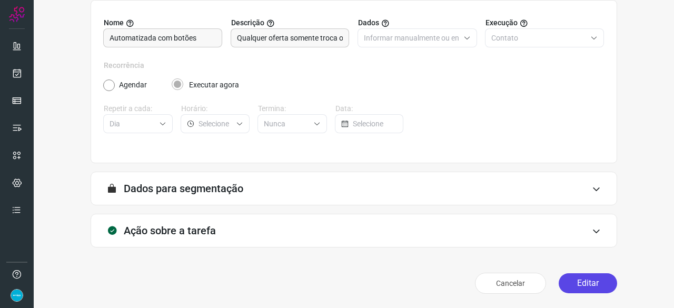
click at [580, 283] on button "Editar" at bounding box center [588, 283] width 58 height 20
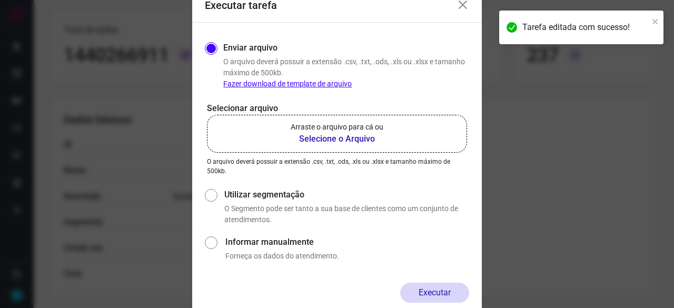
click at [309, 137] on b "Selecione o Arquivo" at bounding box center [337, 139] width 93 height 13
click at [0, 0] on input "Arraste o arquivo para cá ou Selecione o Arquivo" at bounding box center [0, 0] width 0 height 0
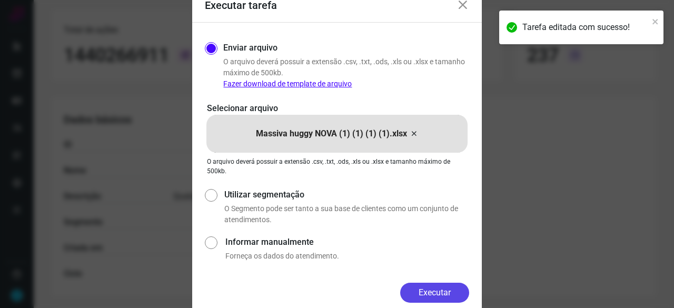
click at [440, 294] on button "Executar" at bounding box center [434, 293] width 69 height 20
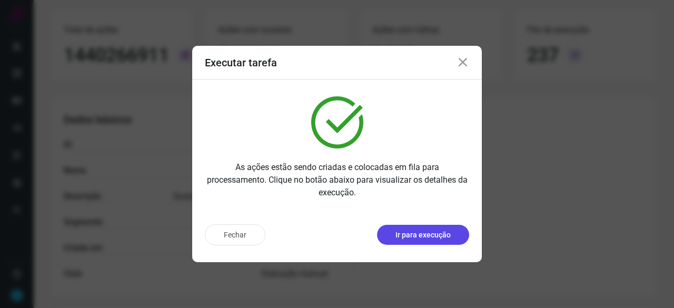
click at [435, 234] on p "Ir para execução" at bounding box center [423, 235] width 55 height 11
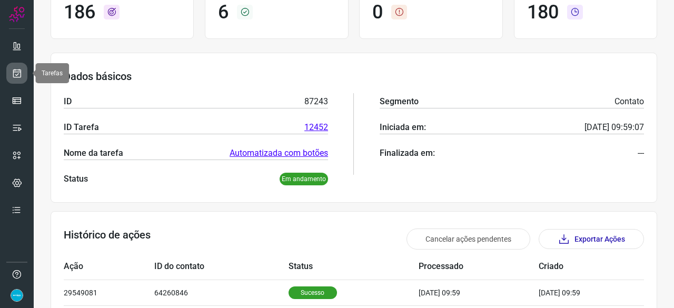
click at [15, 72] on icon at bounding box center [17, 73] width 11 height 11
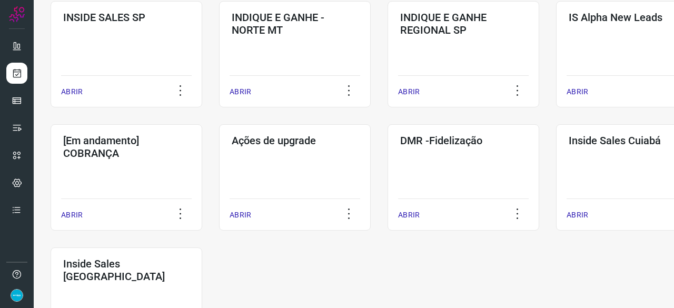
scroll to position [453, 0]
click at [407, 211] on p "ABRIR" at bounding box center [409, 214] width 22 height 11
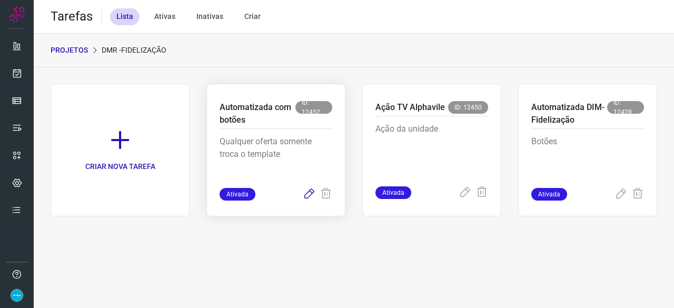
click at [309, 196] on icon at bounding box center [309, 194] width 13 height 13
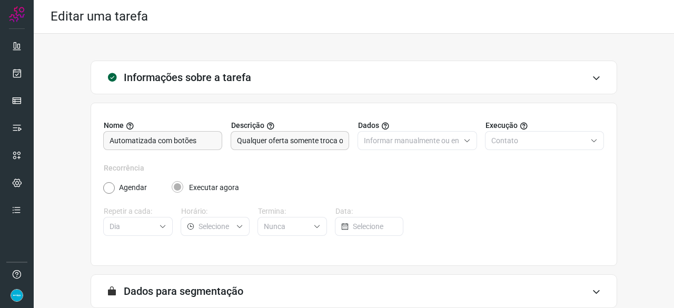
scroll to position [103, 0]
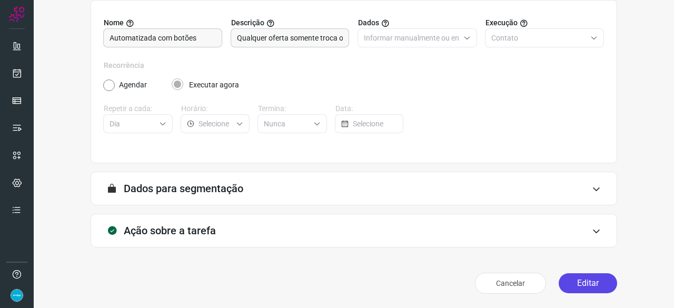
click at [582, 285] on button "Editar" at bounding box center [588, 283] width 58 height 20
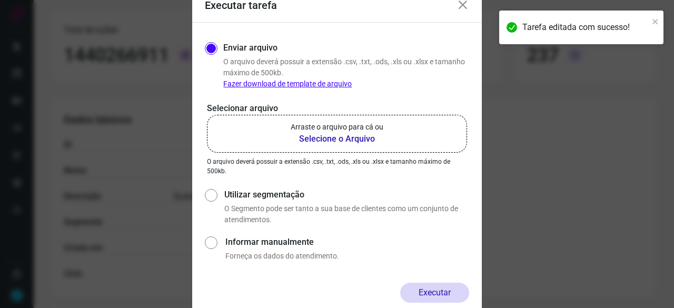
click at [317, 137] on b "Selecione o Arquivo" at bounding box center [337, 139] width 93 height 13
click at [0, 0] on input "Arraste o arquivo para cá ou Selecione o Arquivo" at bounding box center [0, 0] width 0 height 0
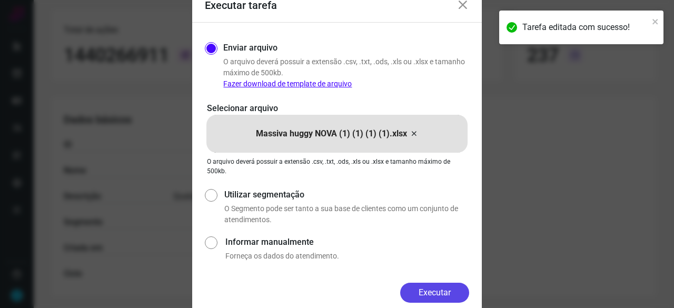
click at [439, 294] on button "Executar" at bounding box center [434, 293] width 69 height 20
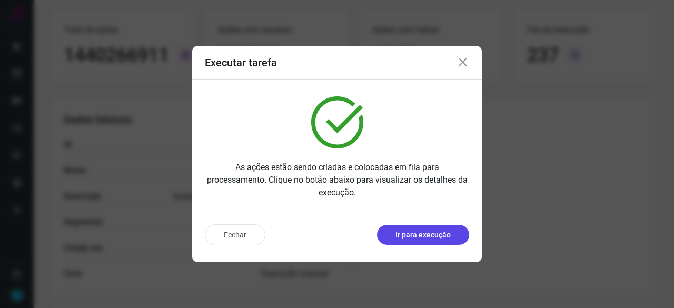
click at [446, 233] on p "Ir para execução" at bounding box center [423, 235] width 55 height 11
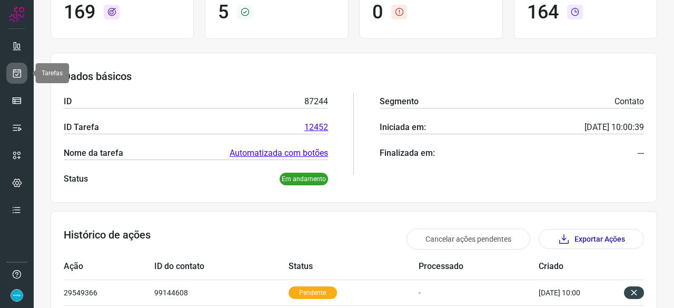
click at [19, 75] on icon at bounding box center [17, 73] width 11 height 11
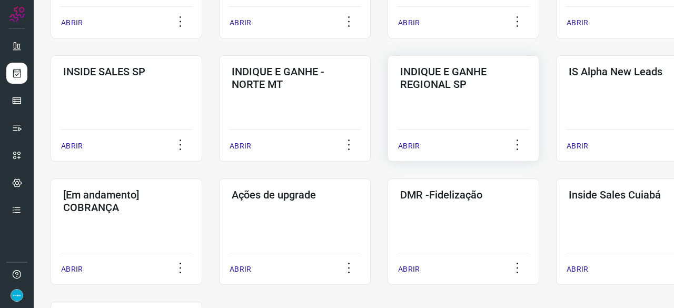
scroll to position [400, 0]
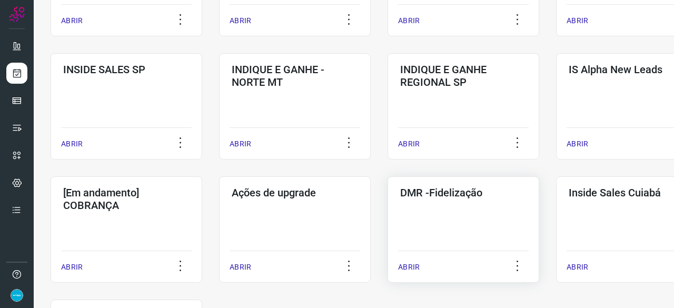
click at [407, 264] on p "ABRIR" at bounding box center [409, 267] width 22 height 11
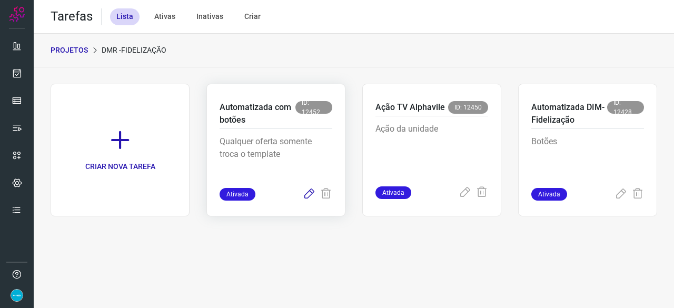
click at [312, 191] on icon at bounding box center [309, 194] width 13 height 13
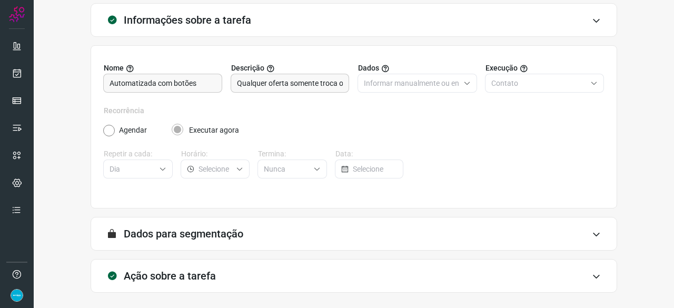
scroll to position [103, 0]
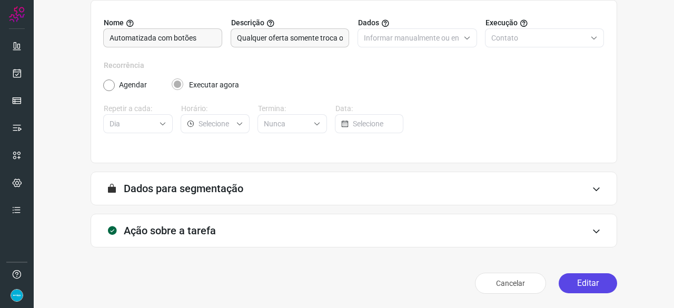
click at [582, 275] on button "Editar" at bounding box center [588, 283] width 58 height 20
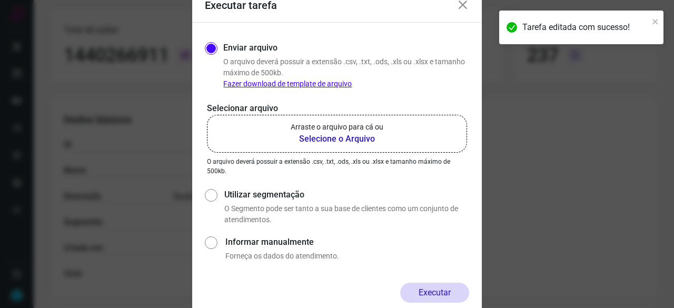
click at [370, 137] on b "Selecione o Arquivo" at bounding box center [337, 139] width 93 height 13
click at [0, 0] on input "Arraste o arquivo para cá ou Selecione o Arquivo" at bounding box center [0, 0] width 0 height 0
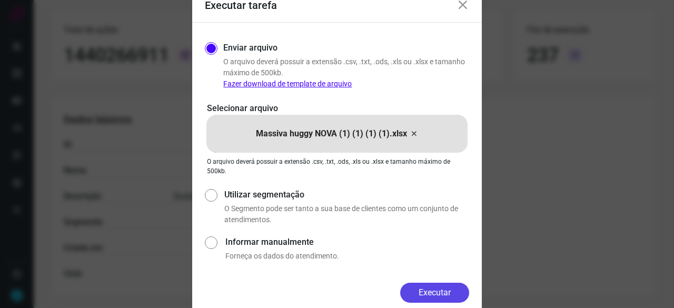
click at [440, 289] on button "Executar" at bounding box center [434, 293] width 69 height 20
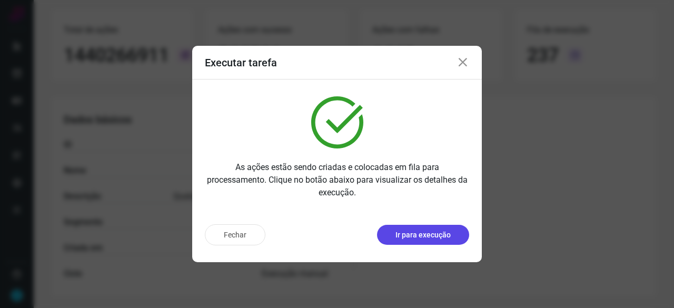
click at [430, 235] on p "Ir para execução" at bounding box center [423, 235] width 55 height 11
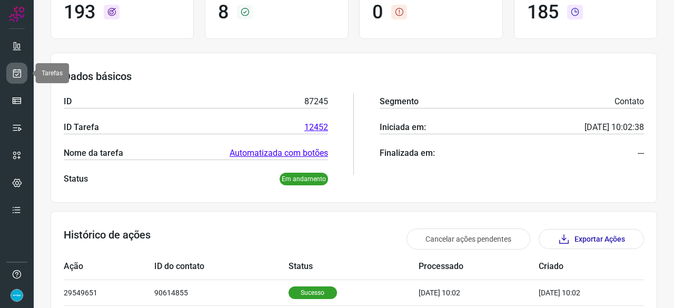
click at [22, 71] on link at bounding box center [16, 73] width 21 height 21
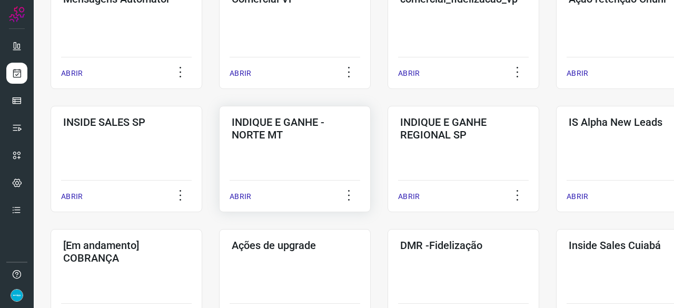
scroll to position [400, 0]
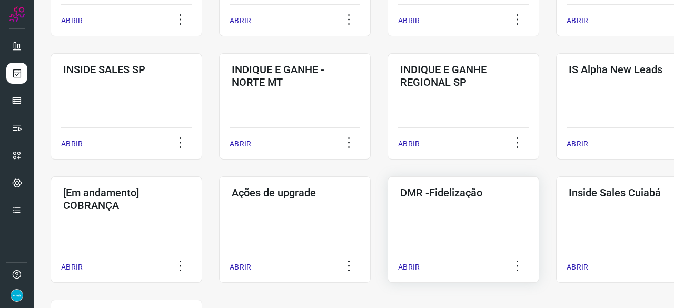
click at [408, 268] on p "ABRIR" at bounding box center [409, 267] width 22 height 11
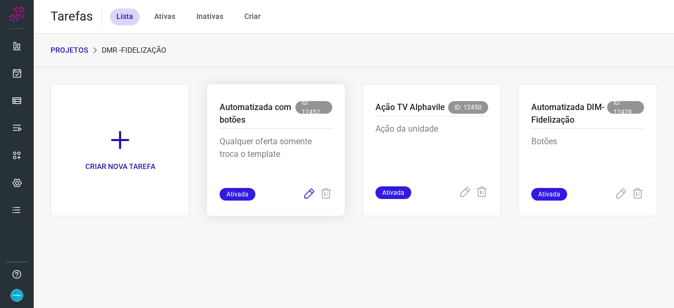
click at [307, 195] on icon at bounding box center [309, 194] width 13 height 13
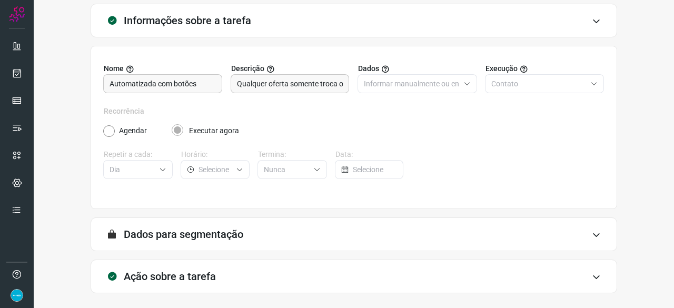
scroll to position [103, 0]
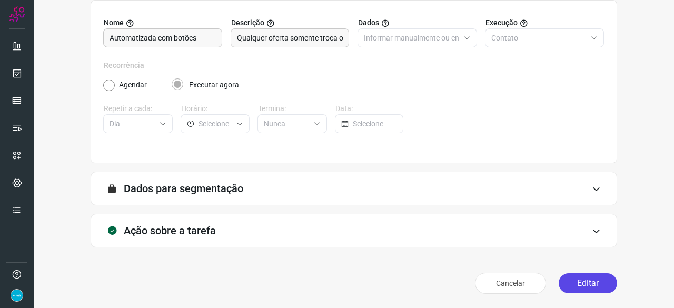
click at [583, 280] on button "Editar" at bounding box center [588, 283] width 58 height 20
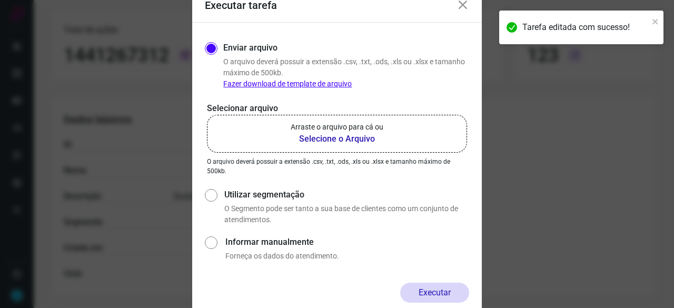
click at [345, 140] on b "Selecione o Arquivo" at bounding box center [337, 139] width 93 height 13
click at [0, 0] on input "Arraste o arquivo para cá ou Selecione o Arquivo" at bounding box center [0, 0] width 0 height 0
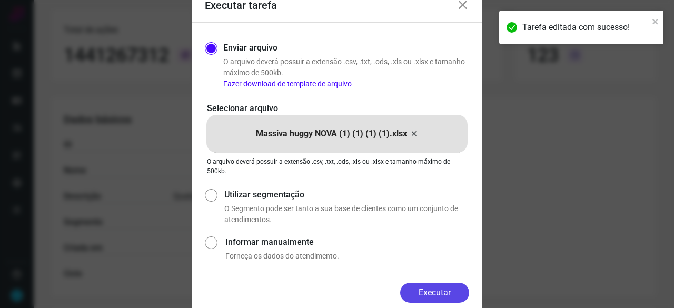
click at [445, 287] on button "Executar" at bounding box center [434, 293] width 69 height 20
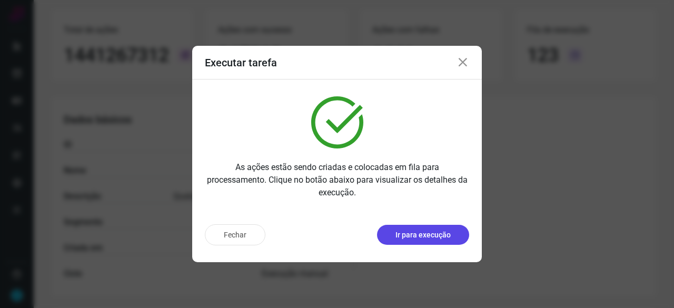
click at [416, 238] on p "Ir para execução" at bounding box center [423, 235] width 55 height 11
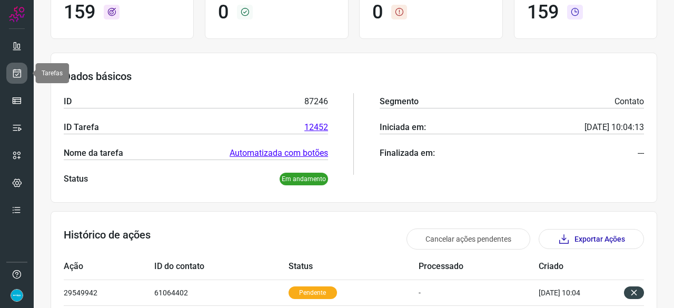
click at [21, 71] on icon at bounding box center [17, 73] width 11 height 11
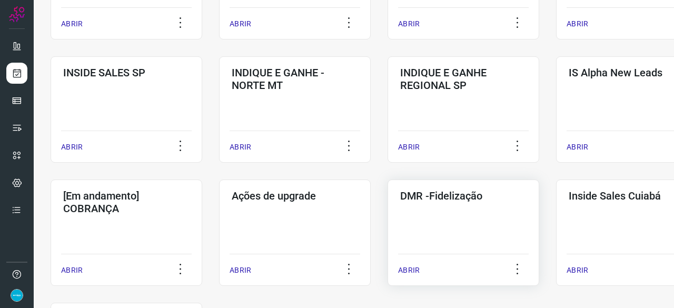
scroll to position [400, 0]
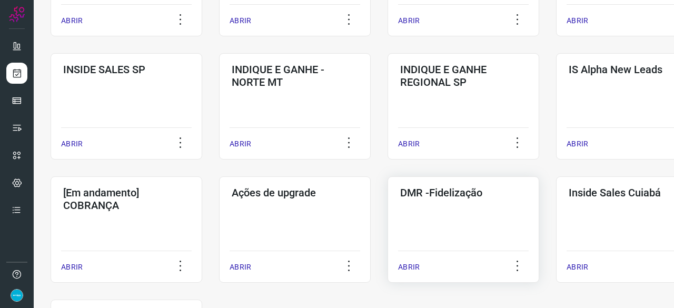
click at [417, 264] on p "ABRIR" at bounding box center [409, 267] width 22 height 11
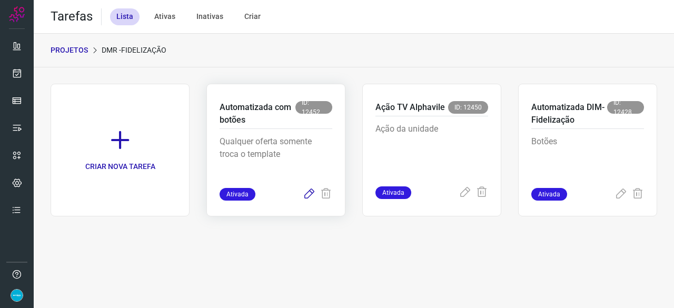
click at [307, 195] on icon at bounding box center [309, 194] width 13 height 13
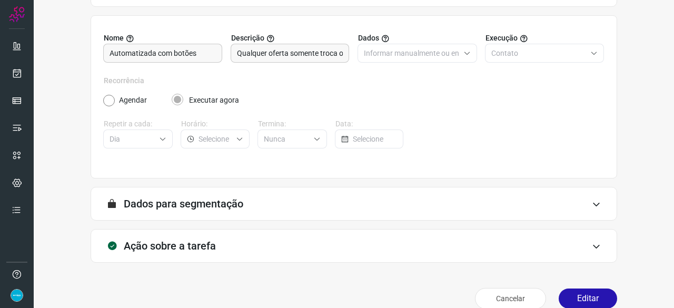
scroll to position [103, 0]
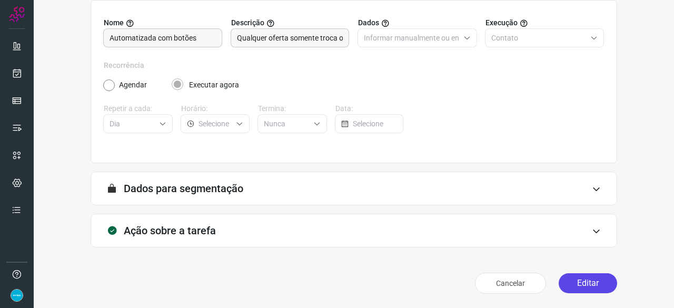
click at [580, 283] on button "Editar" at bounding box center [588, 283] width 58 height 20
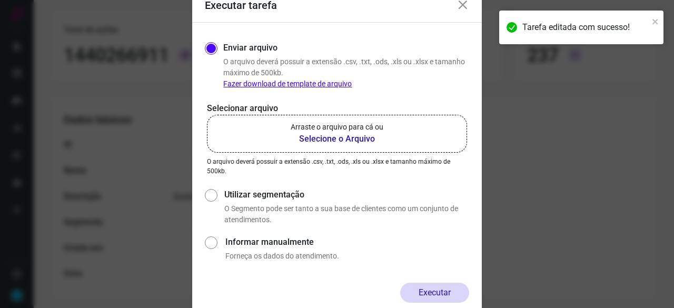
click at [326, 140] on b "Selecione o Arquivo" at bounding box center [337, 139] width 93 height 13
click at [0, 0] on input "Arraste o arquivo para cá ou Selecione o Arquivo" at bounding box center [0, 0] width 0 height 0
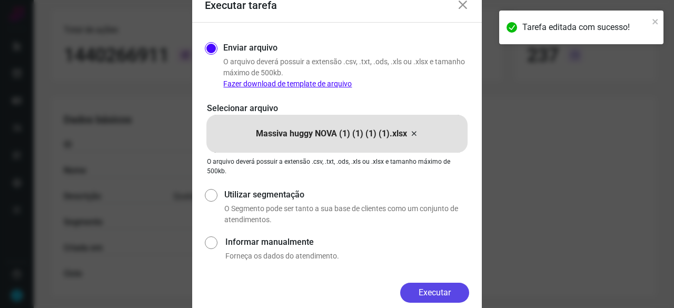
click at [441, 289] on button "Executar" at bounding box center [434, 293] width 69 height 20
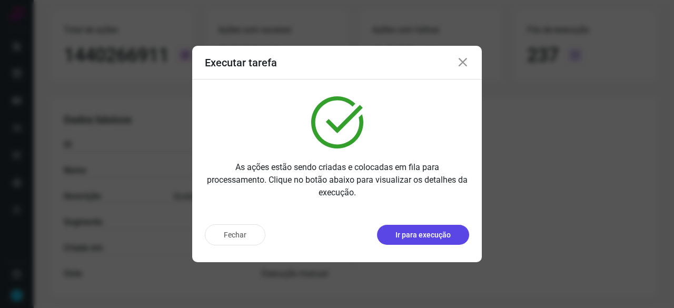
click at [406, 237] on p "Ir para execução" at bounding box center [423, 235] width 55 height 11
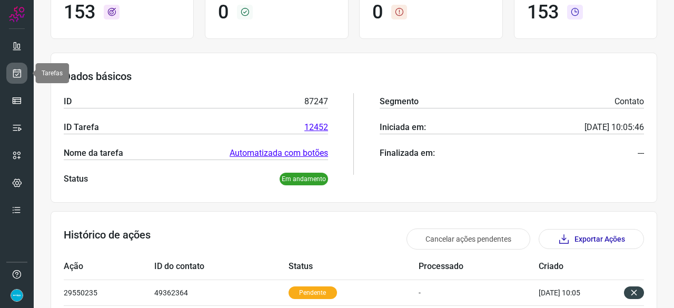
click at [15, 71] on icon at bounding box center [17, 73] width 11 height 11
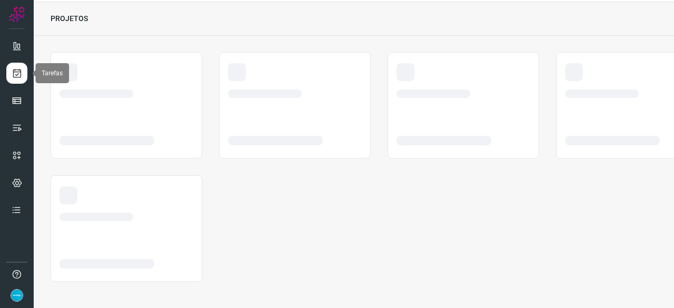
scroll to position [32, 0]
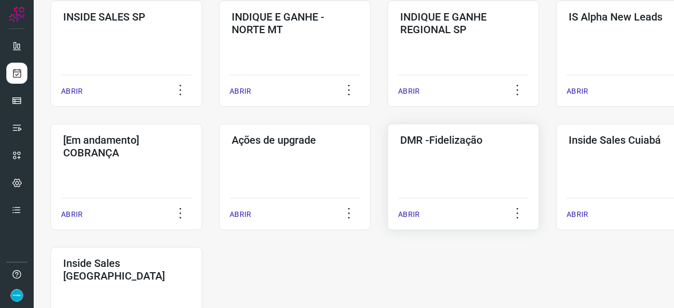
click at [416, 212] on p "ABRIR" at bounding box center [409, 214] width 22 height 11
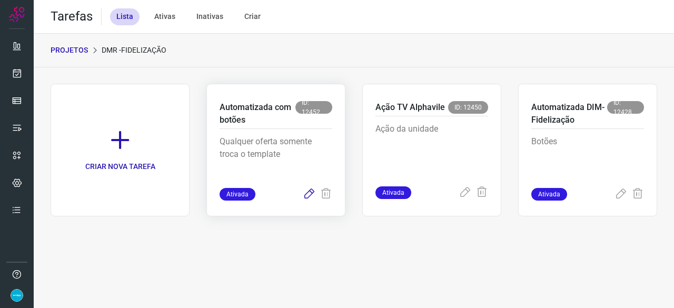
click at [307, 189] on icon at bounding box center [309, 194] width 13 height 13
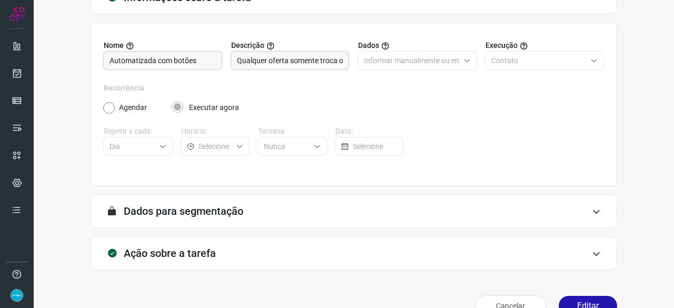
scroll to position [103, 0]
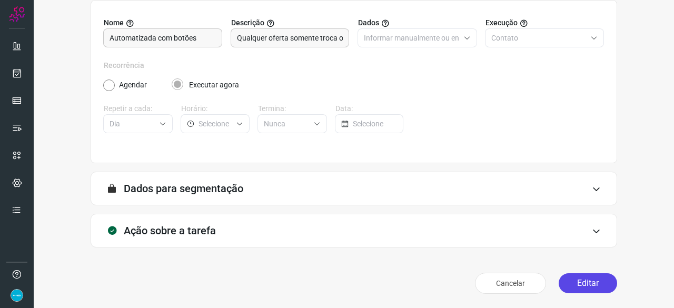
click at [559, 282] on button "Editar" at bounding box center [588, 283] width 58 height 20
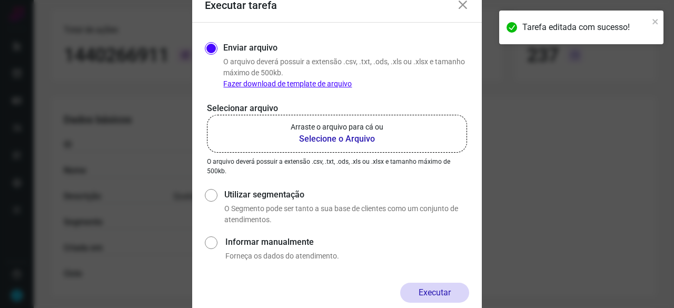
click at [313, 139] on b "Selecione o Arquivo" at bounding box center [337, 139] width 93 height 13
click at [0, 0] on input "Arraste o arquivo para cá ou Selecione o Arquivo" at bounding box center [0, 0] width 0 height 0
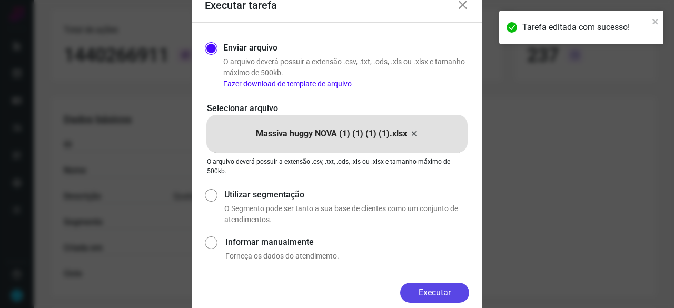
click at [434, 290] on button "Executar" at bounding box center [434, 293] width 69 height 20
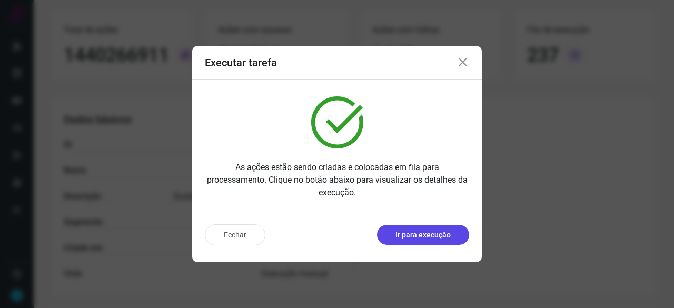
click at [419, 235] on p "Ir para execução" at bounding box center [423, 235] width 55 height 11
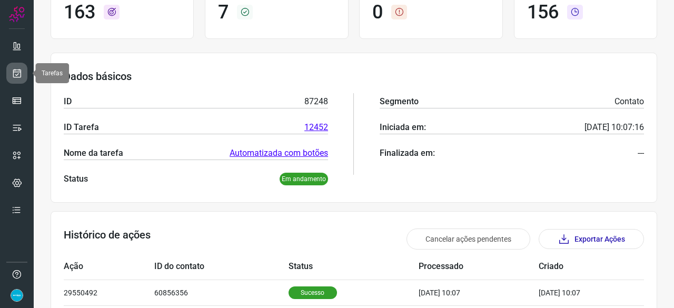
click at [26, 72] on link at bounding box center [16, 73] width 21 height 21
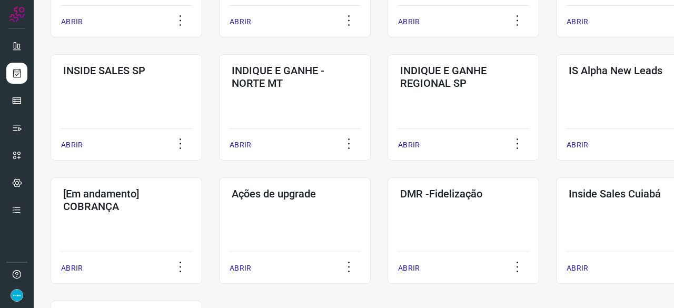
scroll to position [506, 0]
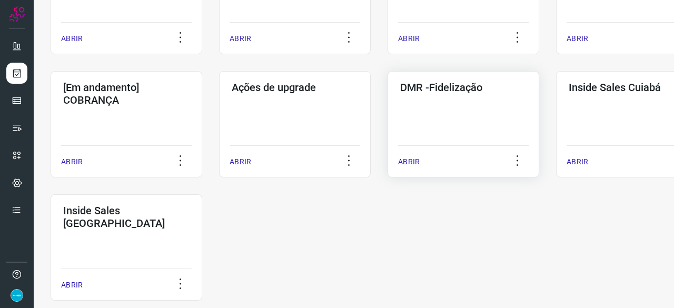
click at [411, 161] on p "ABRIR" at bounding box center [409, 161] width 22 height 11
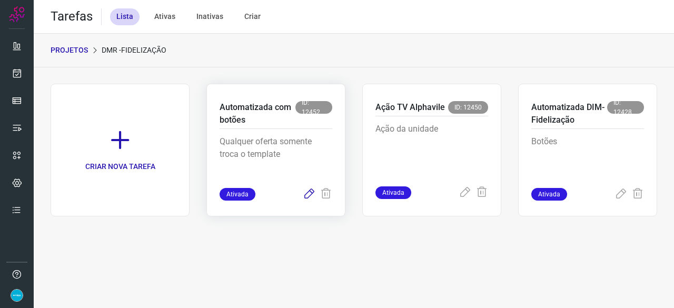
click at [308, 192] on icon at bounding box center [309, 194] width 13 height 13
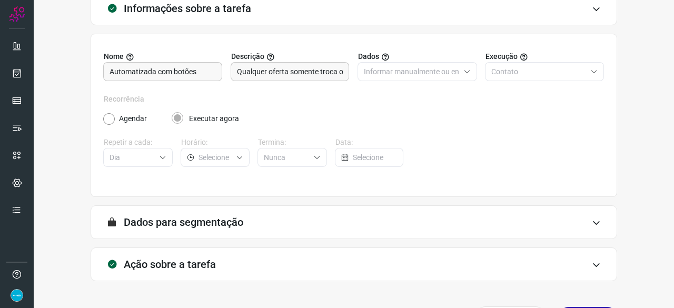
scroll to position [103, 0]
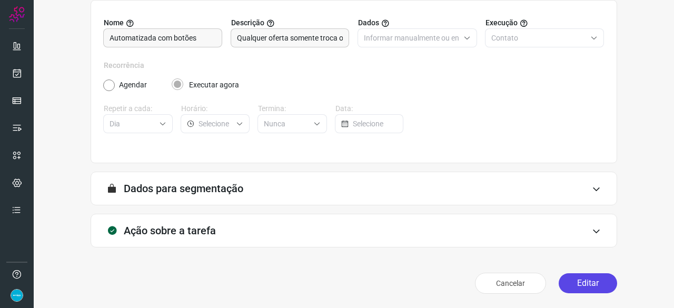
click at [597, 284] on button "Editar" at bounding box center [588, 283] width 58 height 20
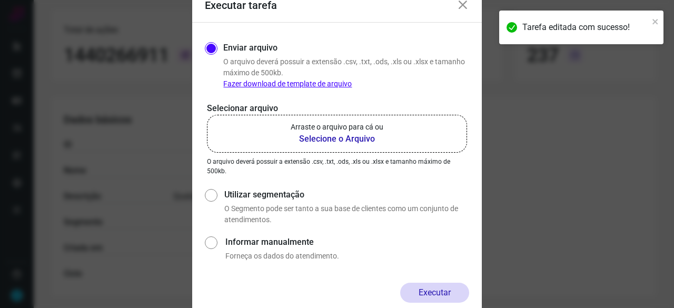
click at [304, 138] on b "Selecione o Arquivo" at bounding box center [337, 139] width 93 height 13
click at [0, 0] on input "Arraste o arquivo para cá ou Selecione o Arquivo" at bounding box center [0, 0] width 0 height 0
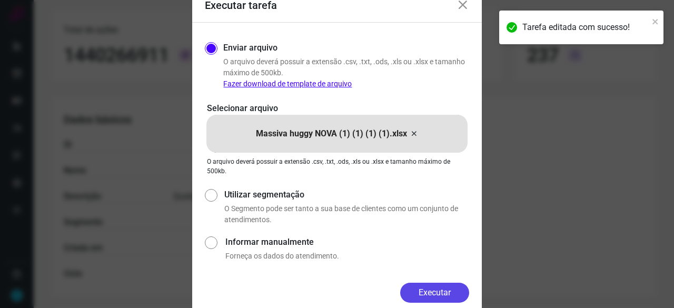
click at [438, 292] on button "Executar" at bounding box center [434, 293] width 69 height 20
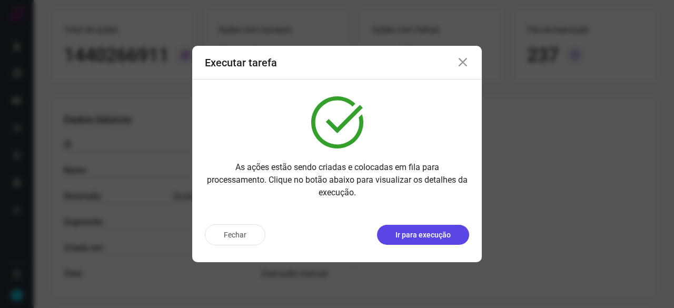
click at [437, 230] on p "Ir para execução" at bounding box center [423, 235] width 55 height 11
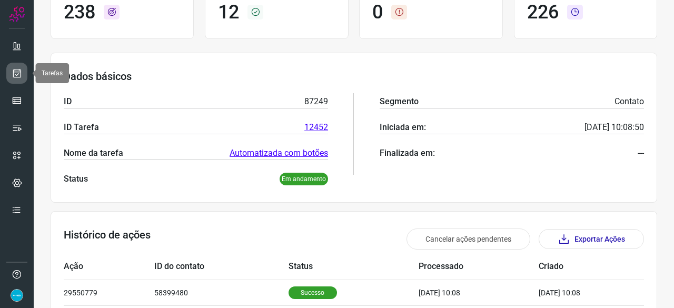
click at [24, 69] on link at bounding box center [16, 73] width 21 height 21
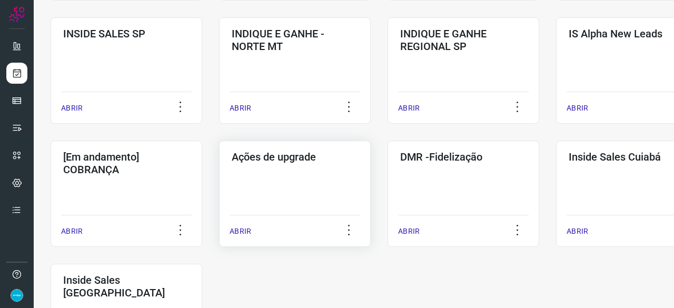
scroll to position [453, 0]
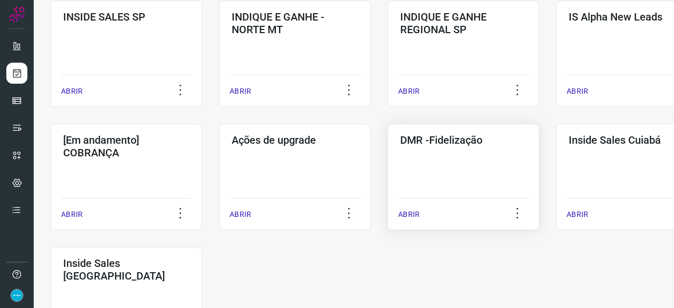
click at [405, 214] on p "ABRIR" at bounding box center [409, 214] width 22 height 11
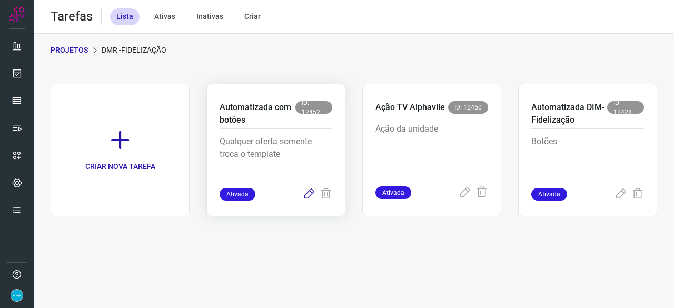
click at [308, 192] on icon at bounding box center [309, 194] width 13 height 13
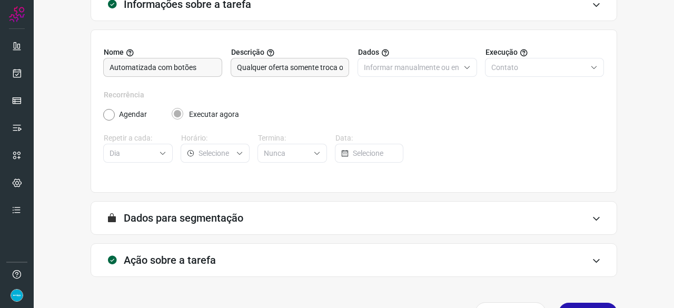
scroll to position [103, 0]
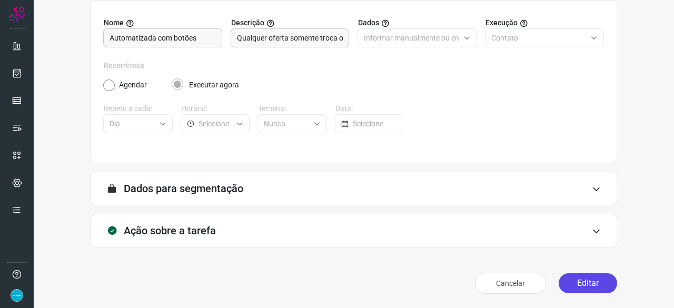
click at [591, 282] on button "Editar" at bounding box center [588, 283] width 58 height 20
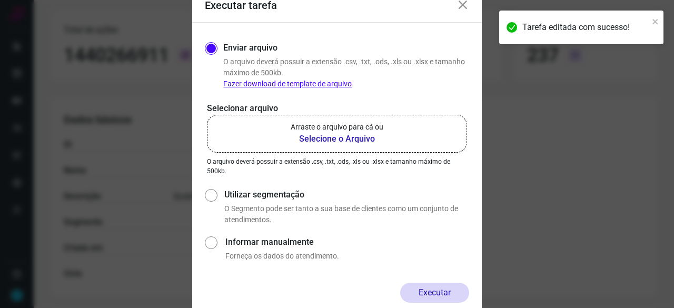
click at [360, 139] on b "Selecione o Arquivo" at bounding box center [337, 139] width 93 height 13
click at [0, 0] on input "Arraste o arquivo para cá ou Selecione o Arquivo" at bounding box center [0, 0] width 0 height 0
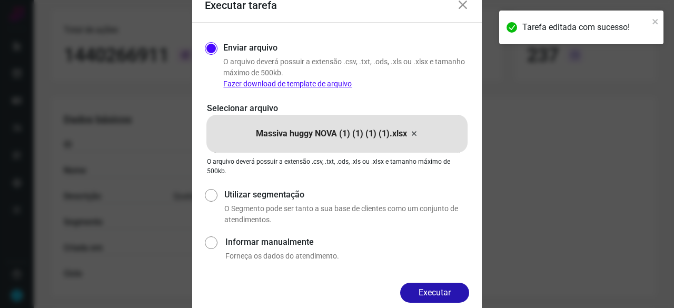
click at [450, 290] on button "Executar" at bounding box center [434, 293] width 69 height 20
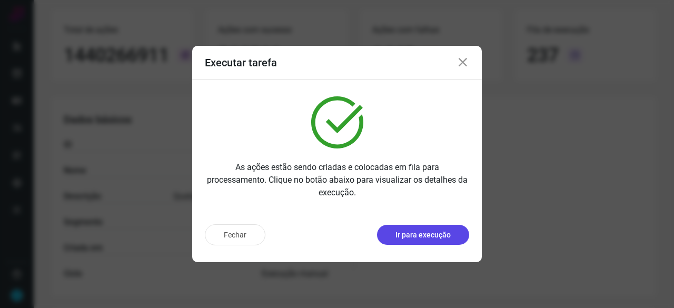
click at [444, 240] on button "Ir para execução" at bounding box center [423, 235] width 92 height 20
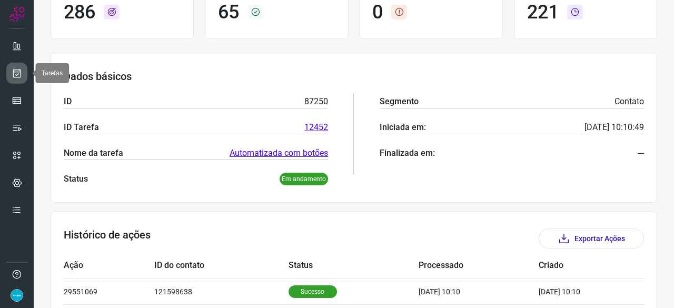
click at [17, 70] on icon at bounding box center [17, 73] width 11 height 11
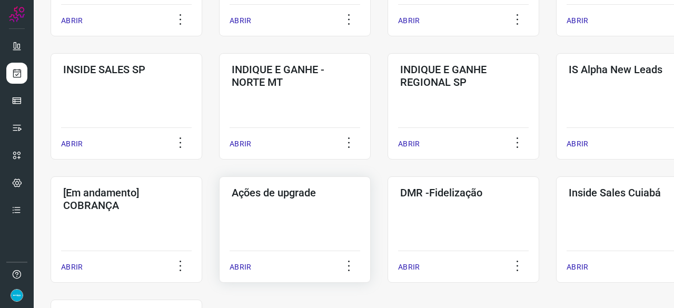
scroll to position [453, 0]
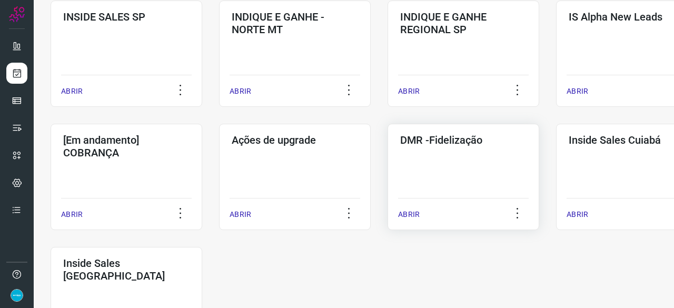
click at [409, 217] on p "ABRIR" at bounding box center [409, 214] width 22 height 11
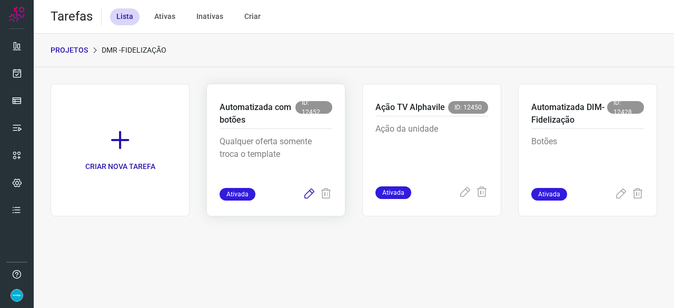
click at [306, 196] on icon at bounding box center [309, 194] width 13 height 13
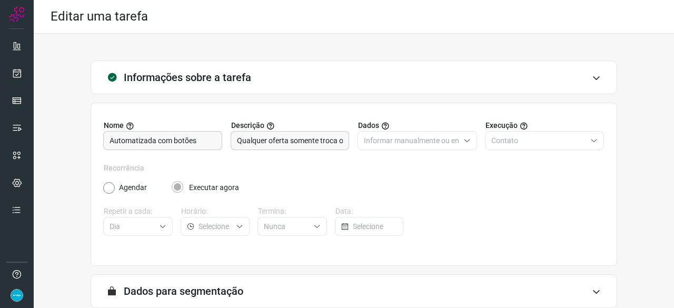
scroll to position [103, 0]
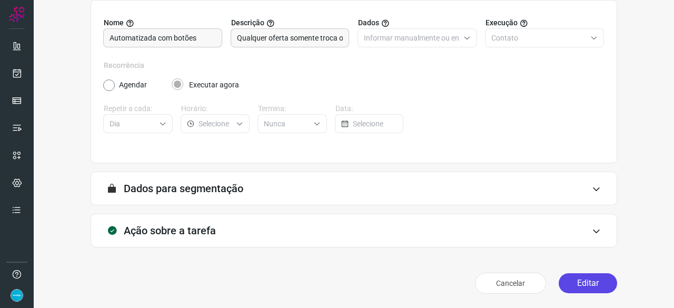
click at [582, 285] on button "Editar" at bounding box center [588, 283] width 58 height 20
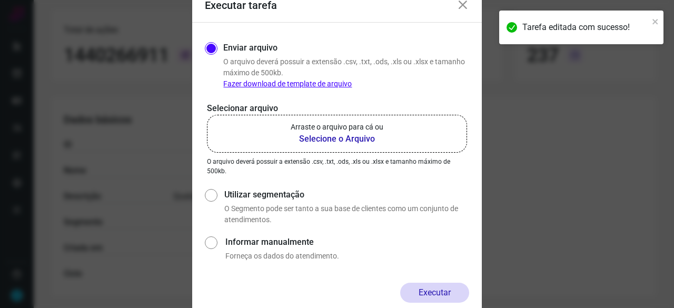
click at [334, 135] on b "Selecione o Arquivo" at bounding box center [337, 139] width 93 height 13
click at [0, 0] on input "Arraste o arquivo para cá ou Selecione o Arquivo" at bounding box center [0, 0] width 0 height 0
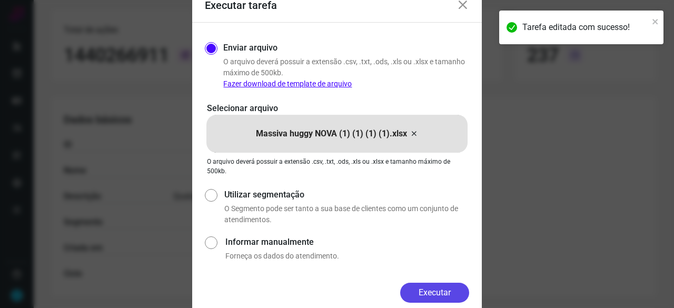
click at [457, 294] on button "Executar" at bounding box center [434, 293] width 69 height 20
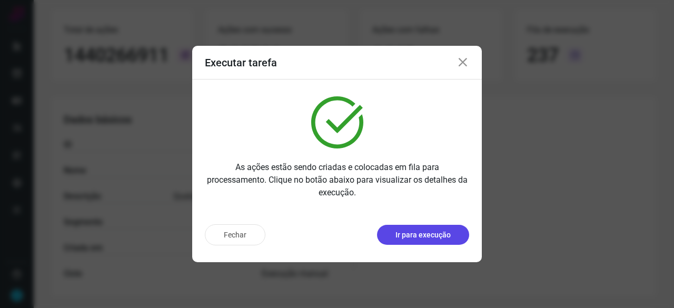
click at [399, 230] on p "Ir para execução" at bounding box center [423, 235] width 55 height 11
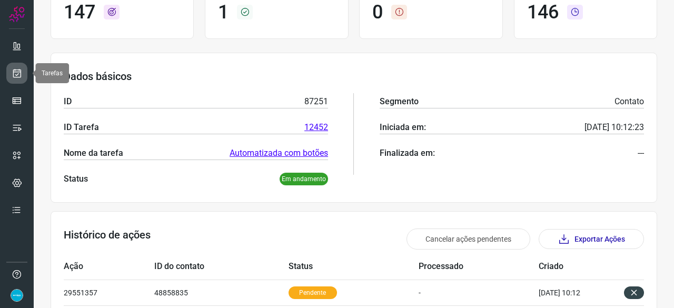
click at [9, 71] on link at bounding box center [16, 73] width 21 height 21
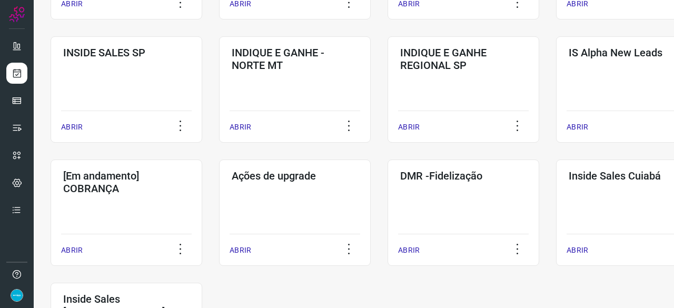
scroll to position [506, 0]
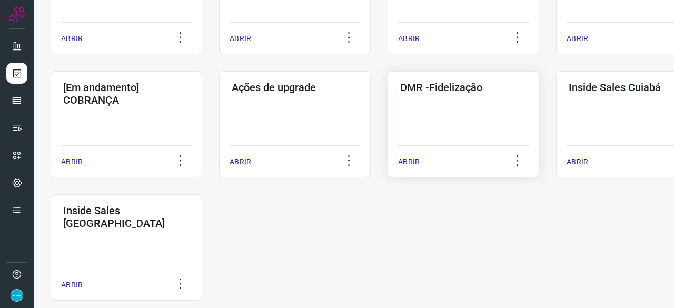
click at [415, 162] on p "ABRIR" at bounding box center [409, 161] width 22 height 11
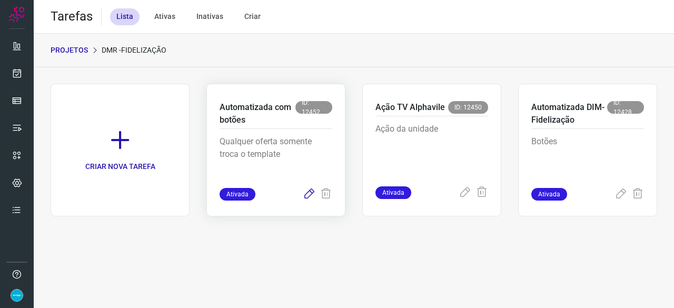
click at [310, 191] on icon at bounding box center [309, 194] width 13 height 13
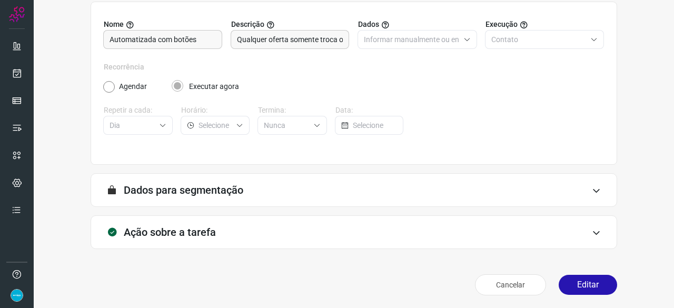
scroll to position [103, 0]
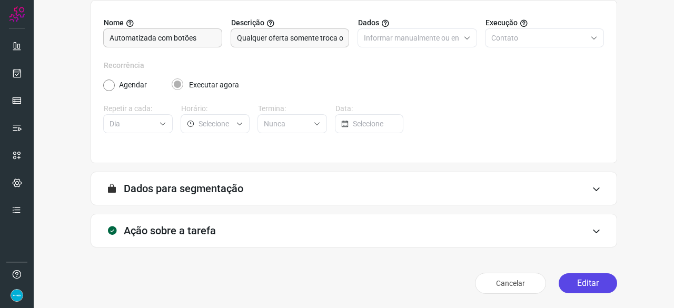
click at [593, 279] on button "Editar" at bounding box center [588, 283] width 58 height 20
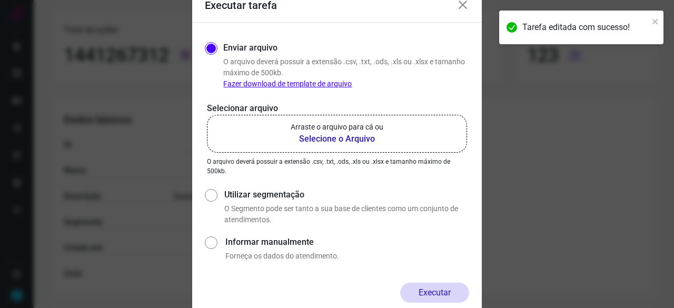
click at [307, 141] on b "Selecione o Arquivo" at bounding box center [337, 139] width 93 height 13
click at [0, 0] on input "Arraste o arquivo para cá ou Selecione o Arquivo" at bounding box center [0, 0] width 0 height 0
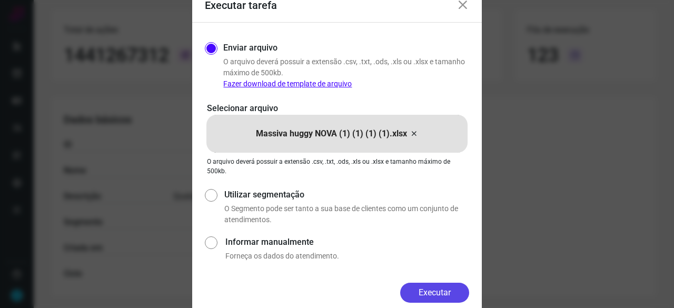
click at [424, 293] on button "Executar" at bounding box center [434, 293] width 69 height 20
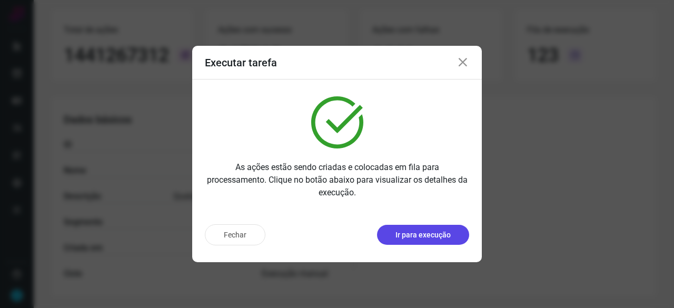
click at [437, 230] on p "Ir para execução" at bounding box center [423, 235] width 55 height 11
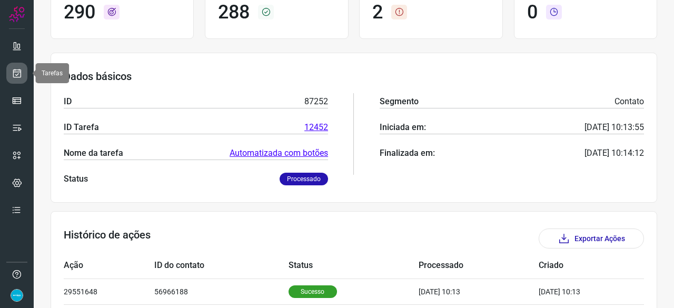
click at [22, 68] on link at bounding box center [16, 73] width 21 height 21
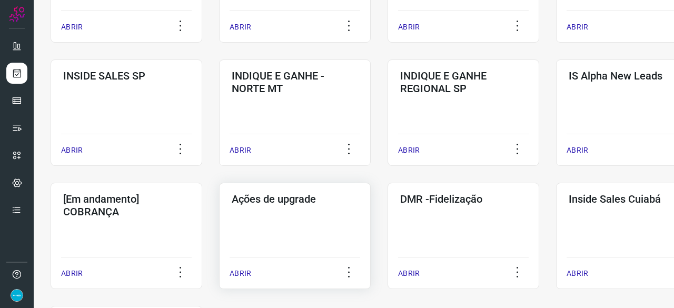
scroll to position [453, 0]
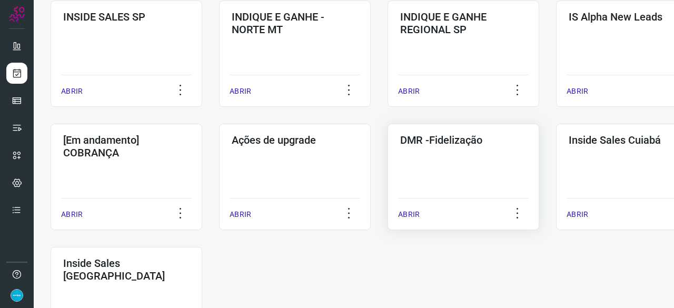
click at [411, 213] on p "ABRIR" at bounding box center [409, 214] width 22 height 11
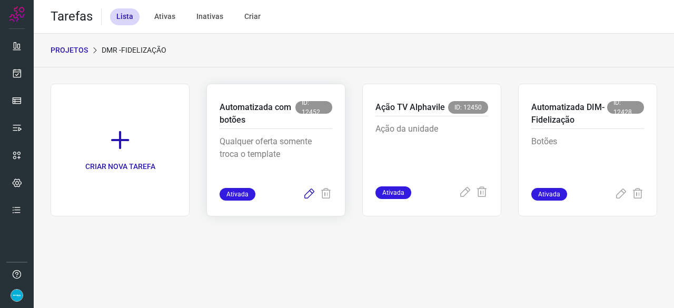
click at [307, 195] on icon at bounding box center [309, 194] width 13 height 13
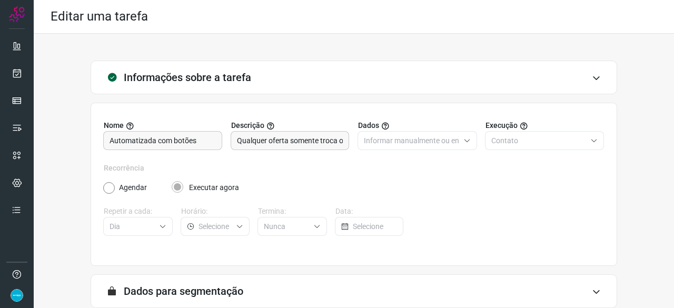
scroll to position [103, 0]
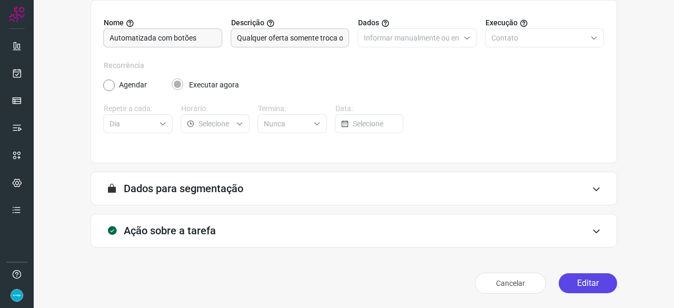
click at [585, 279] on button "Editar" at bounding box center [588, 283] width 58 height 20
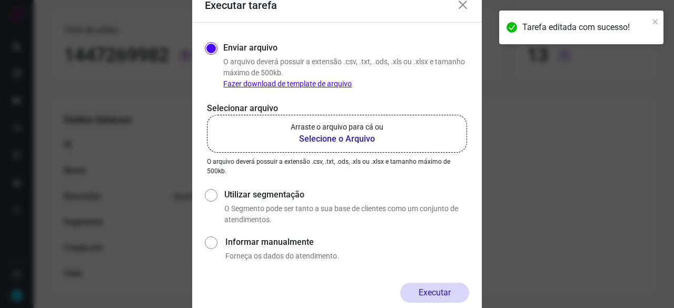
click at [339, 137] on b "Selecione o Arquivo" at bounding box center [337, 139] width 93 height 13
click at [0, 0] on input "Arraste o arquivo para cá ou Selecione o Arquivo" at bounding box center [0, 0] width 0 height 0
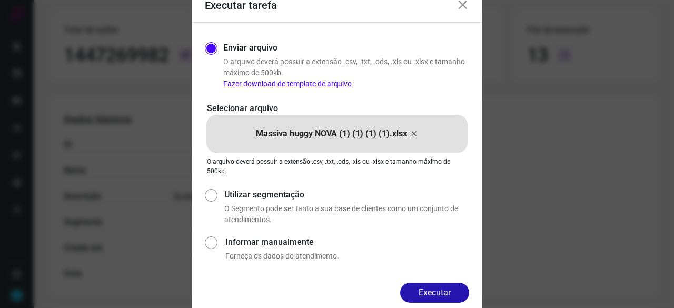
click at [422, 294] on button "Executar" at bounding box center [434, 293] width 69 height 20
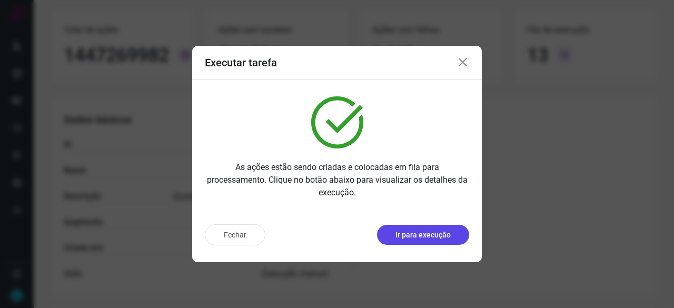
click at [429, 238] on p "Ir para execução" at bounding box center [423, 235] width 55 height 11
